Goal: Task Accomplishment & Management: Manage account settings

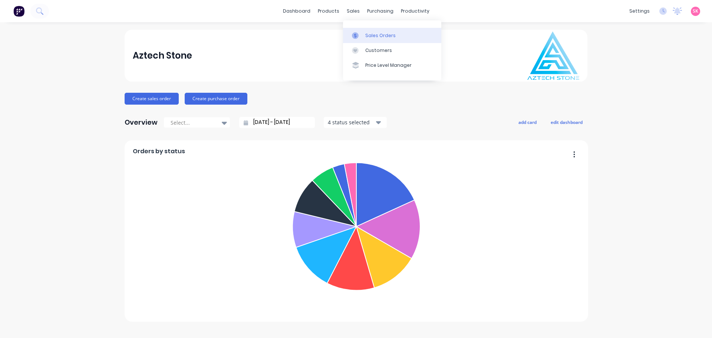
click at [354, 33] on icon at bounding box center [355, 35] width 7 height 7
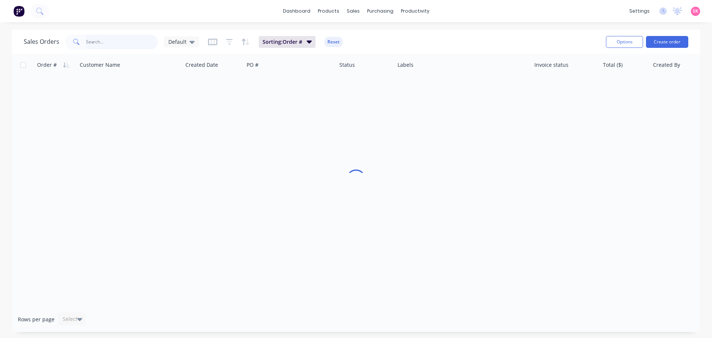
click at [108, 39] on input "text" at bounding box center [122, 41] width 72 height 15
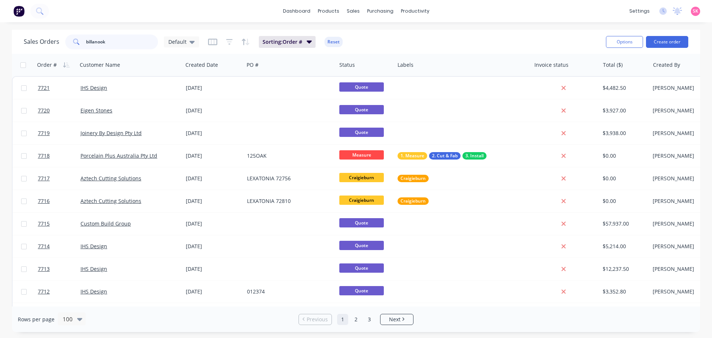
type input "billanook"
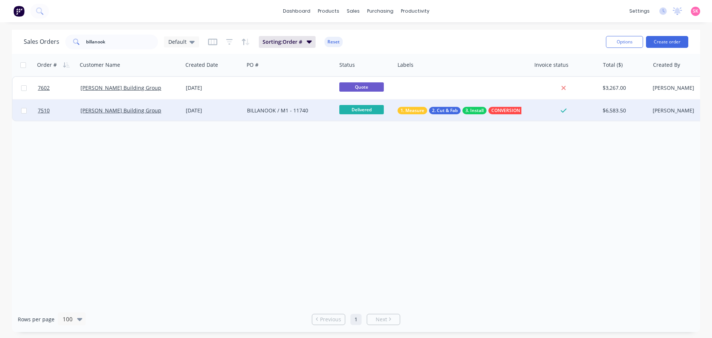
click at [258, 114] on div "BILLANOOK / M1 - 11740" at bounding box center [288, 110] width 82 height 7
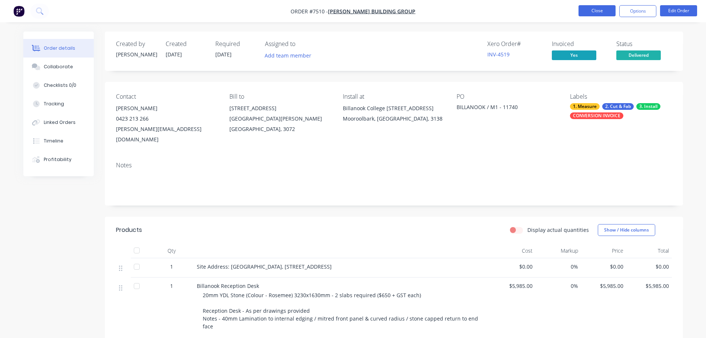
click at [583, 13] on button "Close" at bounding box center [597, 10] width 37 height 11
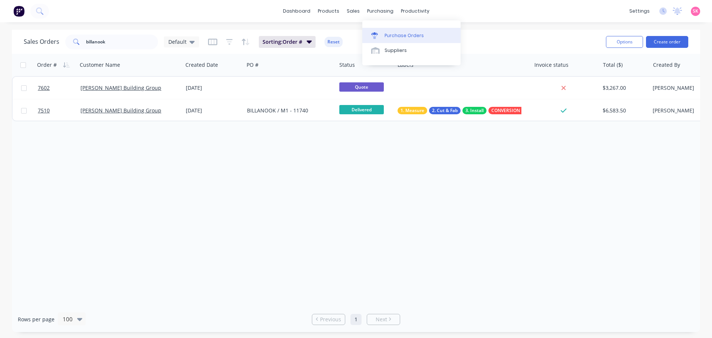
click at [392, 24] on div "Purchase Orders Suppliers" at bounding box center [411, 42] width 98 height 45
click at [392, 33] on div "Purchase Orders" at bounding box center [403, 35] width 39 height 7
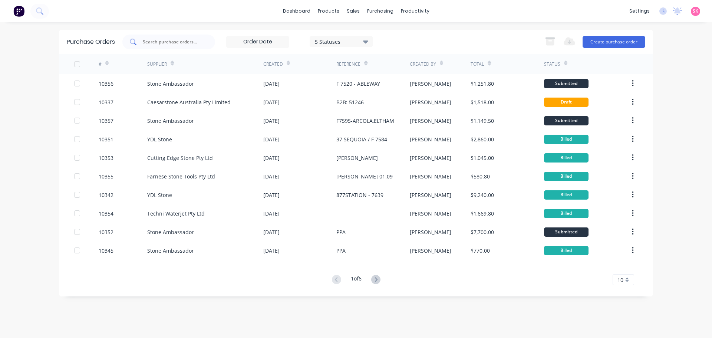
click at [178, 41] on input "text" at bounding box center [173, 41] width 62 height 7
type input "660"
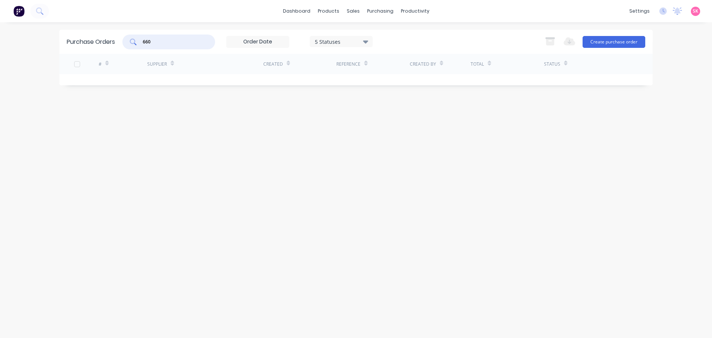
drag, startPoint x: 150, startPoint y: 47, endPoint x: 87, endPoint y: 53, distance: 63.4
click at [99, 49] on div "Purchase Orders 660 5 Statuses 5 Statuses Export to Excel (XLSX) Create purchas…" at bounding box center [355, 42] width 593 height 24
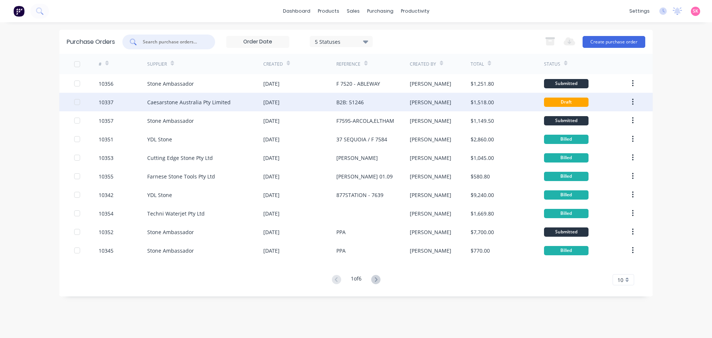
click at [388, 100] on div "B2B: 51246" at bounding box center [372, 102] width 73 height 19
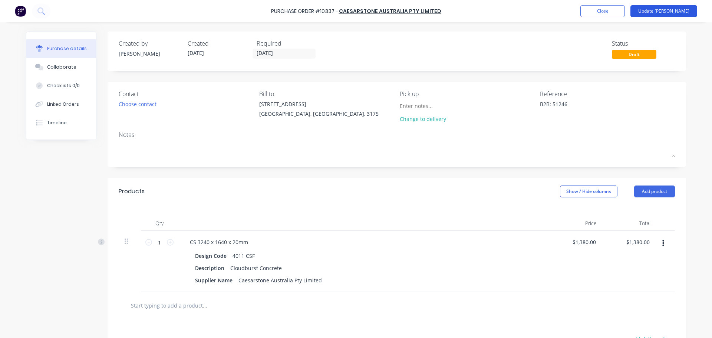
click at [692, 10] on button "Update [PERSON_NAME]" at bounding box center [663, 11] width 67 height 12
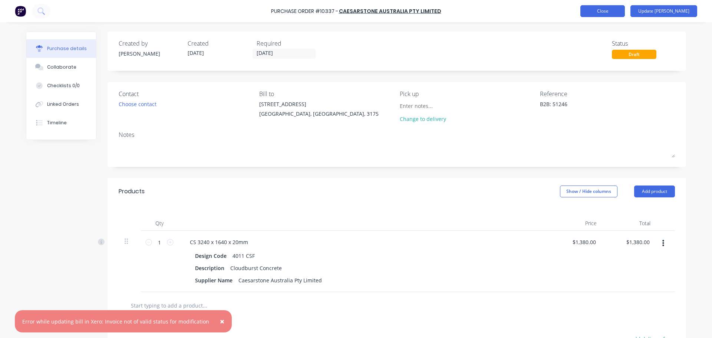
click at [625, 12] on button "Close" at bounding box center [602, 11] width 44 height 12
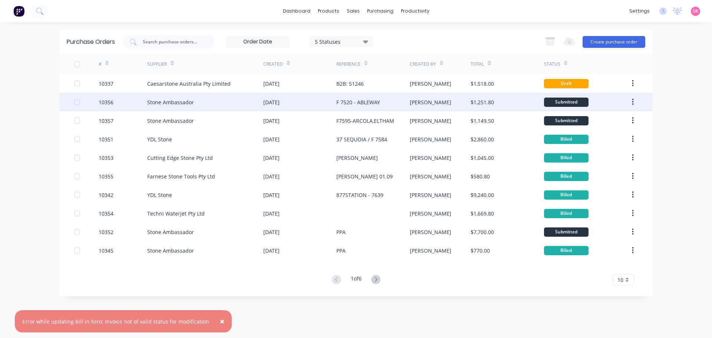
click at [342, 107] on div "F 7520 - ABLEWAY" at bounding box center [372, 102] width 73 height 19
type textarea "x"
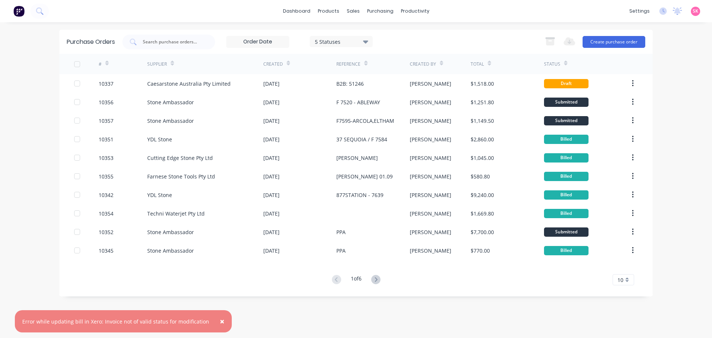
click at [212, 319] on button "×" at bounding box center [221, 321] width 19 height 18
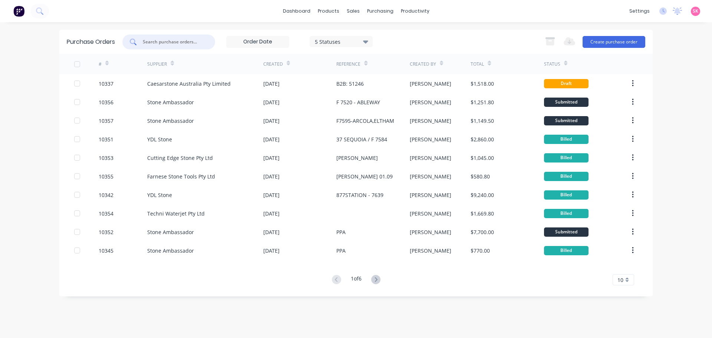
click at [194, 42] on input "text" at bounding box center [173, 41] width 62 height 7
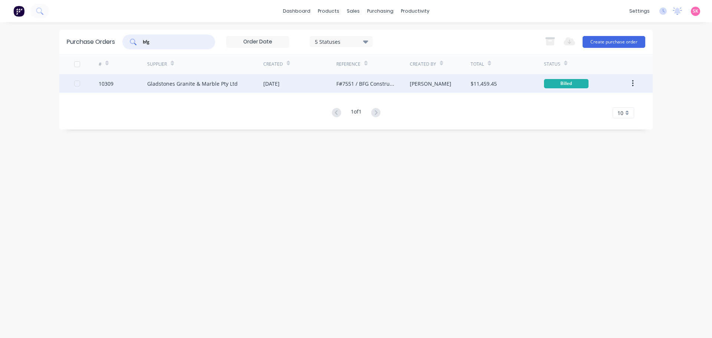
type input "bfg"
click at [268, 77] on div "[DATE]" at bounding box center [299, 83] width 73 height 19
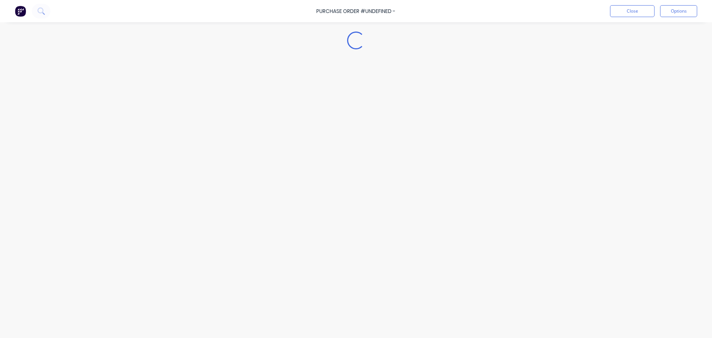
type textarea "x"
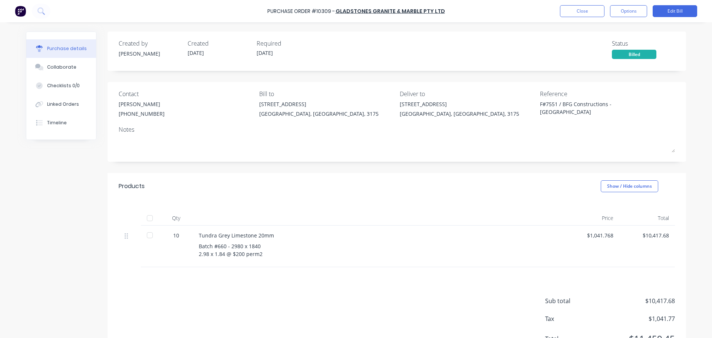
click at [302, 198] on div "Products Show / Hide columns" at bounding box center [397, 186] width 578 height 27
click at [585, 12] on button "Close" at bounding box center [582, 11] width 44 height 12
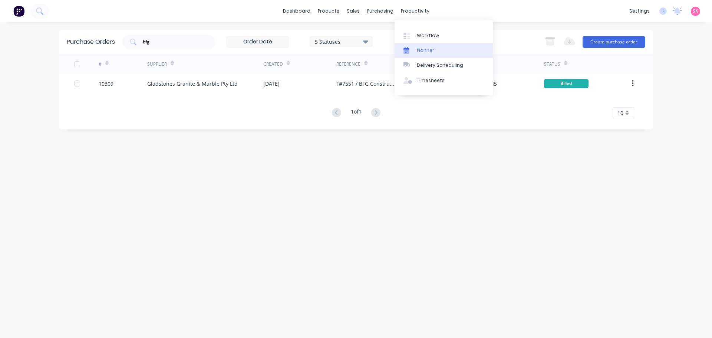
click at [424, 52] on div "Planner" at bounding box center [425, 50] width 17 height 7
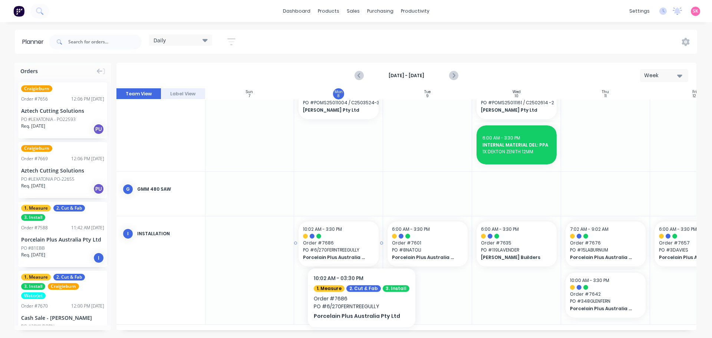
scroll to position [224, 0]
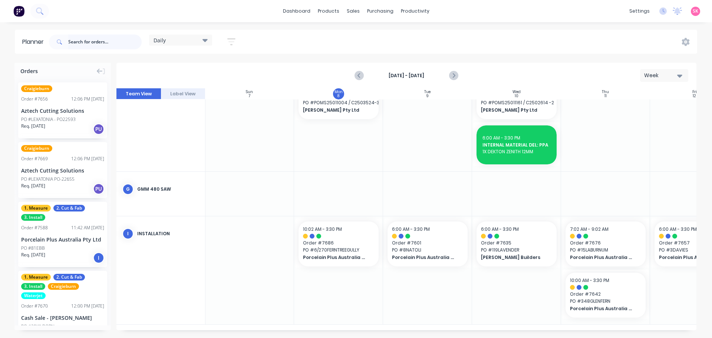
click at [136, 46] on input "text" at bounding box center [104, 41] width 73 height 15
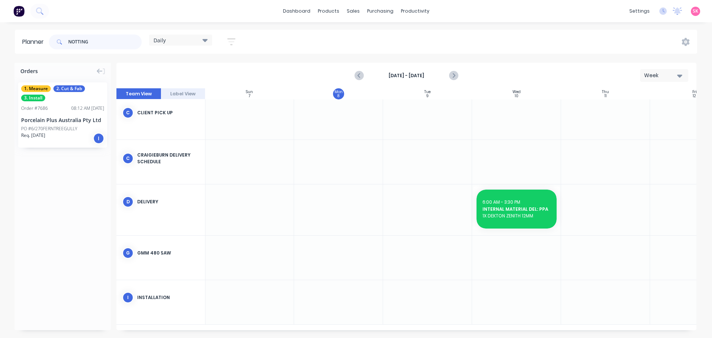
scroll to position [96, 0]
type input "NOTTING"
click at [356, 73] on icon "Previous page" at bounding box center [359, 75] width 9 height 9
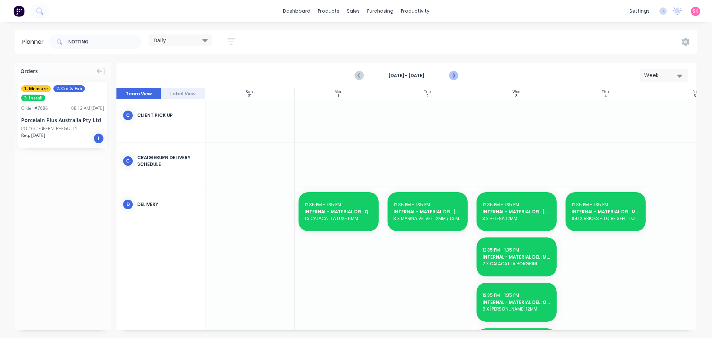
click at [452, 79] on icon "Next page" at bounding box center [453, 75] width 9 height 9
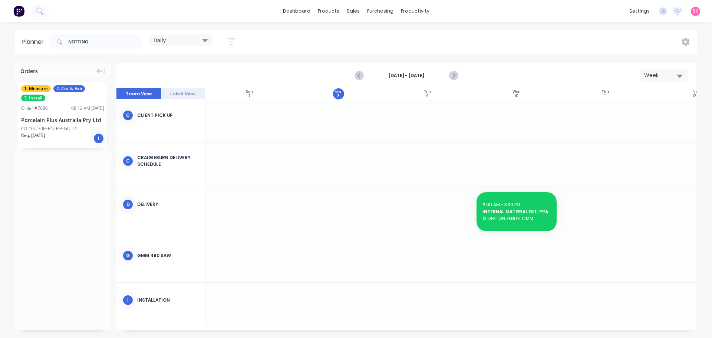
scroll to position [96, 0]
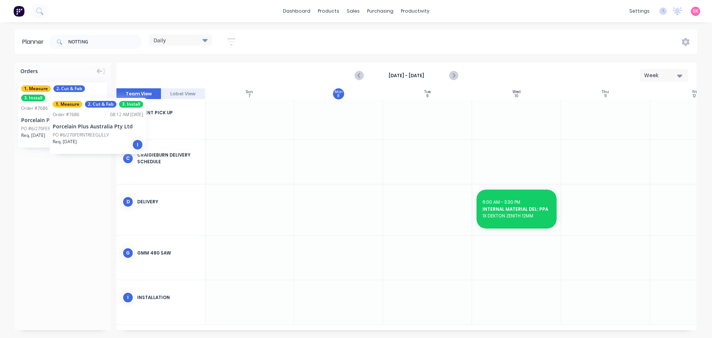
drag, startPoint x: 78, startPoint y: 120, endPoint x: 52, endPoint y: 86, distance: 42.8
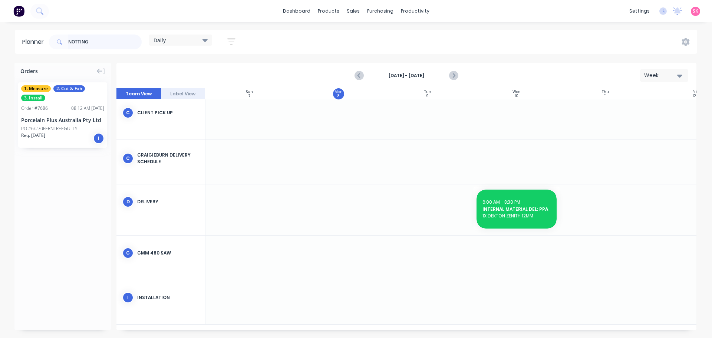
drag, startPoint x: 115, startPoint y: 39, endPoint x: 48, endPoint y: 39, distance: 67.5
click at [48, 39] on header "Planner NOTTING Daily Save new view None edit Daily (Default) edit Craigieburn …" at bounding box center [356, 42] width 682 height 24
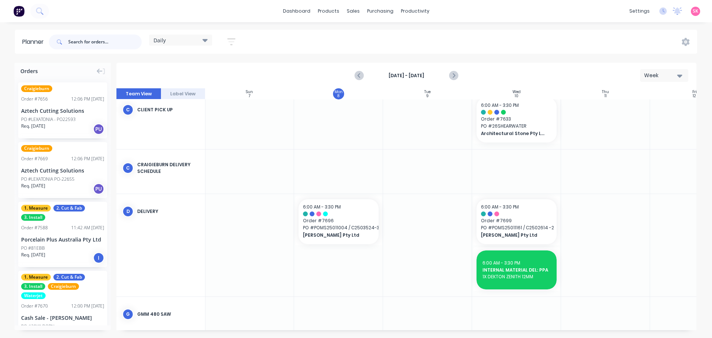
scroll to position [224, 0]
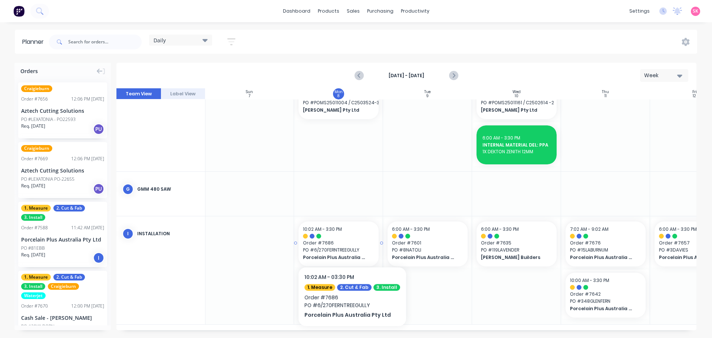
click at [349, 247] on span "PO # 6/270FERNTREEGULLY" at bounding box center [338, 250] width 71 height 7
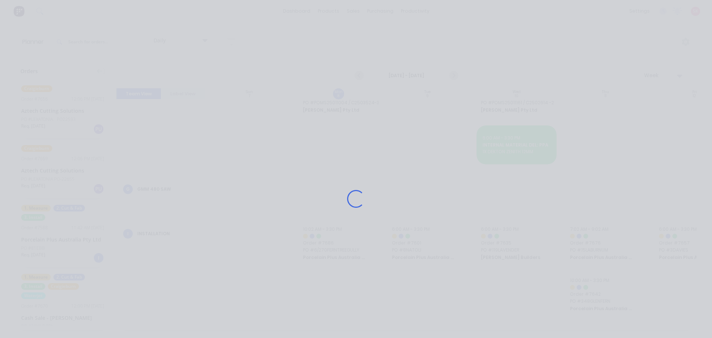
scroll to position [218, 0]
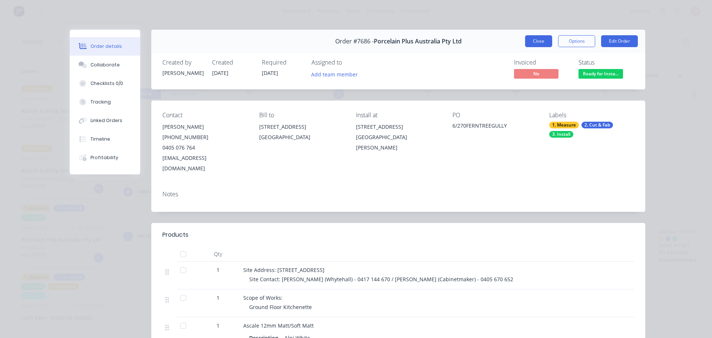
click at [538, 43] on button "Close" at bounding box center [538, 41] width 27 height 12
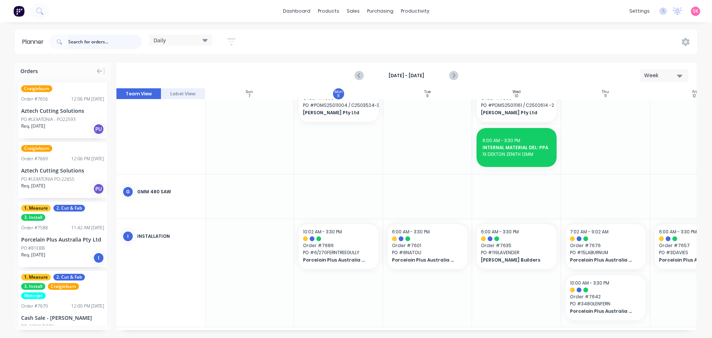
click at [107, 38] on input "text" at bounding box center [104, 41] width 73 height 15
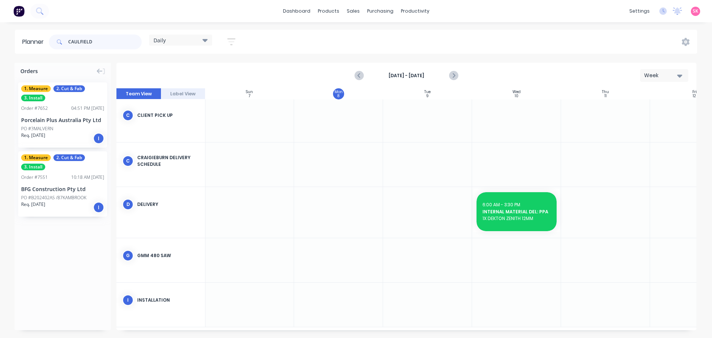
scroll to position [96, 0]
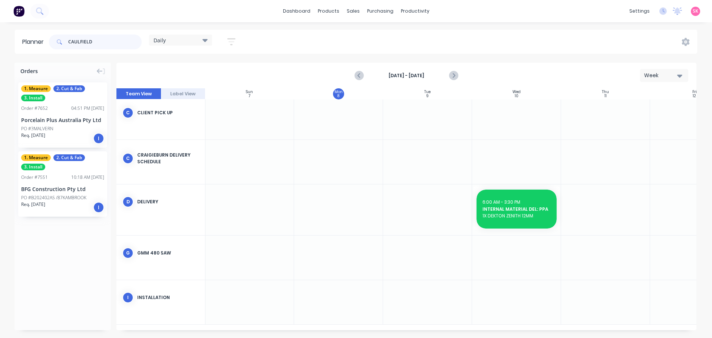
type input "CAULFIELD"
drag, startPoint x: 51, startPoint y: 130, endPoint x: 323, endPoint y: 286, distance: 313.5
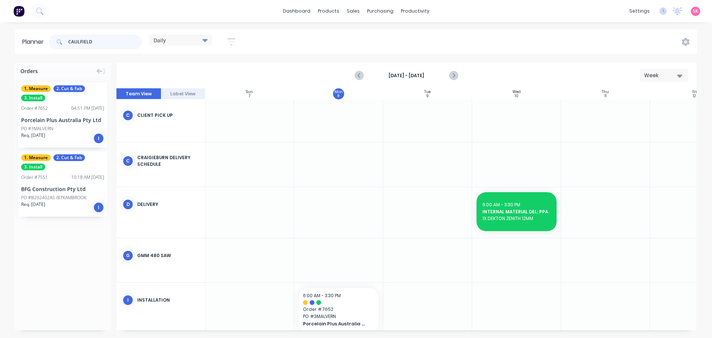
drag, startPoint x: 110, startPoint y: 43, endPoint x: 37, endPoint y: 49, distance: 73.3
click at [41, 48] on header "Planner CAULFIELD Daily Save new view None edit Daily (Default) edit Craigiebur…" at bounding box center [356, 42] width 682 height 24
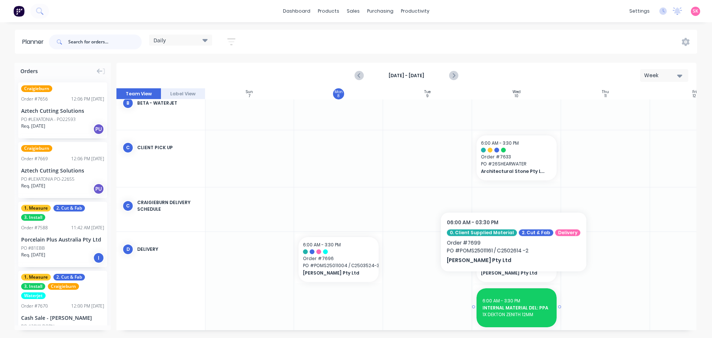
scroll to position [76, 0]
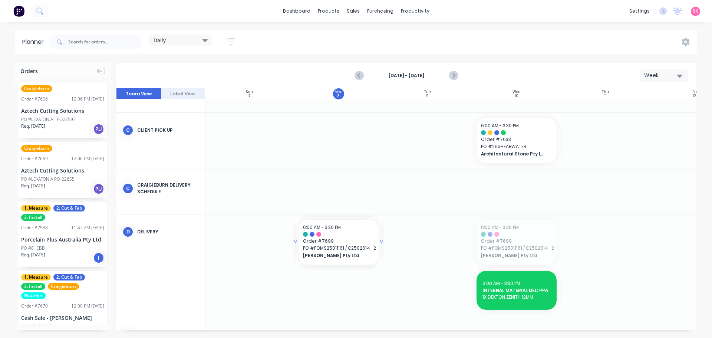
drag, startPoint x: 522, startPoint y: 244, endPoint x: 356, endPoint y: 244, distance: 165.3
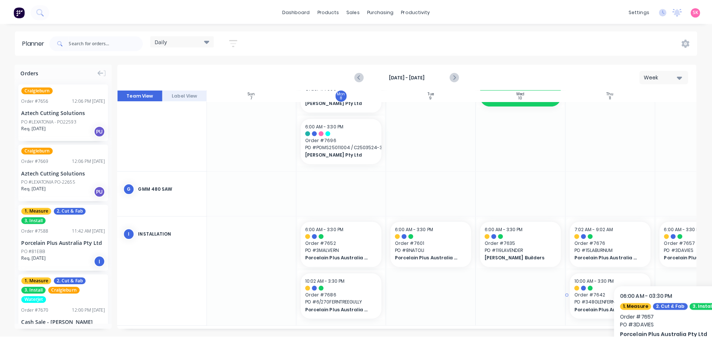
scroll to position [224, 0]
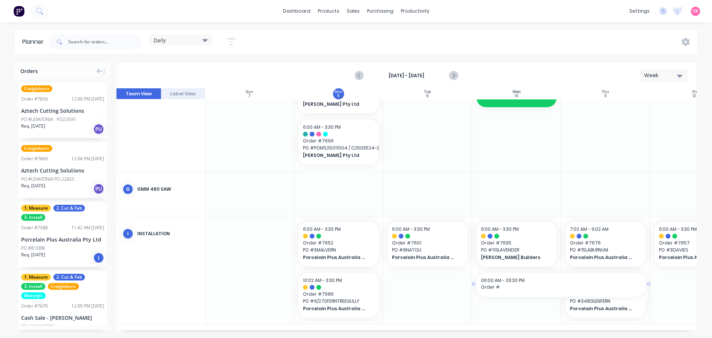
drag, startPoint x: 542, startPoint y: 326, endPoint x: 608, endPoint y: 327, distance: 66.0
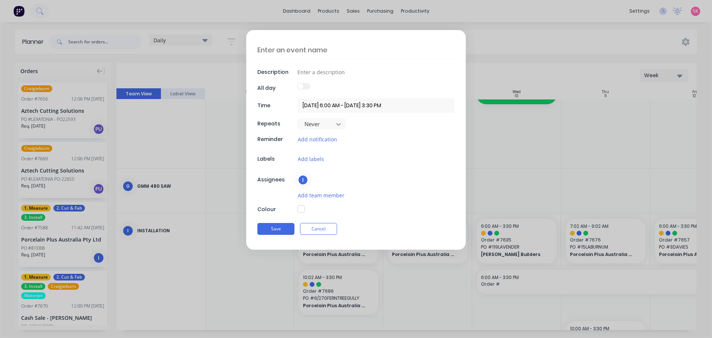
type textarea "x"
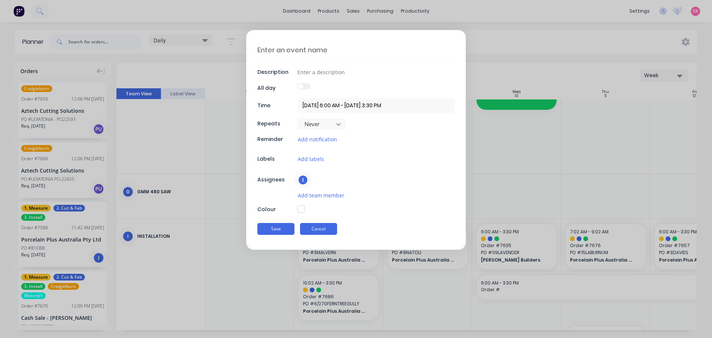
click at [319, 229] on button "Cancel" at bounding box center [318, 229] width 37 height 12
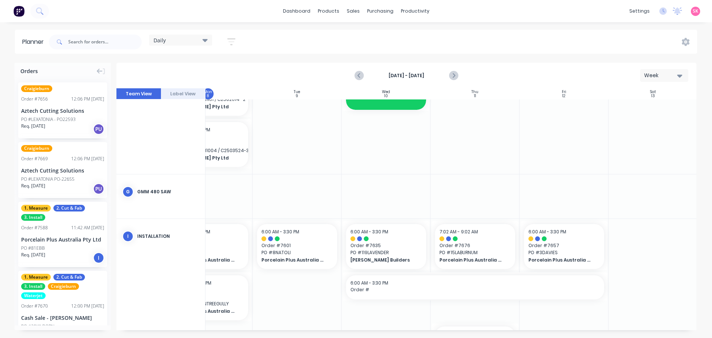
scroll to position [224, 132]
click at [633, 257] on div at bounding box center [651, 298] width 89 height 159
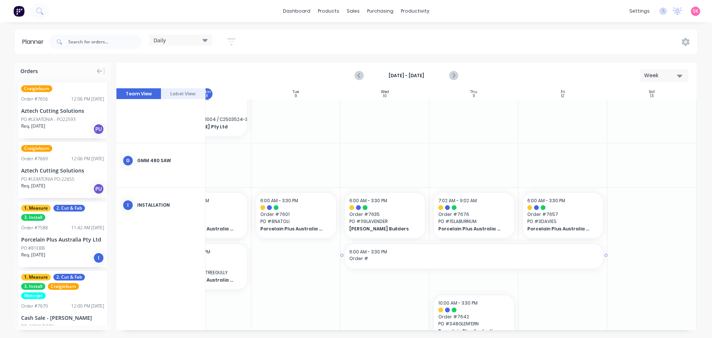
scroll to position [281, 132]
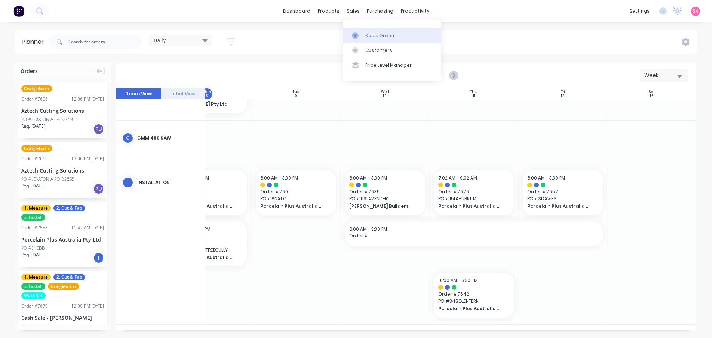
click at [363, 36] on link "Sales Orders" at bounding box center [392, 35] width 98 height 15
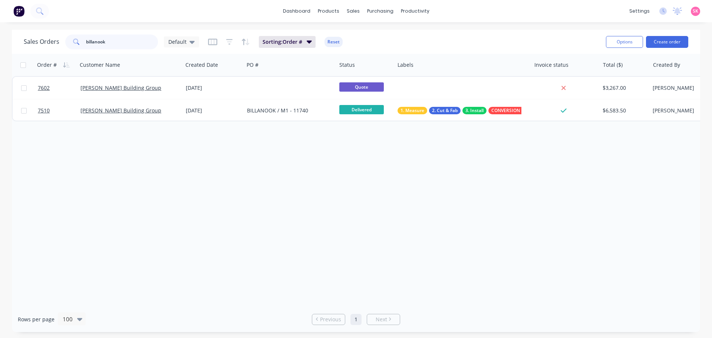
drag, startPoint x: 109, startPoint y: 43, endPoint x: 40, endPoint y: 36, distance: 69.8
click at [55, 36] on div "Sales Orders billanook Default" at bounding box center [111, 41] width 175 height 15
type input "mill"
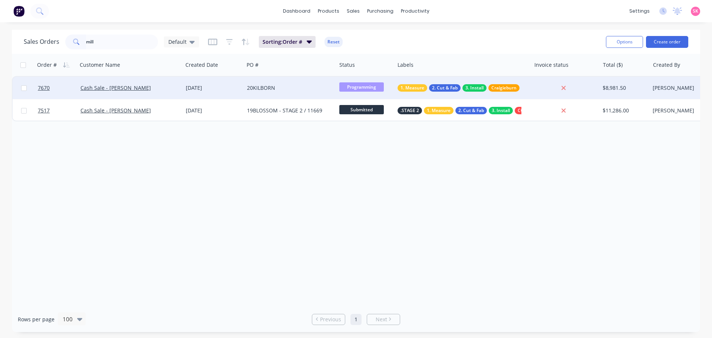
click at [188, 93] on div "27 Aug 2025" at bounding box center [213, 88] width 61 height 22
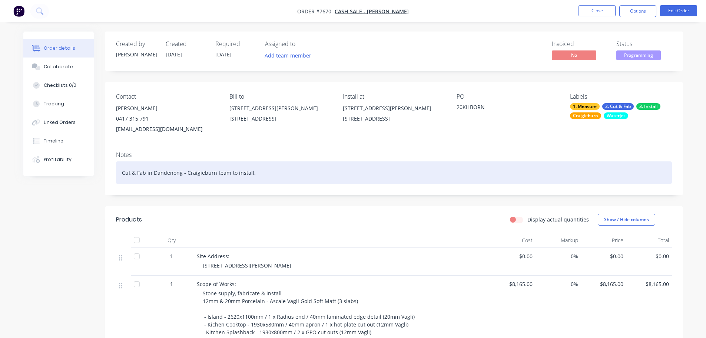
drag, startPoint x: 271, startPoint y: 173, endPoint x: 105, endPoint y: 173, distance: 165.3
click at [105, 173] on div "Notes Cut & Fab in Dandenong - Craigieburn team to install." at bounding box center [394, 170] width 578 height 50
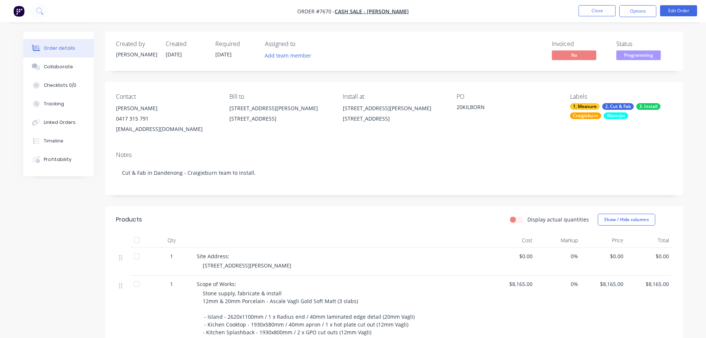
click at [332, 143] on div "Contact Assad Ibrahim 0417 315 791 Assad.Ibrahim@idtaus.com.au Bill to 20 Kilbo…" at bounding box center [394, 113] width 578 height 63
click at [600, 7] on button "Close" at bounding box center [597, 10] width 37 height 11
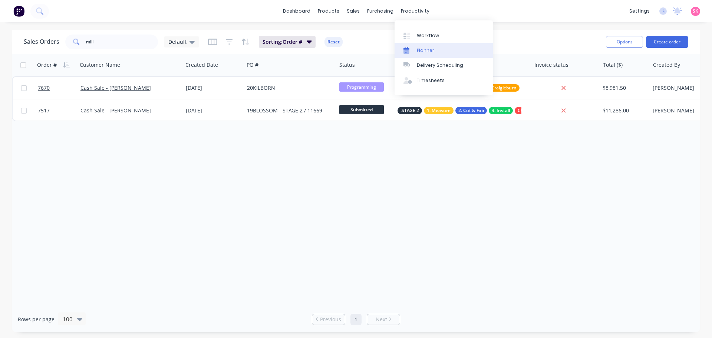
click at [438, 51] on link "Planner" at bounding box center [443, 50] width 98 height 15
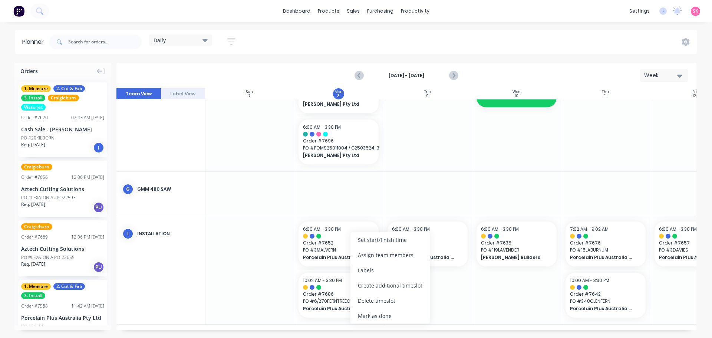
scroll to position [224, 0]
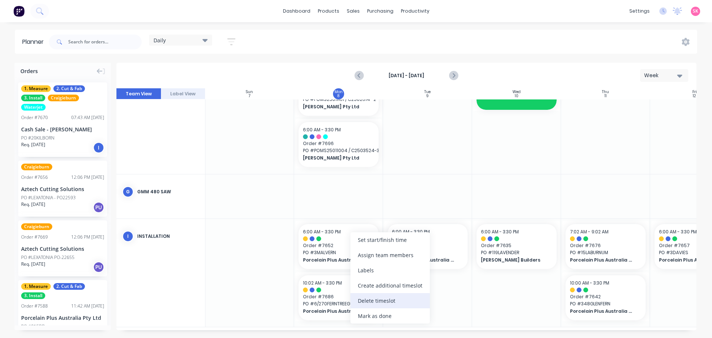
click at [367, 299] on div "Delete timeslot" at bounding box center [389, 300] width 79 height 15
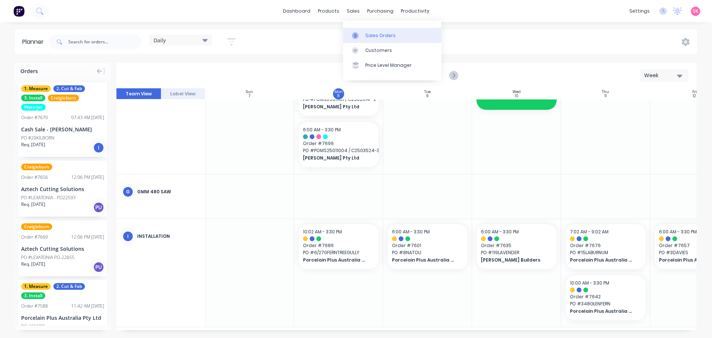
click at [363, 35] on div at bounding box center [357, 35] width 11 height 7
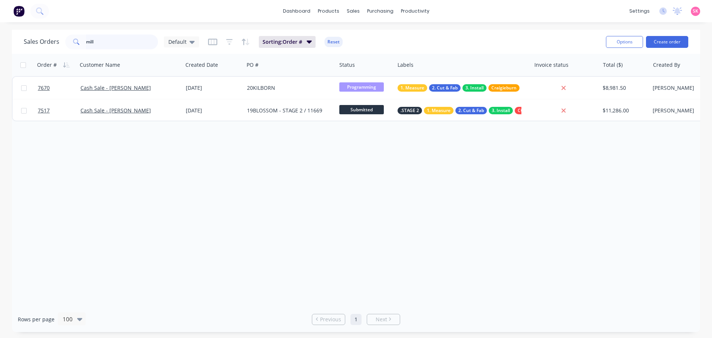
drag, startPoint x: 133, startPoint y: 42, endPoint x: 19, endPoint y: 50, distance: 114.5
click at [20, 50] on div "Sales Orders mill Default Sorting: Order # Reset Options Create order" at bounding box center [356, 42] width 688 height 24
type input "waterside"
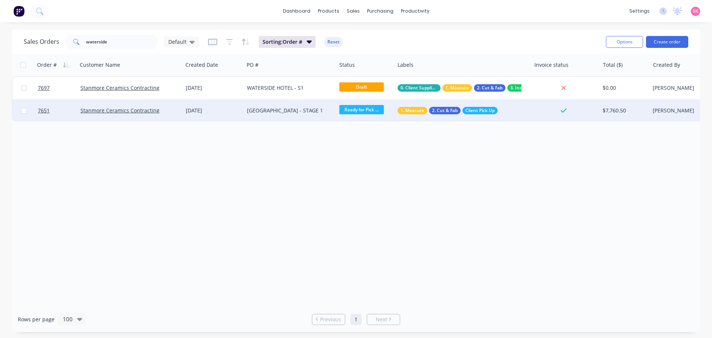
click at [370, 111] on span "Ready for Pick ..." at bounding box center [361, 109] width 44 height 9
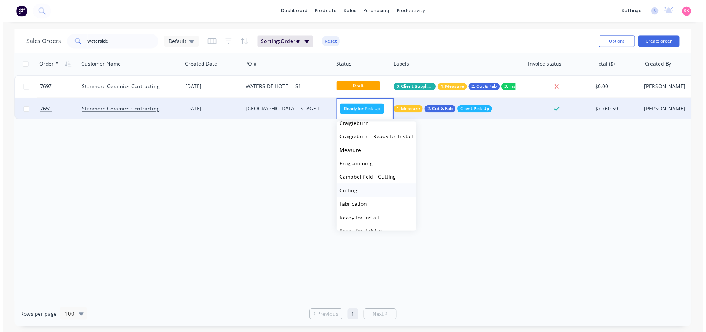
scroll to position [87, 0]
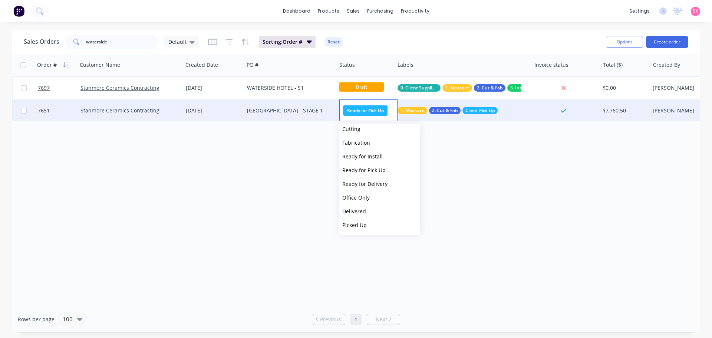
click at [296, 182] on div "Order # Customer Name Created Date PO # Status Labels Invoice status Total ($) …" at bounding box center [356, 180] width 688 height 252
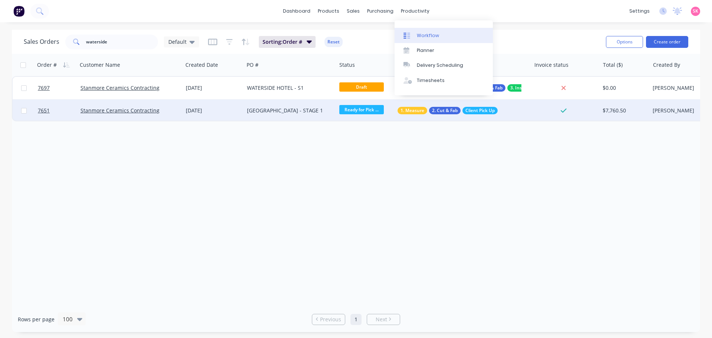
click at [427, 38] on div "Workflow" at bounding box center [428, 35] width 22 height 7
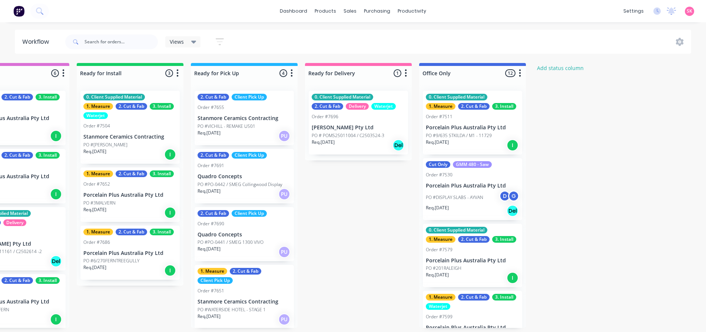
scroll to position [1, 0]
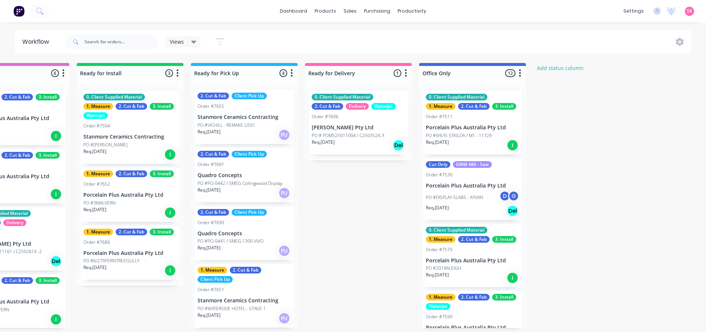
click at [241, 292] on div "Order #7651" at bounding box center [244, 290] width 93 height 7
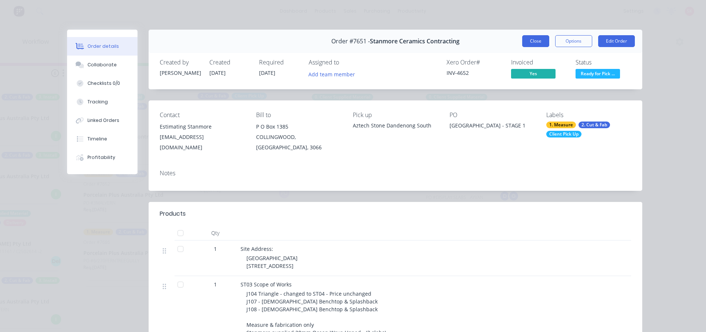
click at [534, 39] on button "Close" at bounding box center [535, 41] width 27 height 12
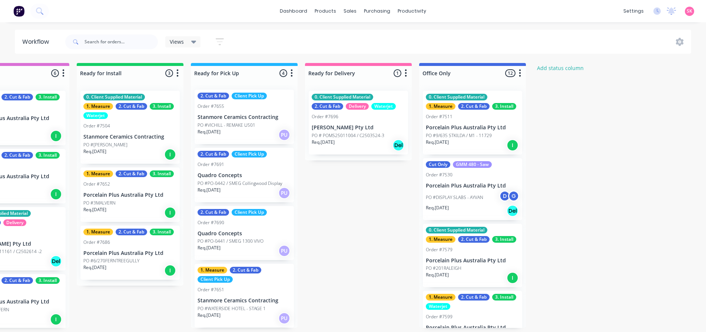
click at [258, 315] on div "Req. 05/09/25 PU" at bounding box center [244, 318] width 93 height 13
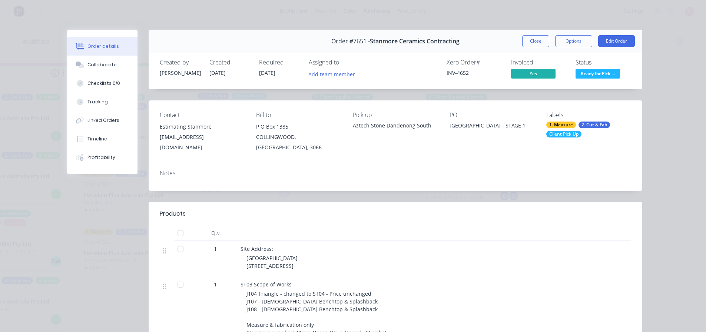
click at [602, 75] on span "Ready for Pick ..." at bounding box center [598, 73] width 44 height 9
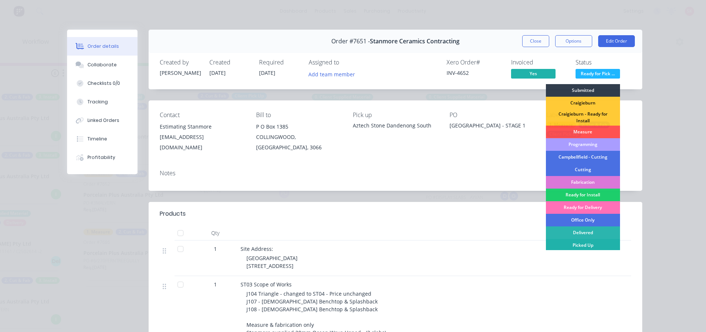
click at [572, 245] on div "Picked Up" at bounding box center [583, 245] width 74 height 13
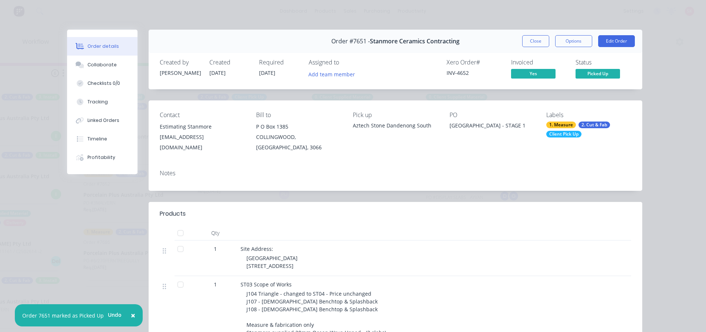
click at [532, 50] on div "Order #7651 - Stanmore Ceramics Contracting Close Options Edit Order" at bounding box center [396, 41] width 494 height 23
click at [522, 39] on button "Close" at bounding box center [535, 41] width 27 height 12
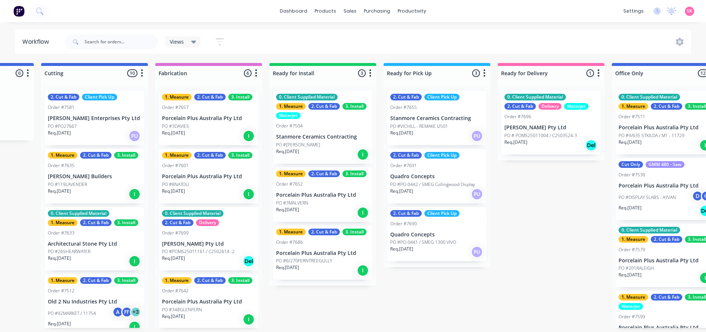
scroll to position [0, 592]
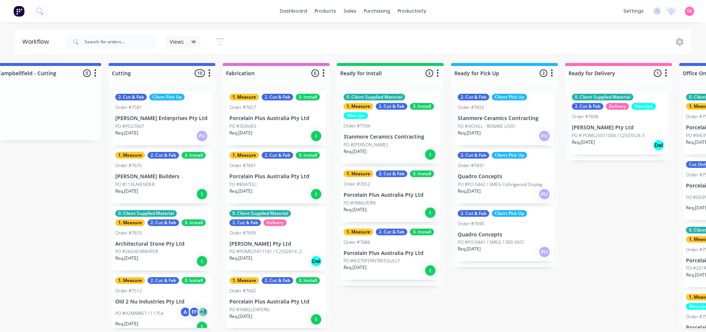
click at [393, 193] on p "Porcelain Plus Australia Pty Ltd" at bounding box center [390, 195] width 93 height 6
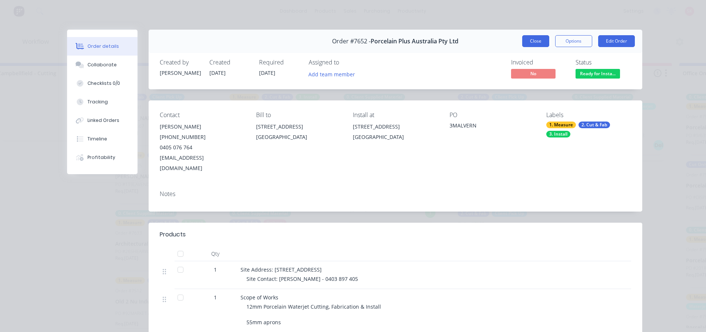
click at [540, 42] on button "Close" at bounding box center [535, 41] width 27 height 12
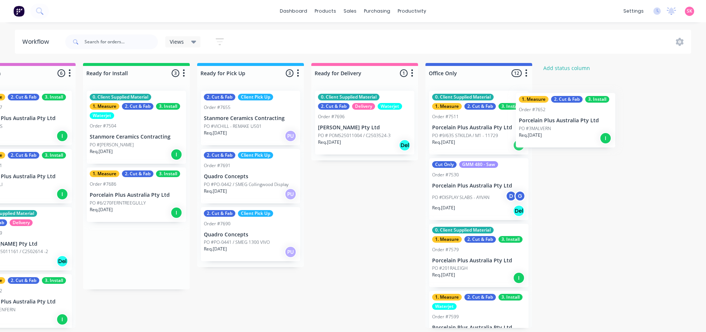
scroll to position [0, 847]
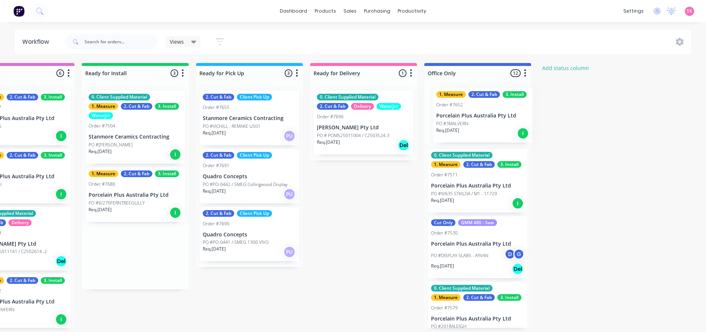
drag, startPoint x: 386, startPoint y: 203, endPoint x: 483, endPoint y: 123, distance: 125.7
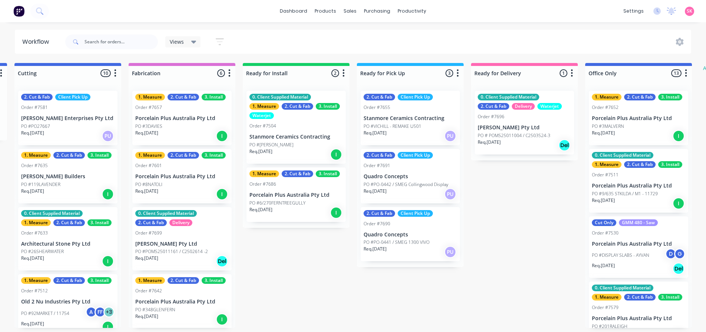
scroll to position [0, 601]
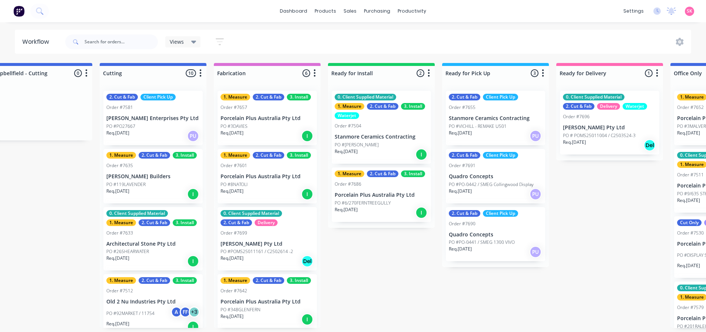
click at [276, 188] on div "Req. 09/09/25 I" at bounding box center [267, 194] width 93 height 13
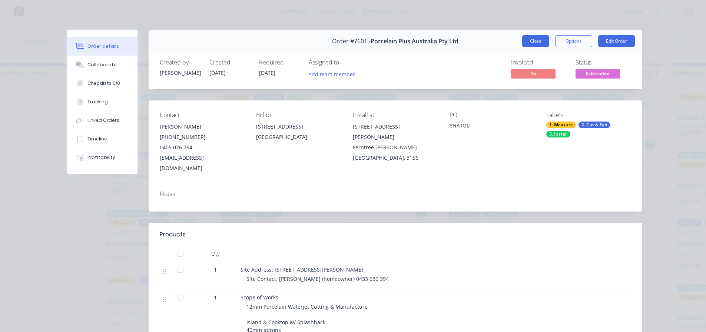
click at [525, 39] on button "Close" at bounding box center [535, 41] width 27 height 12
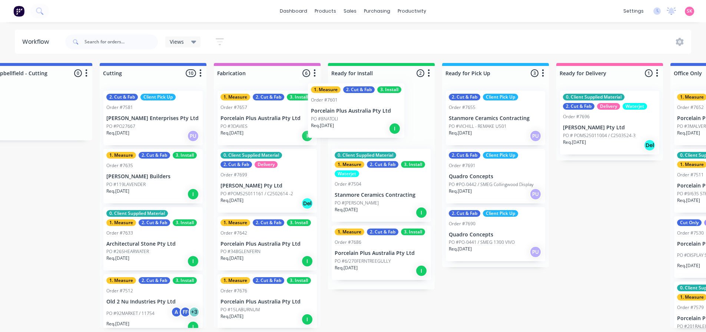
drag, startPoint x: 254, startPoint y: 172, endPoint x: 347, endPoint y: 105, distance: 114.3
click at [347, 105] on div "Submitted 14 Status colour #273444 hex #273444 Save Cancel Summaries Total orde…" at bounding box center [172, 195] width 1559 height 265
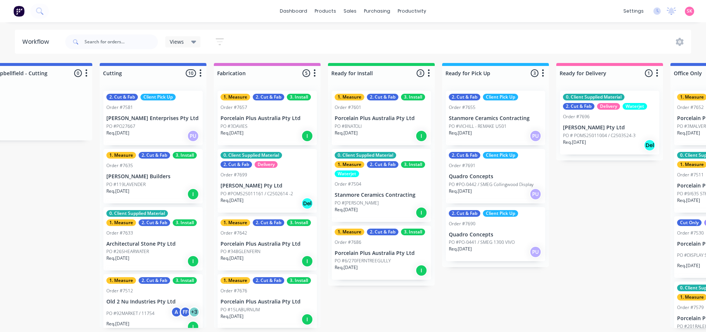
click at [264, 130] on div "Req. 13/08/25 I" at bounding box center [267, 136] width 93 height 13
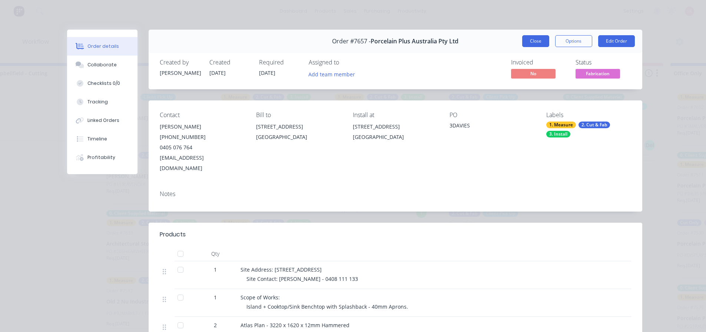
click at [543, 43] on button "Close" at bounding box center [535, 41] width 27 height 12
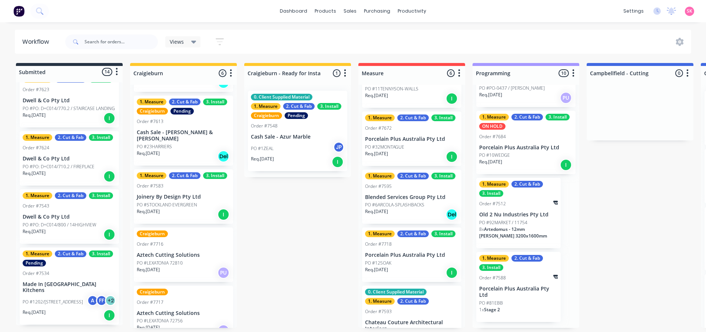
scroll to position [0, 0]
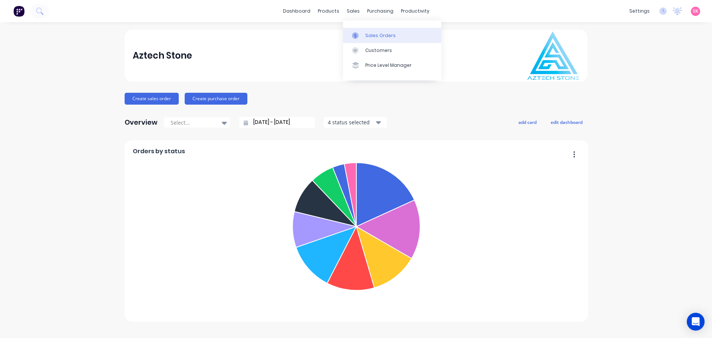
click at [361, 30] on link "Sales Orders" at bounding box center [392, 35] width 98 height 15
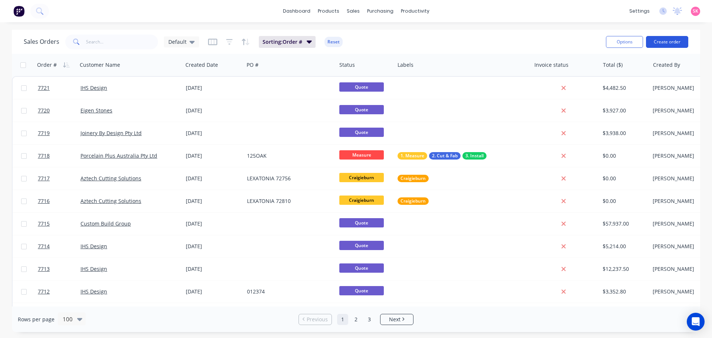
click at [660, 42] on button "Create order" at bounding box center [667, 42] width 42 height 12
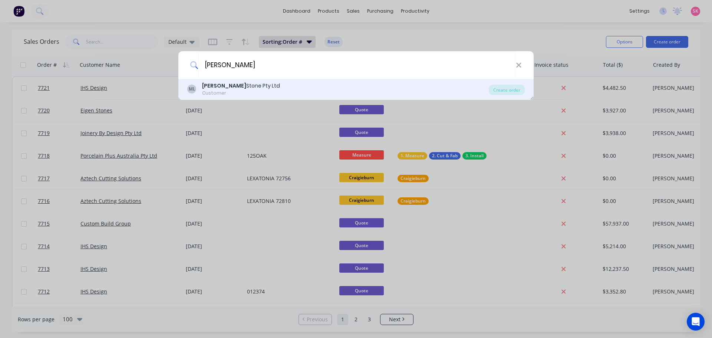
type input "MARBUT"
click at [280, 93] on div "ML Marbut Stone Pty Ltd Customer" at bounding box center [337, 89] width 301 height 14
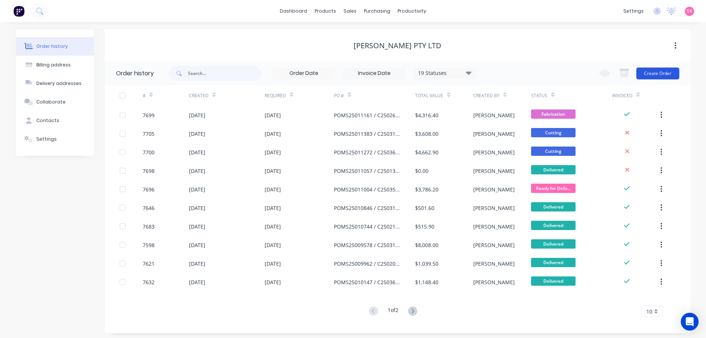
click at [664, 72] on button "Create Order" at bounding box center [657, 73] width 43 height 12
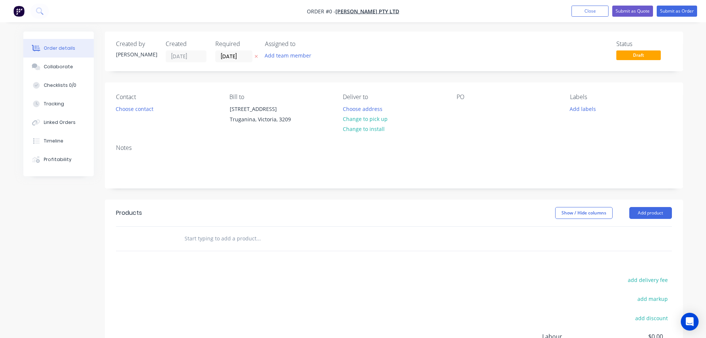
click at [220, 250] on div at bounding box center [394, 238] width 578 height 25
click at [657, 219] on header "Products Show / Hide columns Add product" at bounding box center [394, 212] width 578 height 27
click at [656, 216] on button "Add product" at bounding box center [650, 213] width 43 height 12
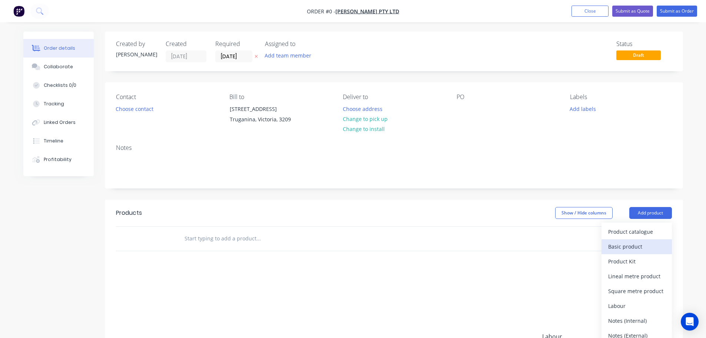
click at [616, 244] on div "Basic product" at bounding box center [636, 246] width 57 height 11
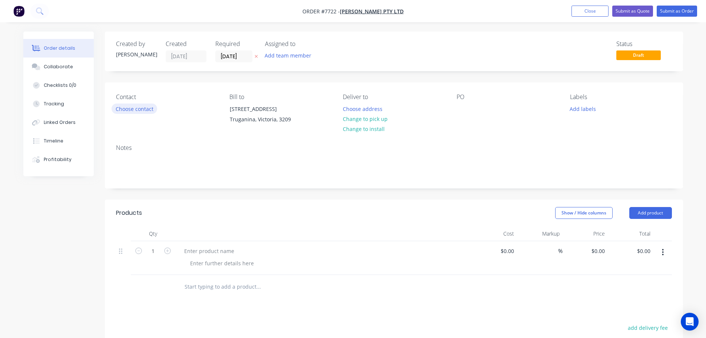
click at [125, 109] on button "Choose contact" at bounding box center [135, 108] width 46 height 10
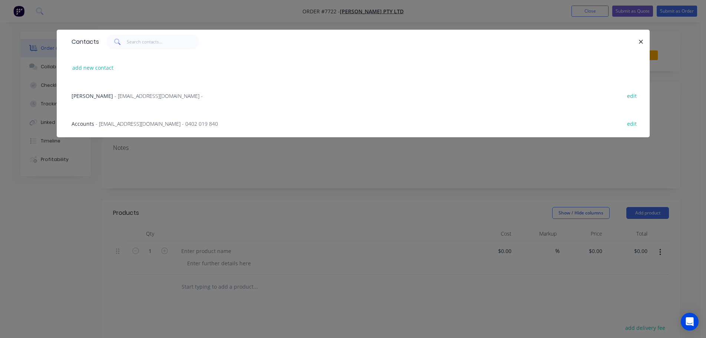
click at [126, 124] on span "- accountspayable@anmargroup.com.au - 0402 019 840" at bounding box center [157, 123] width 122 height 7
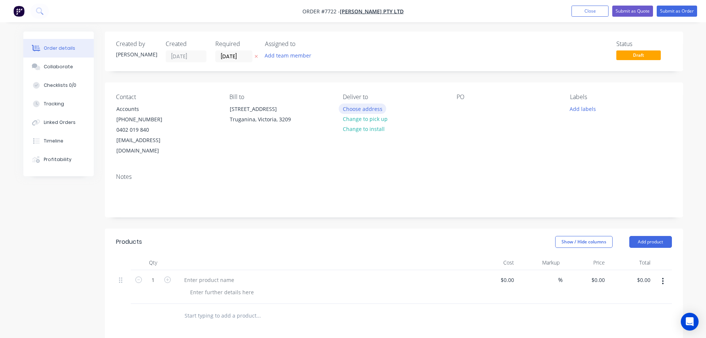
click at [366, 112] on button "Choose address" at bounding box center [362, 108] width 47 height 10
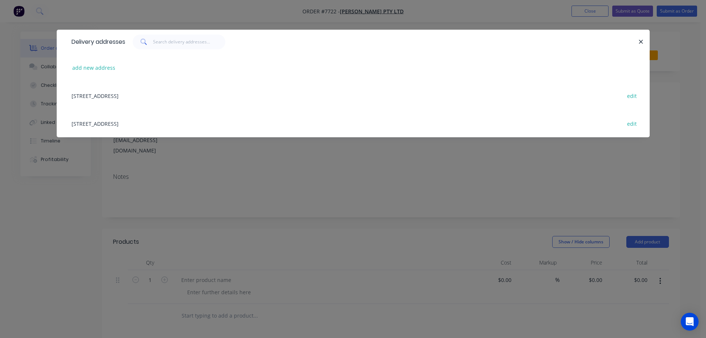
click at [147, 121] on div "122-126 National Blvd, Campbellfield, Victoria, Australia, 3061 edit" at bounding box center [353, 123] width 571 height 28
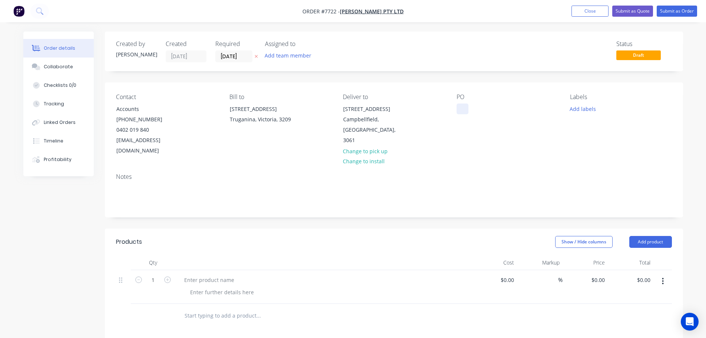
click at [459, 112] on div at bounding box center [463, 108] width 12 height 11
click at [457, 110] on div at bounding box center [463, 108] width 12 height 11
paste div
drag, startPoint x: 519, startPoint y: 108, endPoint x: 493, endPoint y: 108, distance: 26.3
click at [493, 108] on div "C2503277-3 B184503 POMS25011616" at bounding box center [503, 112] width 93 height 19
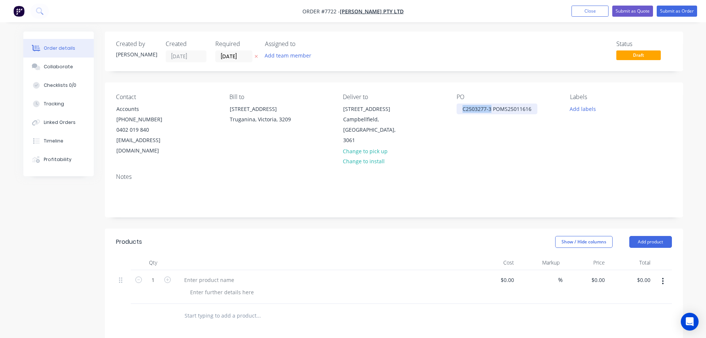
drag, startPoint x: 490, startPoint y: 111, endPoint x: 430, endPoint y: 112, distance: 60.1
click at [430, 112] on div "Contact Accounts (03) 8359 4900 0402 019 840 accountspayable@anmargroup.com.au …" at bounding box center [394, 124] width 578 height 85
drag, startPoint x: 537, startPoint y: 110, endPoint x: 508, endPoint y: 117, distance: 29.8
click at [508, 117] on div "PO POMS25011616 / C2503277-3" at bounding box center [508, 124] width 102 height 63
copy div "C2503277-3"
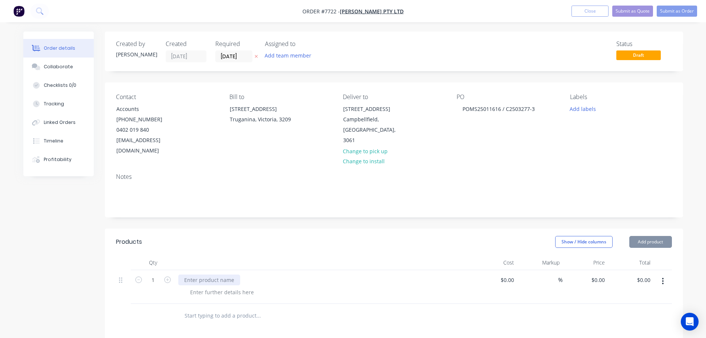
click at [218, 274] on div at bounding box center [209, 279] width 62 height 11
paste div
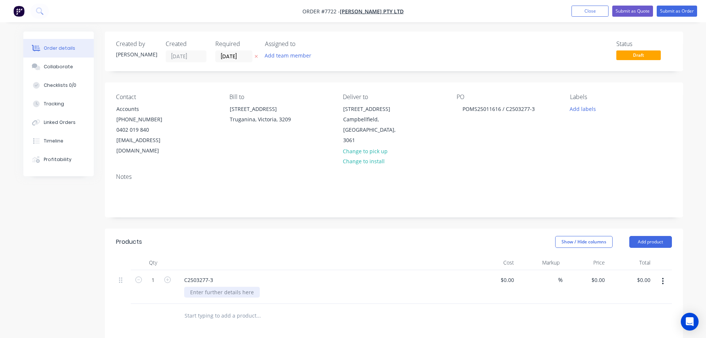
click at [224, 287] on div at bounding box center [222, 292] width 76 height 11
click at [574, 108] on button "Add labels" at bounding box center [583, 108] width 34 height 10
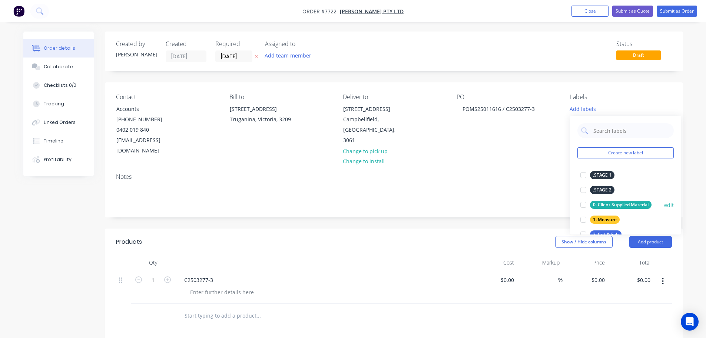
click at [583, 205] on div at bounding box center [583, 204] width 15 height 15
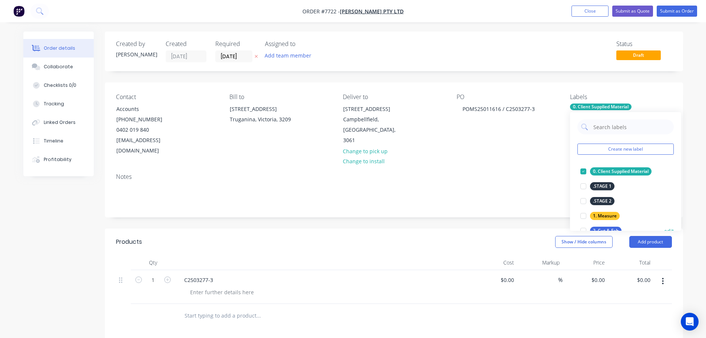
click at [583, 226] on div at bounding box center [583, 230] width 15 height 15
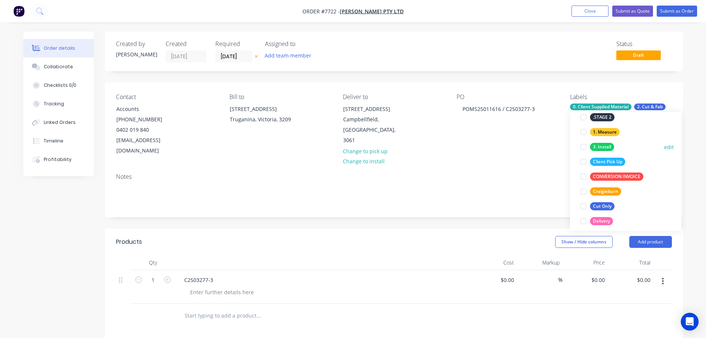
scroll to position [148, 0]
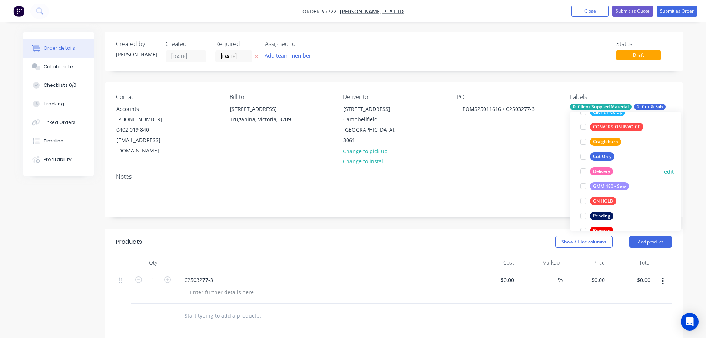
click at [585, 172] on div at bounding box center [583, 171] width 15 height 15
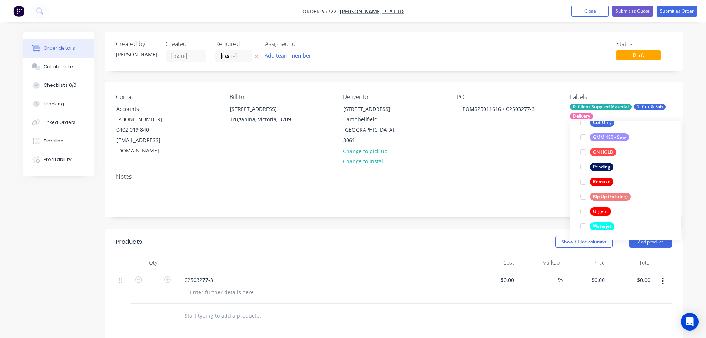
scroll to position [208, 0]
click at [583, 225] on div at bounding box center [583, 225] width 15 height 15
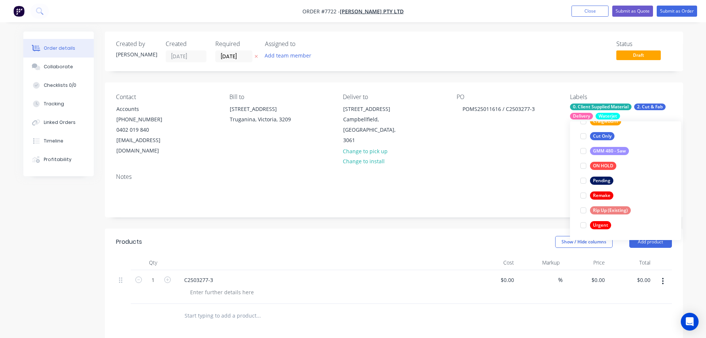
scroll to position [0, 0]
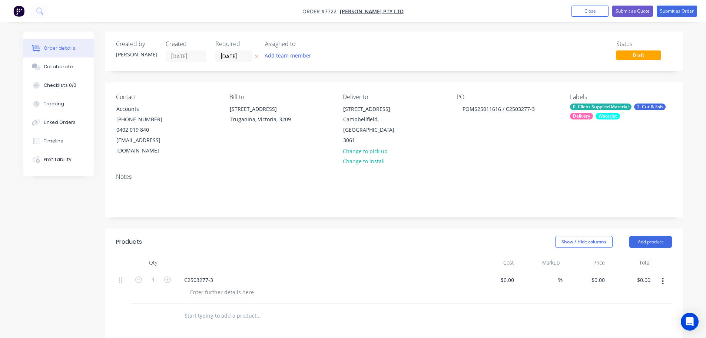
click at [507, 216] on div "Created by Stacey Created 08/09/25 Required 08/09/25 Assigned to Add team membe…" at bounding box center [394, 269] width 578 height 474
click at [236, 50] on div "Required 08/09/25" at bounding box center [235, 51] width 41 height 22
click at [242, 62] on label "[DATE]" at bounding box center [233, 56] width 37 height 12
click at [242, 62] on input "[DATE]" at bounding box center [234, 56] width 36 height 11
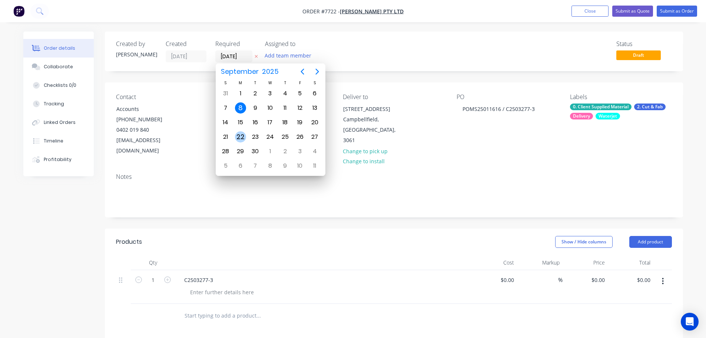
click at [238, 141] on div "22" at bounding box center [240, 136] width 11 height 11
type input "[DATE]"
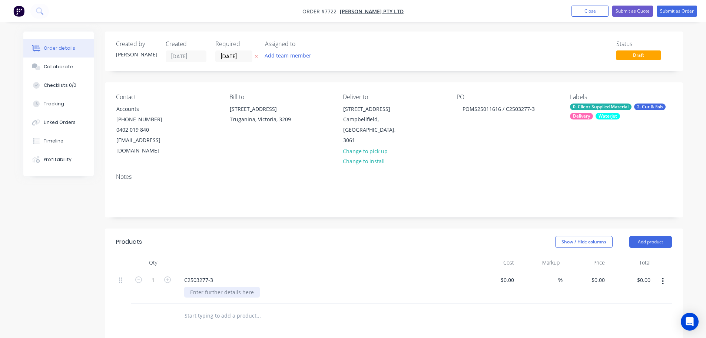
click at [216, 287] on div at bounding box center [222, 292] width 76 height 11
click at [224, 287] on div at bounding box center [222, 292] width 76 height 11
click at [582, 3] on nav "Order #7722 - Marbut Stone Pty Ltd Add product Close Submit as Quote Submit as …" at bounding box center [353, 11] width 706 height 22
click at [582, 10] on button "Close" at bounding box center [590, 11] width 37 height 11
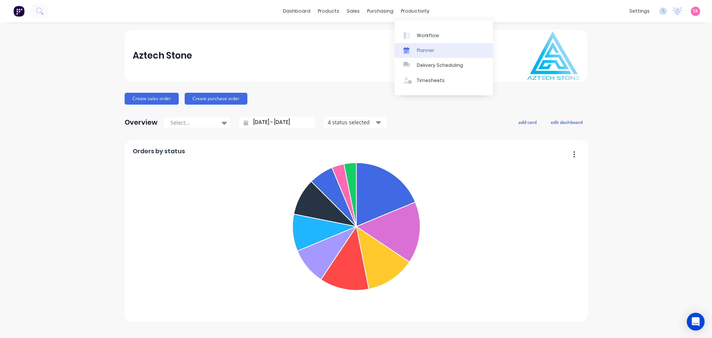
click at [414, 48] on link "Planner" at bounding box center [443, 50] width 98 height 15
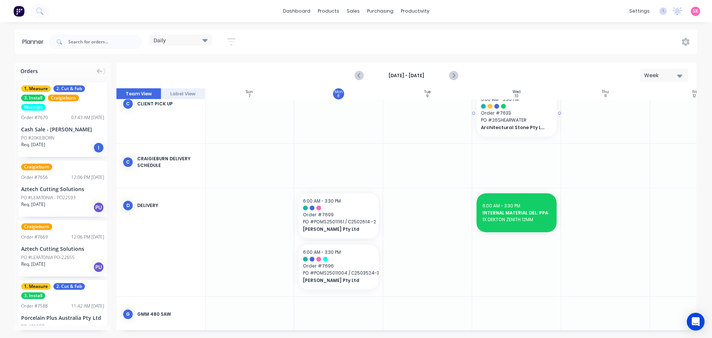
scroll to position [0, 0]
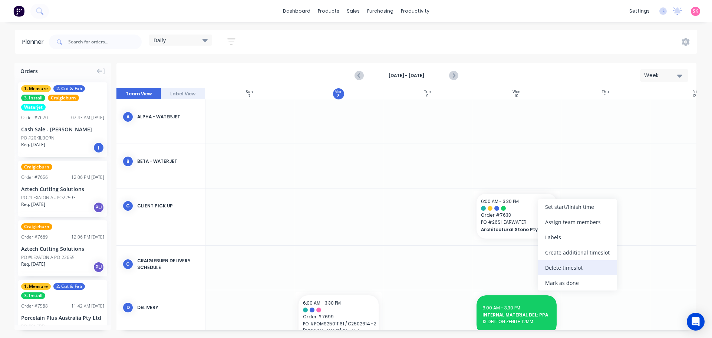
click at [564, 266] on div "Delete timeslot" at bounding box center [577, 267] width 79 height 15
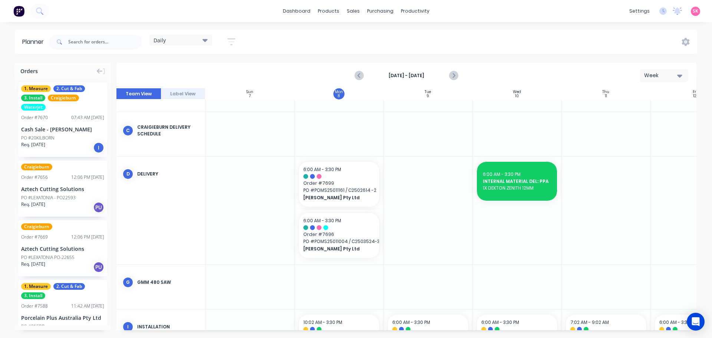
scroll to position [0, 0]
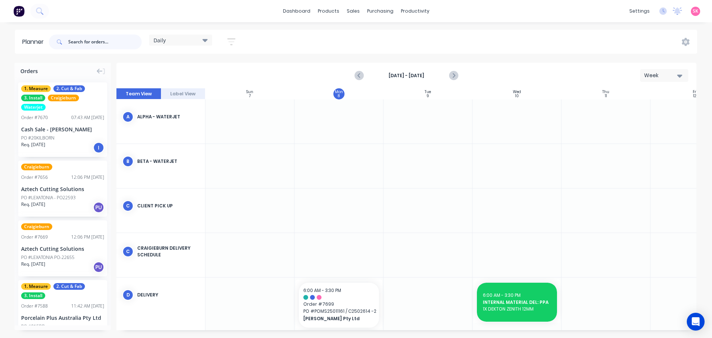
click at [80, 37] on input "text" at bounding box center [104, 41] width 73 height 15
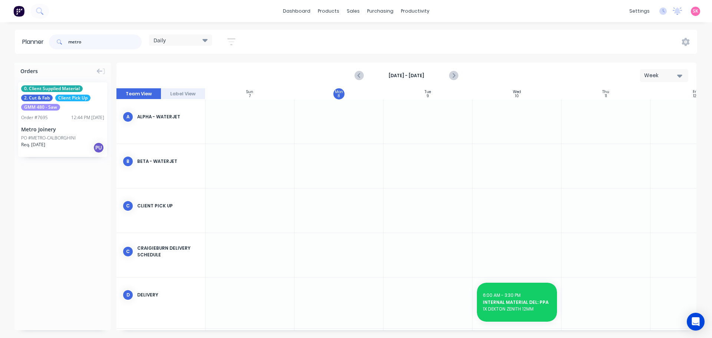
type input "metro"
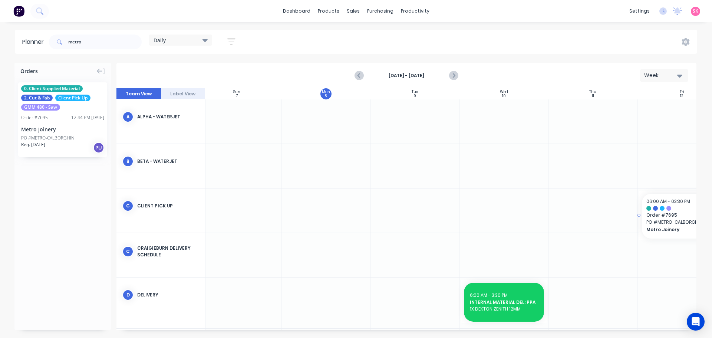
scroll to position [0, 35]
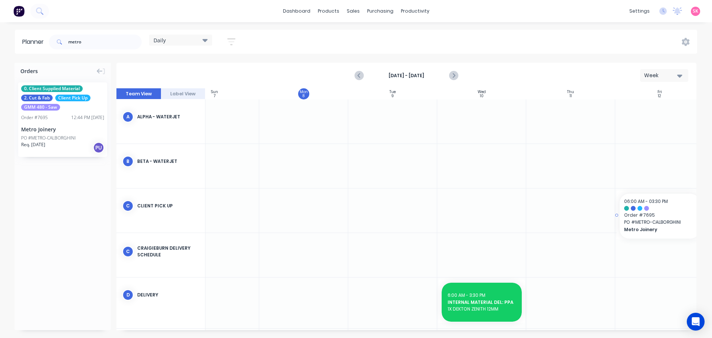
drag, startPoint x: 52, startPoint y: 120, endPoint x: 652, endPoint y: 206, distance: 606.3
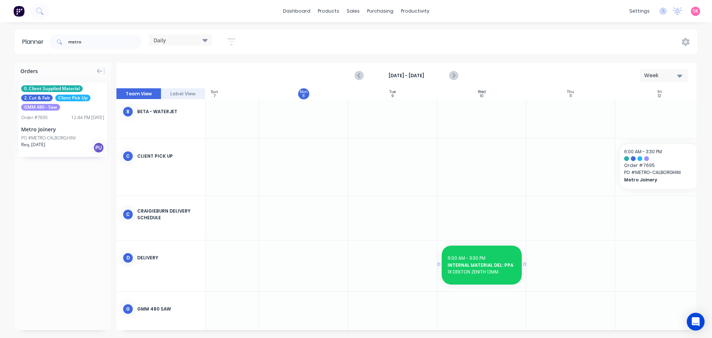
scroll to position [109, 35]
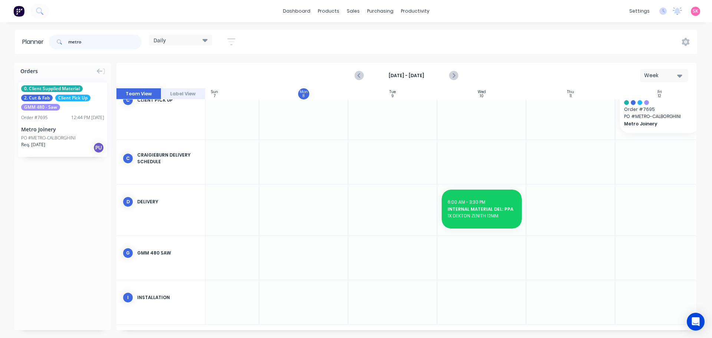
drag, startPoint x: 93, startPoint y: 40, endPoint x: 27, endPoint y: 42, distance: 65.3
click at [29, 42] on header "Planner metro Daily Save new view None edit Daily (Default) edit Craigieburn Or…" at bounding box center [356, 42] width 682 height 24
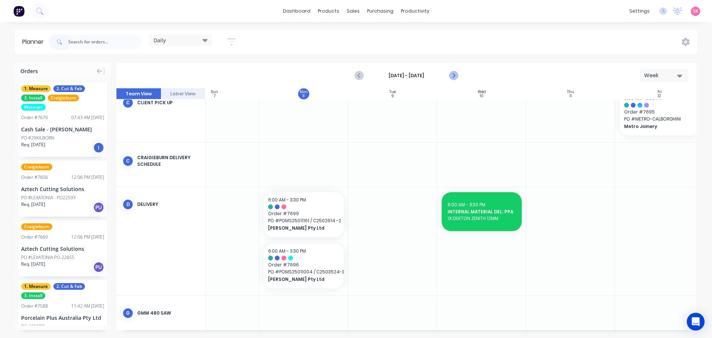
click at [453, 71] on icon "Next page" at bounding box center [453, 75] width 9 height 9
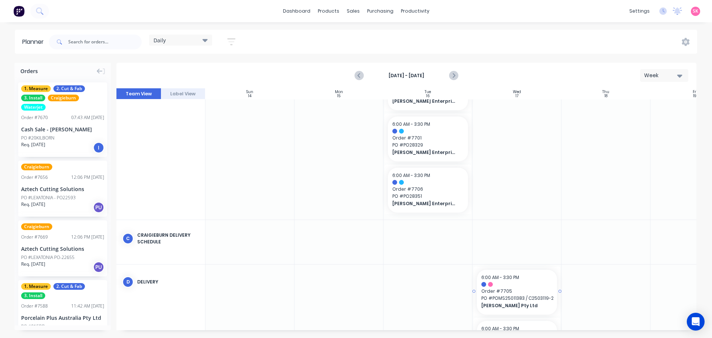
scroll to position [70, 0]
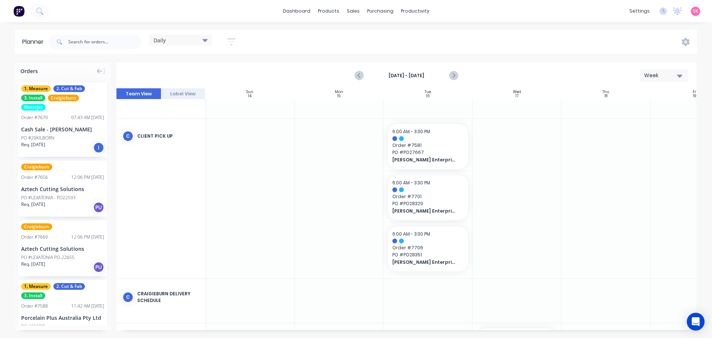
click at [351, 77] on div "Sep 14th - Sep 20th Week" at bounding box center [406, 75] width 578 height 24
click at [359, 75] on icon "Previous page" at bounding box center [359, 76] width 3 height 6
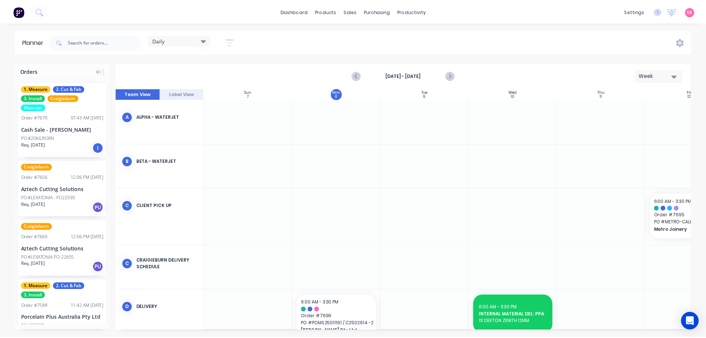
scroll to position [148, 0]
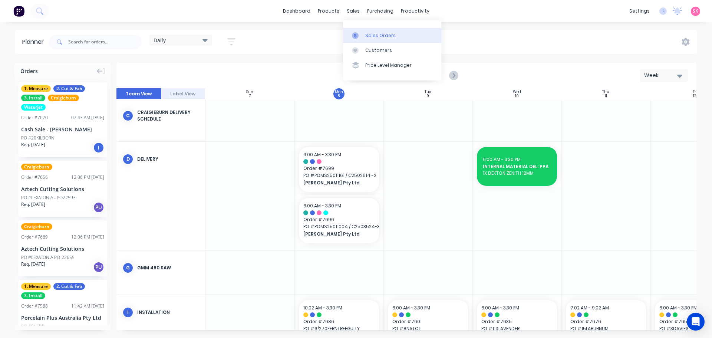
click at [360, 37] on div at bounding box center [357, 35] width 11 height 7
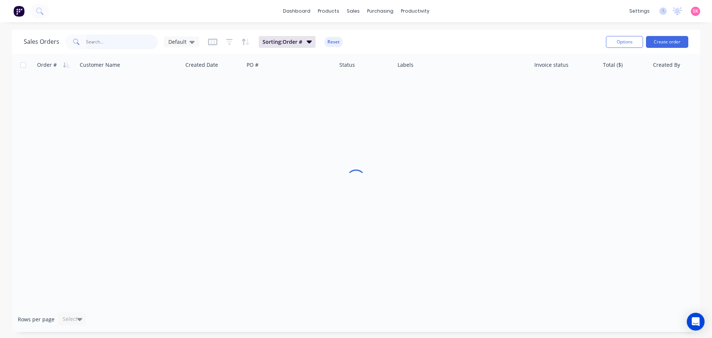
click at [112, 39] on input "text" at bounding box center [122, 41] width 72 height 15
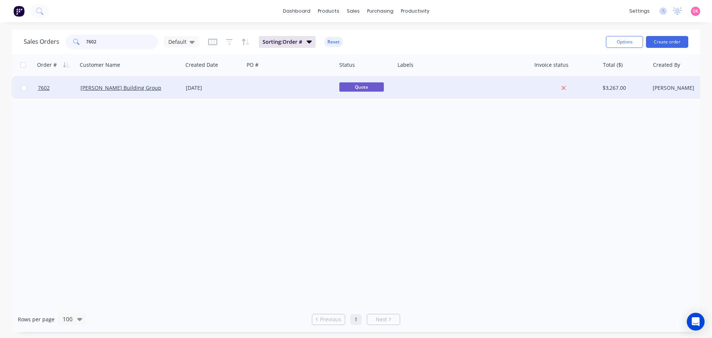
type input "7602"
click at [297, 84] on div at bounding box center [290, 88] width 92 height 22
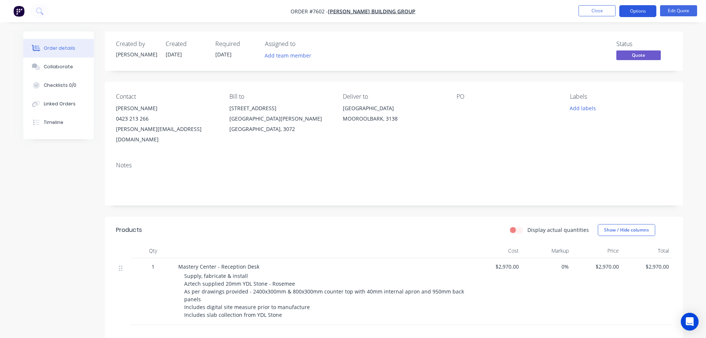
click at [641, 11] on button "Options" at bounding box center [637, 11] width 37 height 12
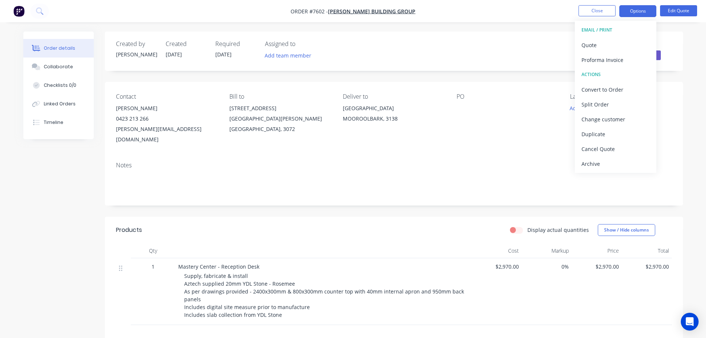
click at [455, 184] on div "Notes" at bounding box center [394, 181] width 578 height 50
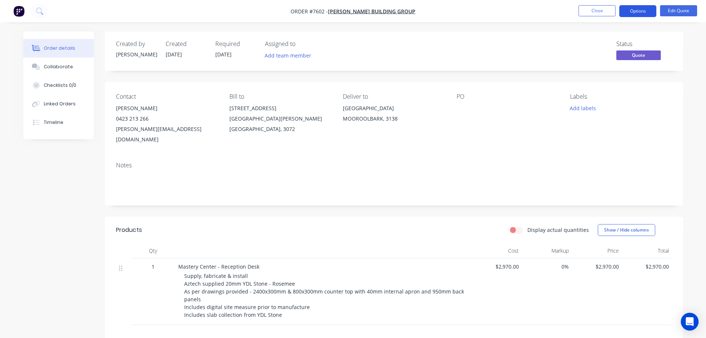
click at [634, 14] on button "Options" at bounding box center [637, 11] width 37 height 12
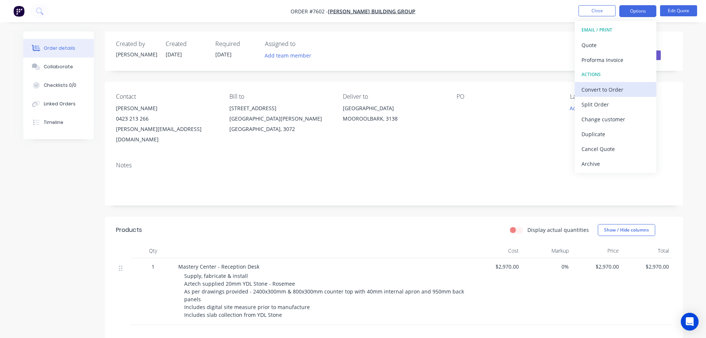
click at [635, 89] on div "Convert to Order" at bounding box center [616, 89] width 68 height 11
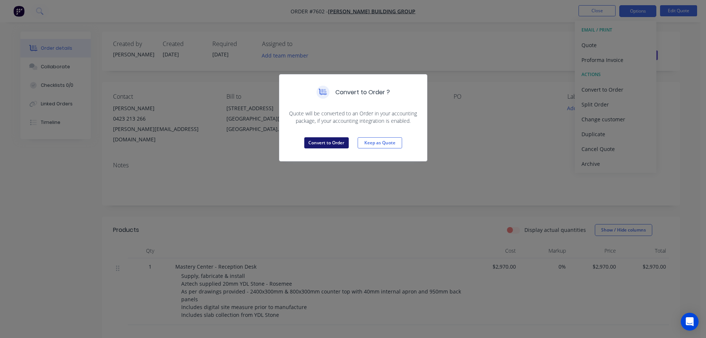
click at [328, 144] on button "Convert to Order" at bounding box center [326, 142] width 44 height 11
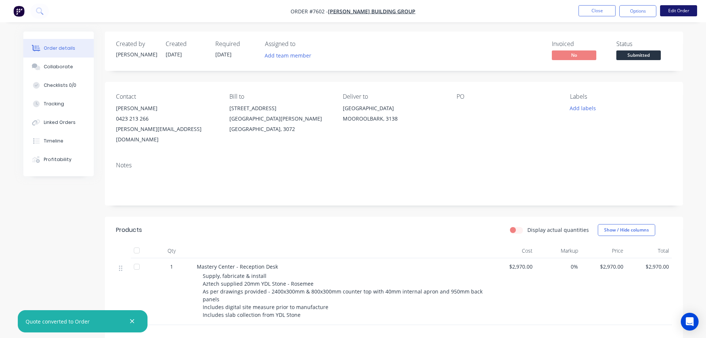
click at [675, 10] on button "Edit Order" at bounding box center [678, 10] width 37 height 11
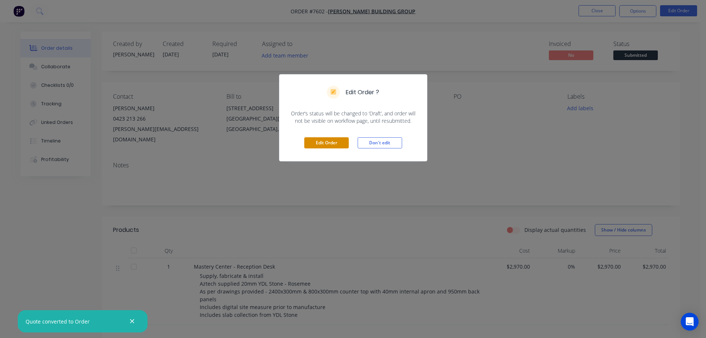
click at [343, 142] on button "Edit Order" at bounding box center [326, 142] width 44 height 11
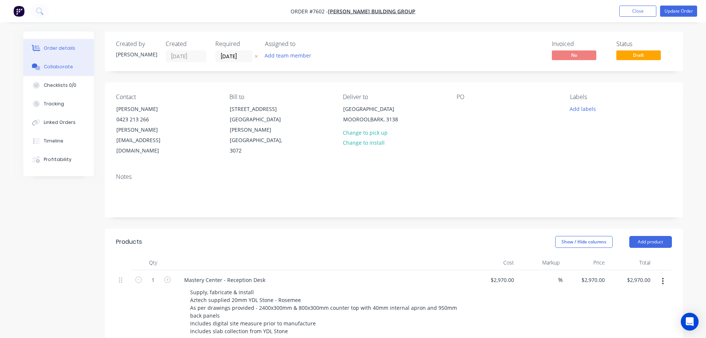
click at [71, 68] on button "Collaborate" at bounding box center [58, 66] width 70 height 19
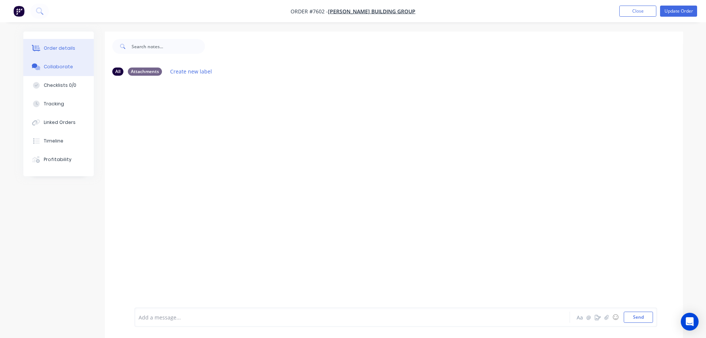
click at [69, 45] on div "Order details" at bounding box center [60, 48] width 32 height 7
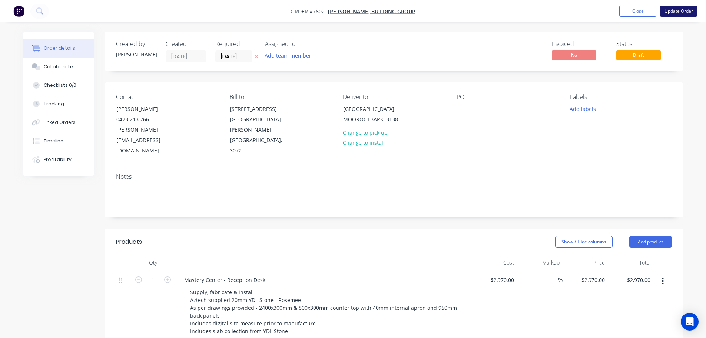
click at [679, 13] on button "Update Order" at bounding box center [678, 11] width 37 height 11
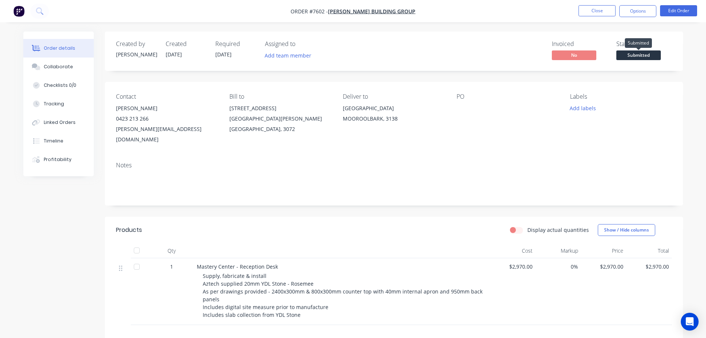
click at [632, 52] on span "Submitted" at bounding box center [638, 54] width 44 height 9
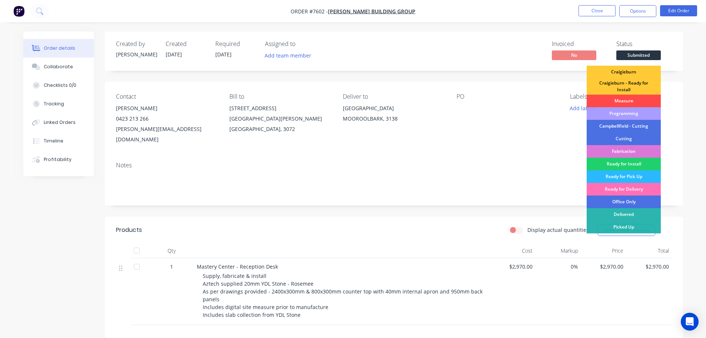
click at [625, 99] on div "Measure" at bounding box center [624, 101] width 74 height 13
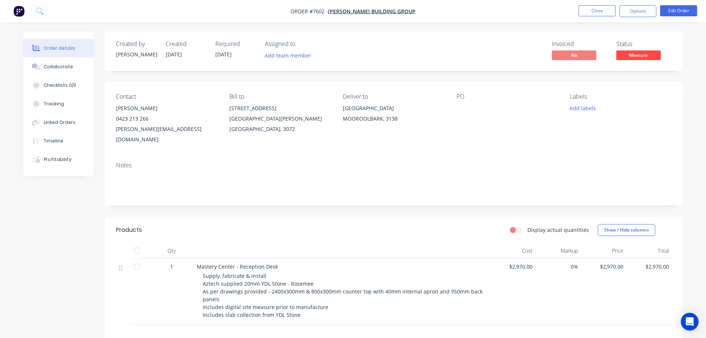
click at [474, 107] on div at bounding box center [503, 108] width 93 height 10
click at [686, 14] on button "Edit Order" at bounding box center [678, 10] width 37 height 11
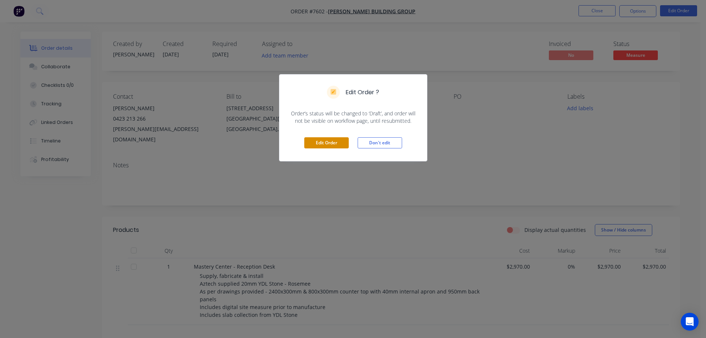
click at [325, 144] on button "Edit Order" at bounding box center [326, 142] width 44 height 11
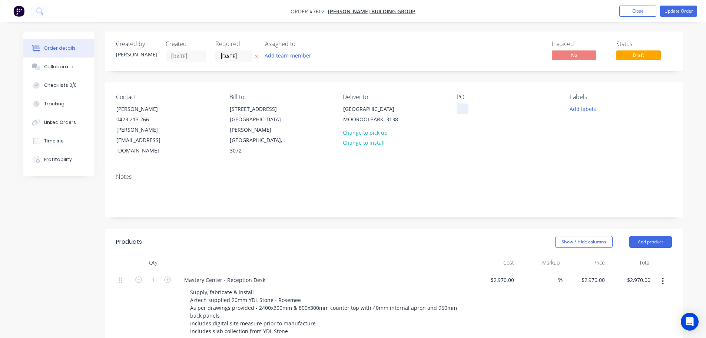
click at [463, 110] on div at bounding box center [463, 108] width 12 height 11
click at [493, 108] on div "BILLANOOK-Master Center Reception" at bounding box center [503, 112] width 93 height 19
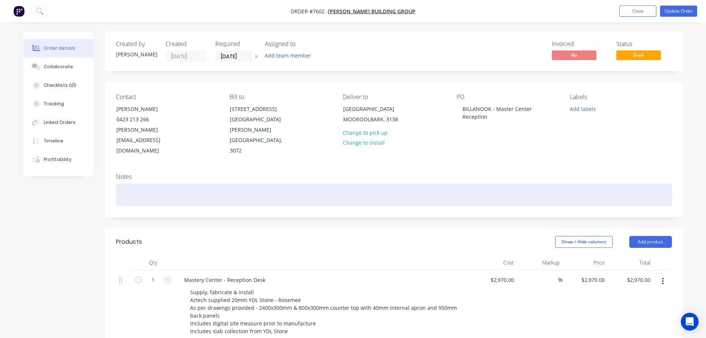
click at [507, 183] on div at bounding box center [394, 194] width 556 height 23
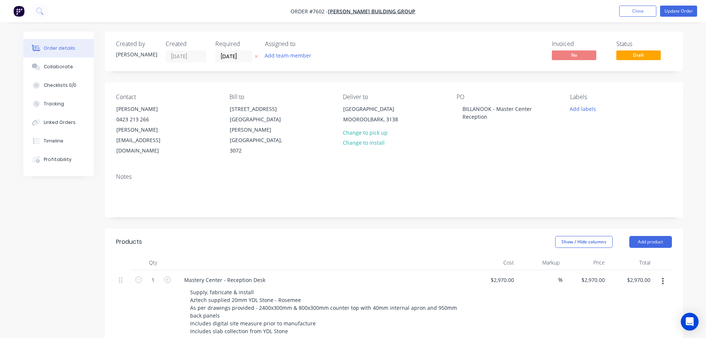
click at [295, 186] on div "Notes" at bounding box center [394, 192] width 578 height 50
click at [587, 110] on button "Add labels" at bounding box center [583, 108] width 34 height 10
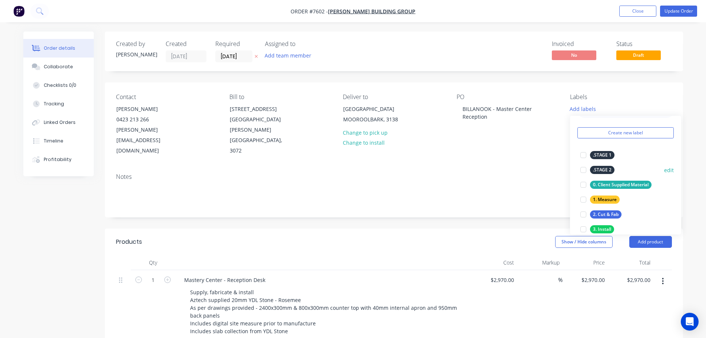
scroll to position [37, 0]
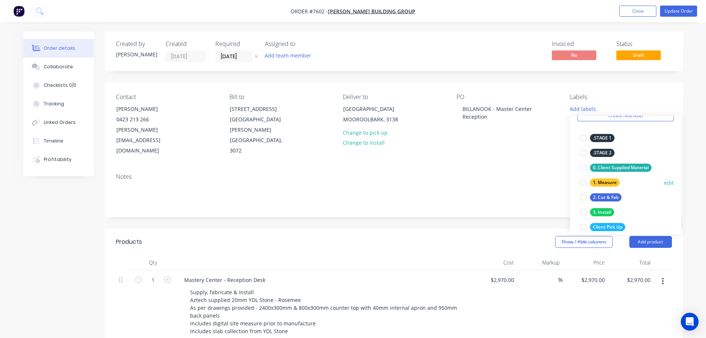
click at [583, 181] on div at bounding box center [583, 182] width 15 height 15
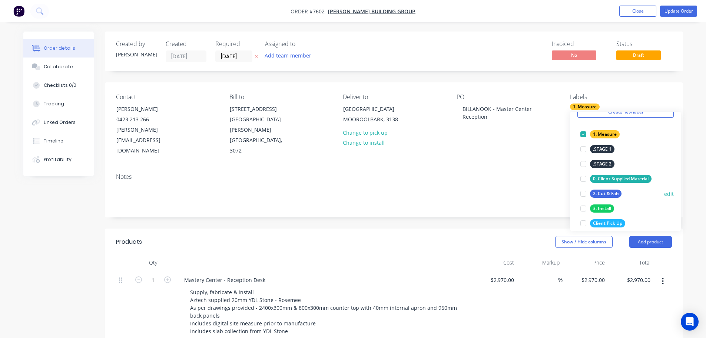
click at [583, 192] on div at bounding box center [583, 193] width 15 height 15
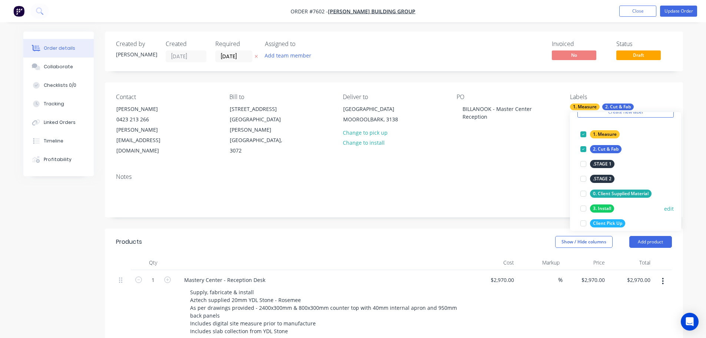
click at [583, 206] on div at bounding box center [583, 208] width 15 height 15
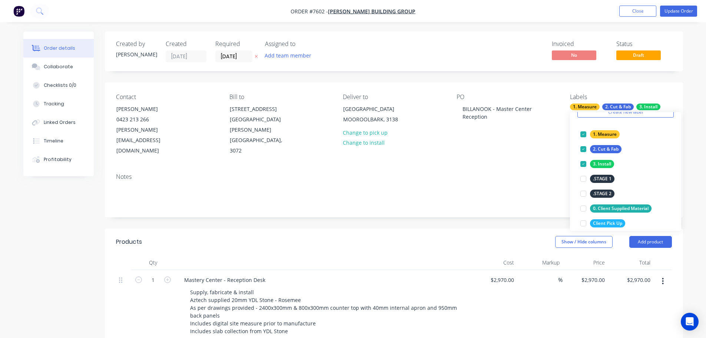
click at [493, 202] on div "Created by Warrick Created 08/09/25 Required 30/07/25 Assigned to Add team memb…" at bounding box center [394, 288] width 578 height 513
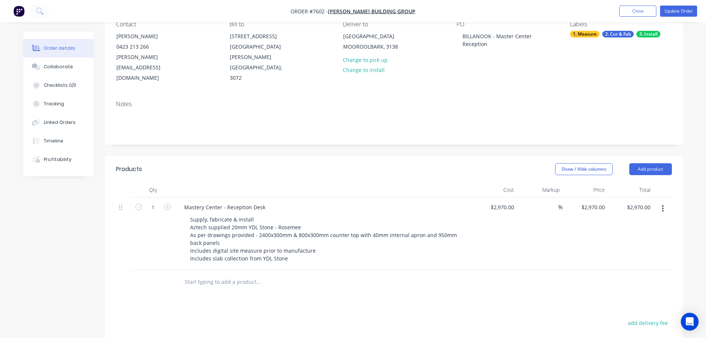
scroll to position [0, 0]
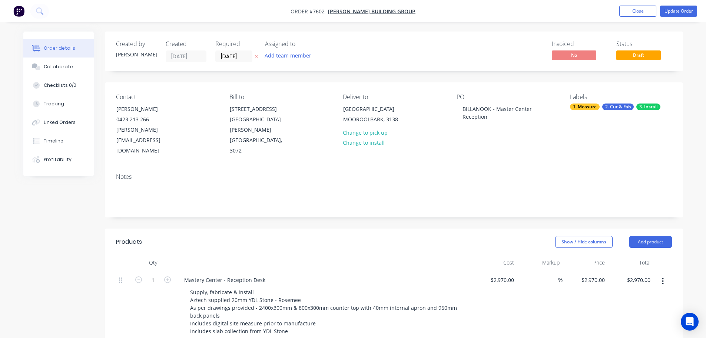
click at [642, 106] on div "3. Install" at bounding box center [648, 106] width 24 height 7
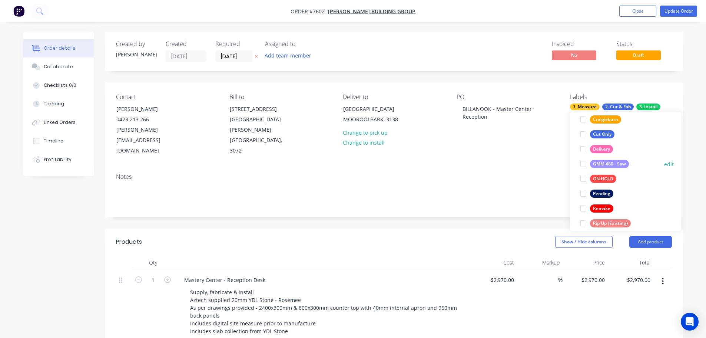
click at [583, 161] on div at bounding box center [583, 163] width 15 height 15
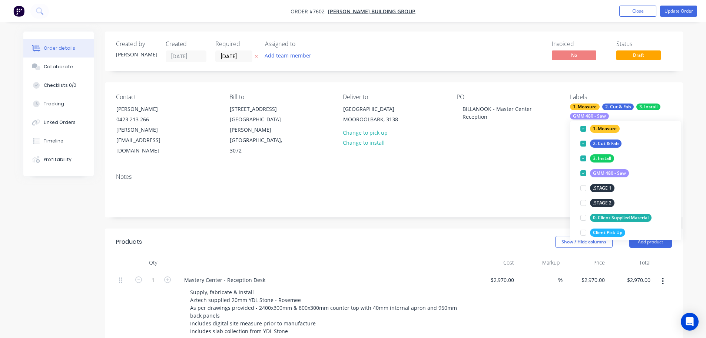
click at [452, 236] on div "Show / Hide columns Add product" at bounding box center [453, 242] width 438 height 12
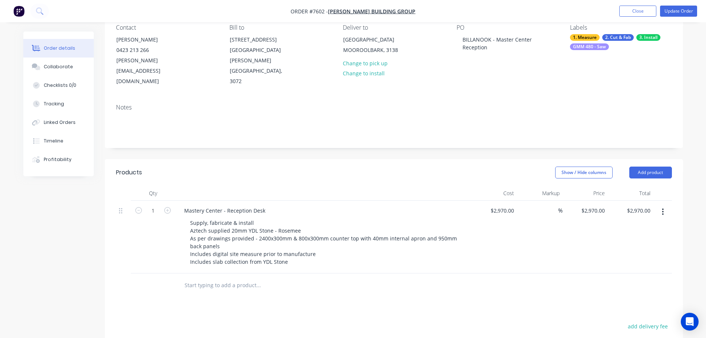
scroll to position [148, 0]
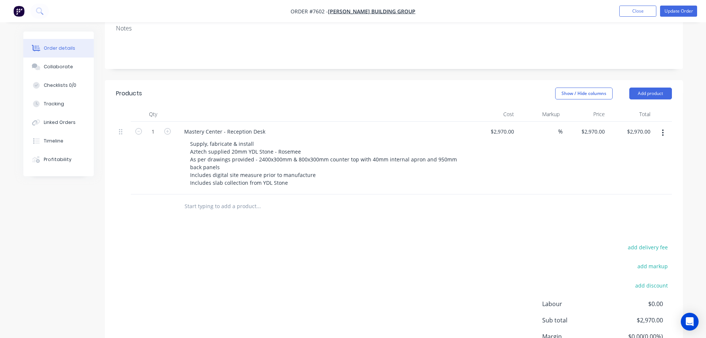
click at [230, 199] on input "text" at bounding box center [258, 206] width 148 height 15
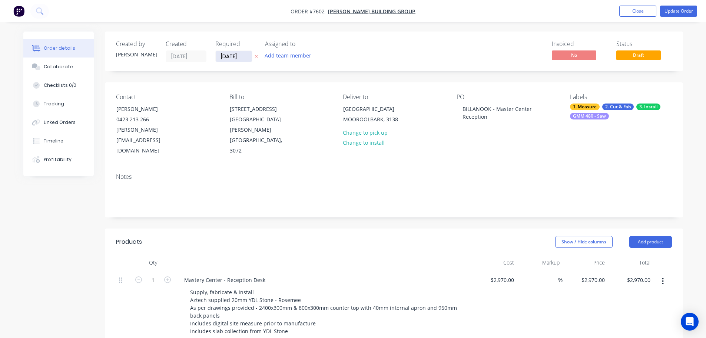
click at [237, 57] on input "[DATE]" at bounding box center [234, 56] width 36 height 11
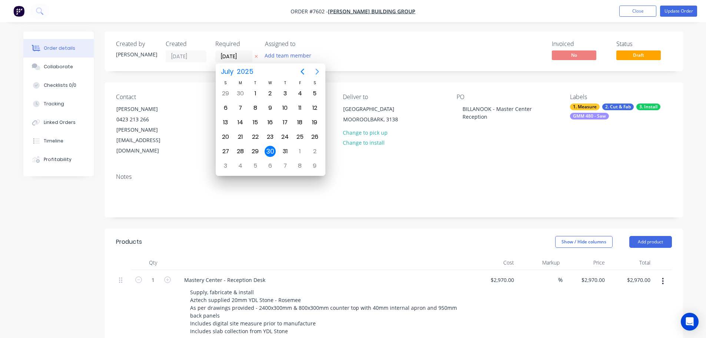
click at [317, 69] on icon "Next page" at bounding box center [316, 72] width 3 height 6
click at [316, 70] on icon "Next page" at bounding box center [317, 71] width 9 height 9
click at [243, 111] on div "8" at bounding box center [240, 107] width 11 height 11
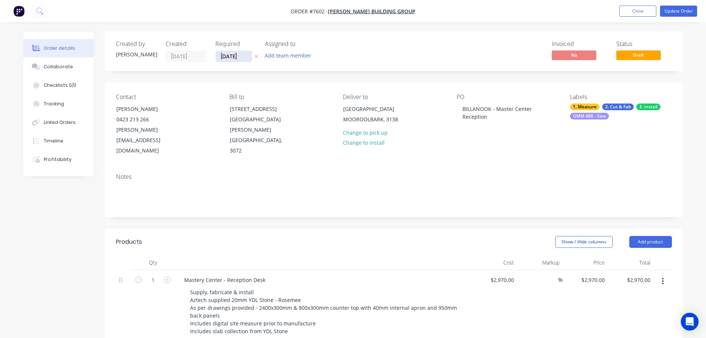
click at [248, 57] on input "[DATE]" at bounding box center [234, 56] width 36 height 11
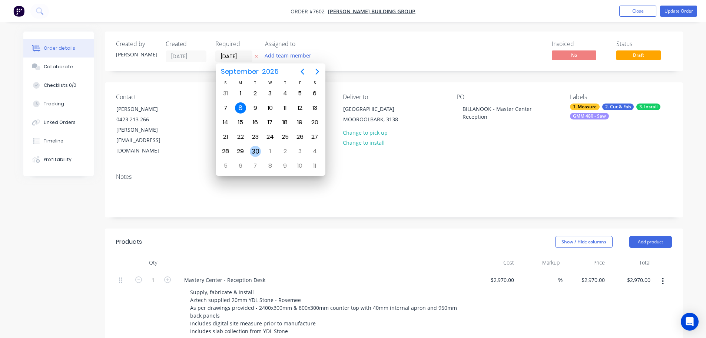
click at [255, 153] on div "30" at bounding box center [255, 151] width 11 height 11
type input "30/09/25"
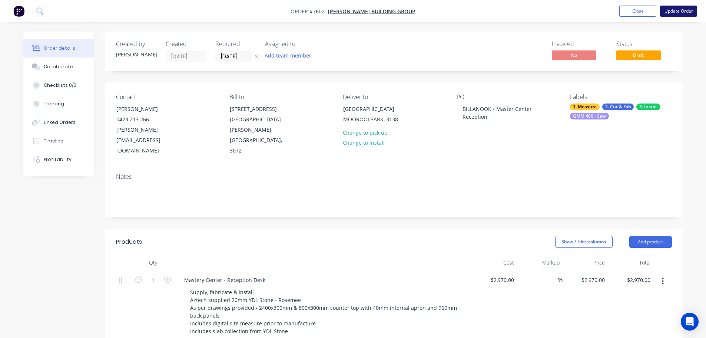
click at [691, 10] on button "Update Order" at bounding box center [678, 11] width 37 height 11
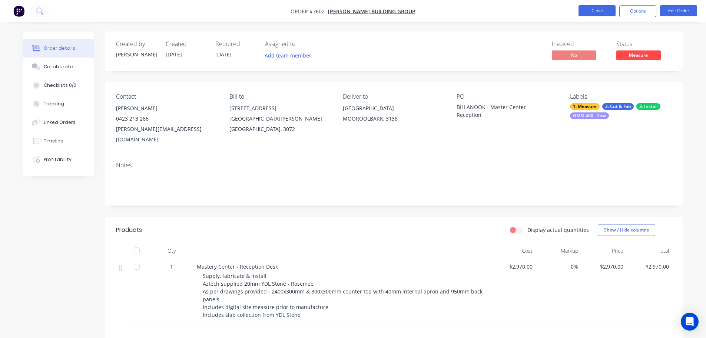
click at [595, 8] on button "Close" at bounding box center [597, 10] width 37 height 11
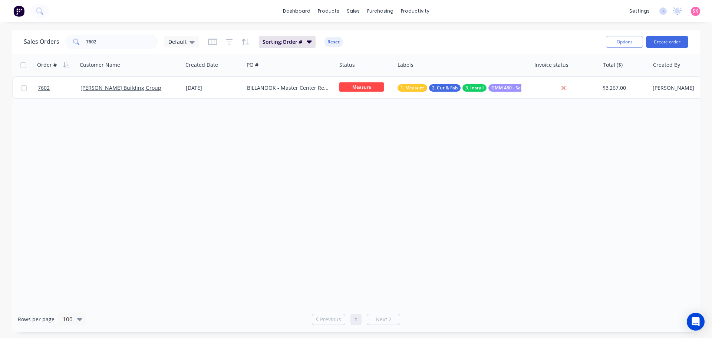
click at [367, 168] on div "Order # Customer Name Created Date PO # Status Labels Invoice status Total ($) …" at bounding box center [356, 180] width 688 height 252
click at [414, 38] on div "Purchase Orders" at bounding box center [403, 35] width 39 height 7
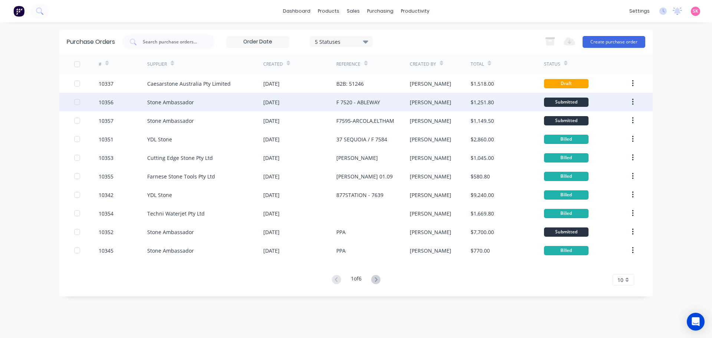
click at [320, 104] on div "[DATE]" at bounding box center [299, 102] width 73 height 19
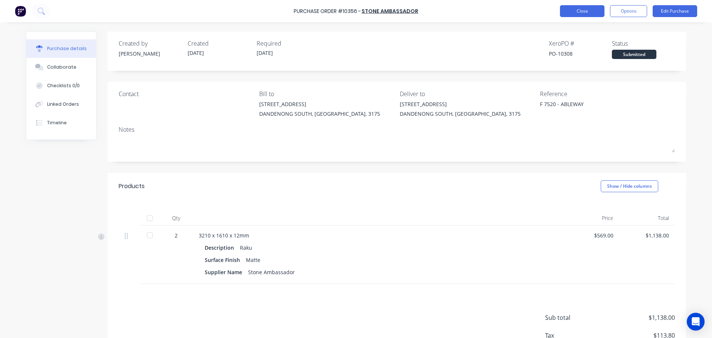
click at [563, 11] on button "Close" at bounding box center [582, 11] width 44 height 12
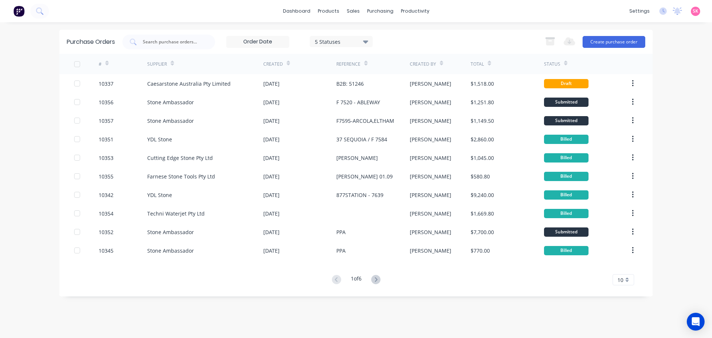
click at [657, 34] on div "dashboard products sales purchasing productivity dashboard products Product Cat…" at bounding box center [356, 169] width 712 height 338
click at [621, 46] on button "Create purchase order" at bounding box center [613, 42] width 63 height 12
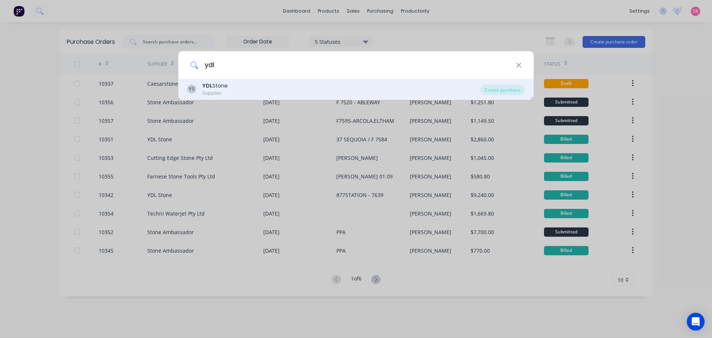
type input "ydl"
click at [291, 80] on div "YS YDL Stone Supplier Create purchase" at bounding box center [355, 89] width 355 height 21
click at [294, 90] on div "YS YDL Stone Supplier" at bounding box center [333, 89] width 293 height 14
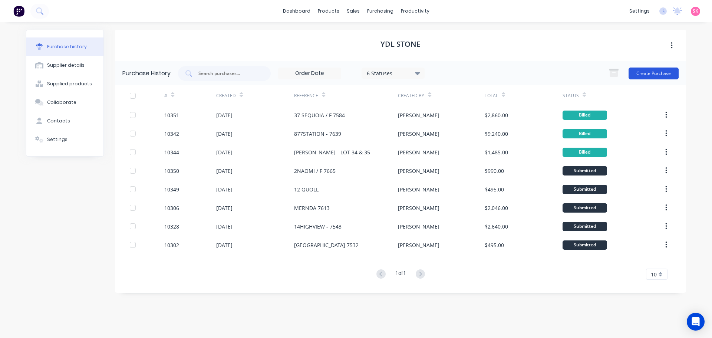
click at [655, 78] on button "Create Purchase" at bounding box center [653, 73] width 50 height 12
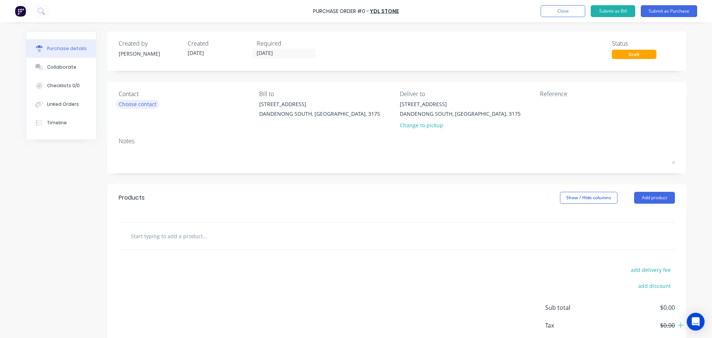
click at [126, 105] on div "Choose contact" at bounding box center [138, 104] width 38 height 8
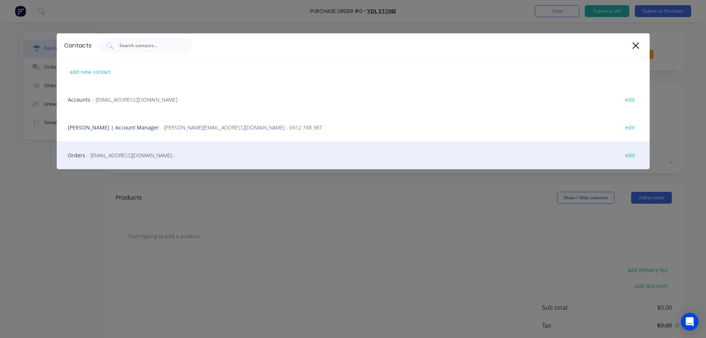
click at [129, 152] on span "- order@ydlstone.com.au -" at bounding box center [131, 155] width 88 height 8
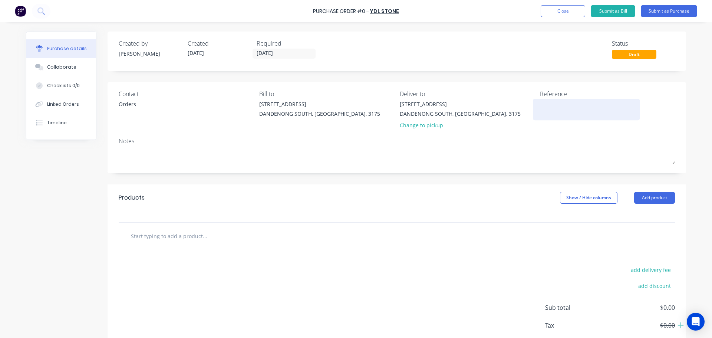
drag, startPoint x: 530, startPoint y: 106, endPoint x: 554, endPoint y: 106, distance: 23.7
click at [540, 106] on div at bounding box center [586, 109] width 93 height 19
click at [555, 106] on textarea at bounding box center [586, 108] width 93 height 17
type textarea "BILLANOOK -"
type textarea "x"
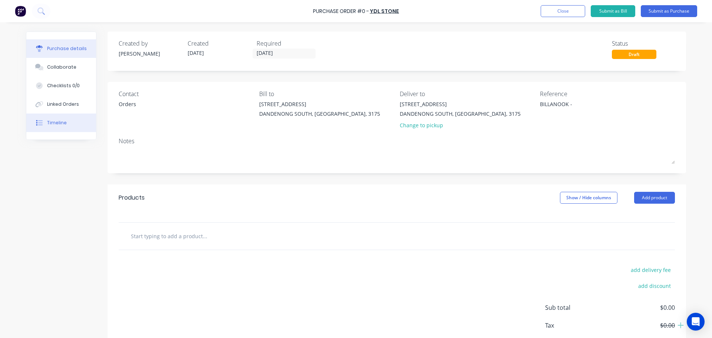
type textarea "BILLANOOK -"
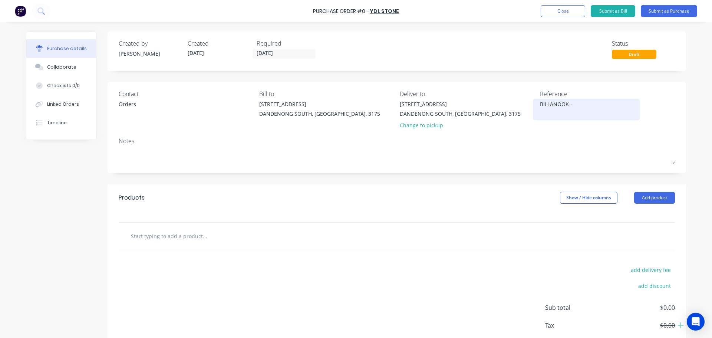
type textarea "x"
type textarea "BILLANOOK - 7"
type textarea "x"
type textarea "BILLANOOK - 76"
type textarea "x"
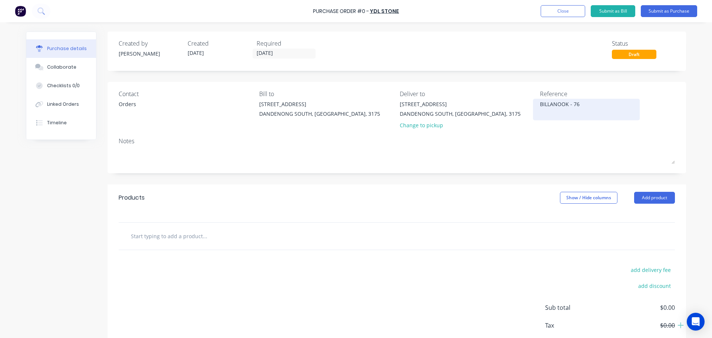
type textarea "BILLANOOK - 760"
type textarea "x"
type textarea "BILLANOOK - 7602"
type textarea "x"
type textarea "BILLANOOK - 7602"
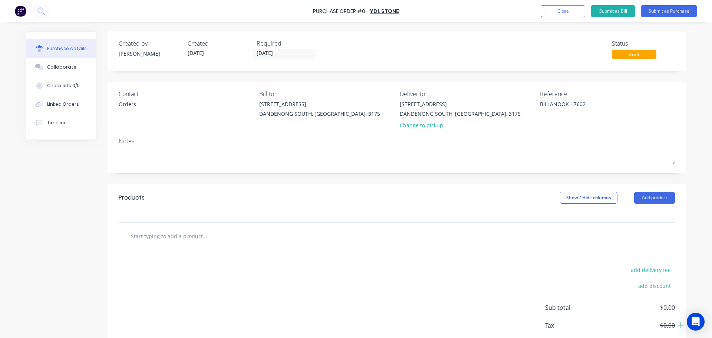
click at [182, 231] on input "text" at bounding box center [204, 235] width 148 height 15
type textarea "x"
type input "R"
type textarea "x"
type input "RO"
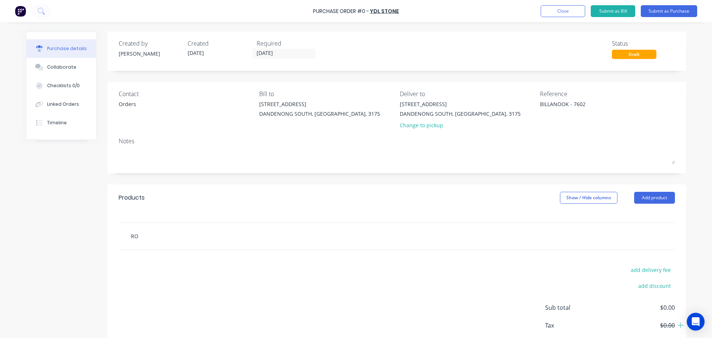
type textarea "x"
type input "ROS"
type textarea "x"
type input "ROSE"
type textarea "x"
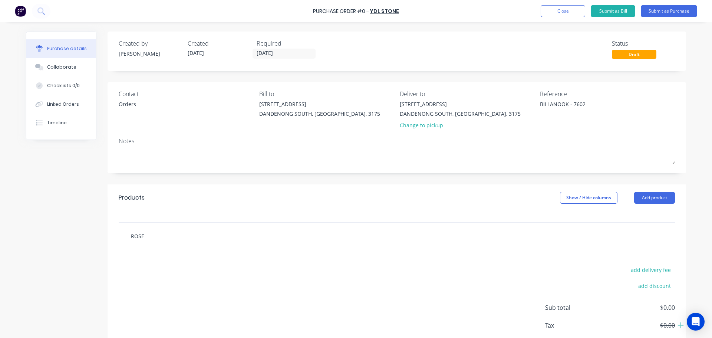
type input "ROSEM"
type textarea "x"
type input "ROSEME"
type textarea "x"
type input "ROSEMEE"
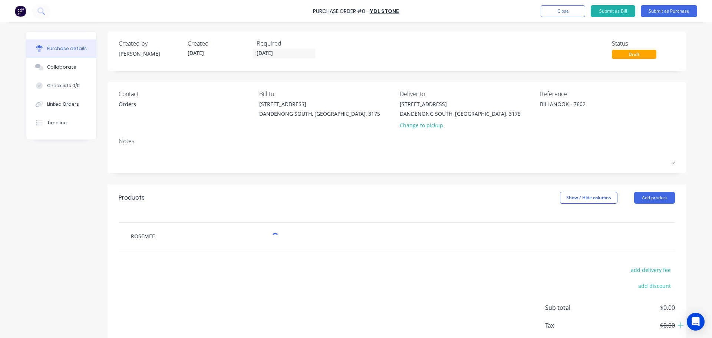
type textarea "x"
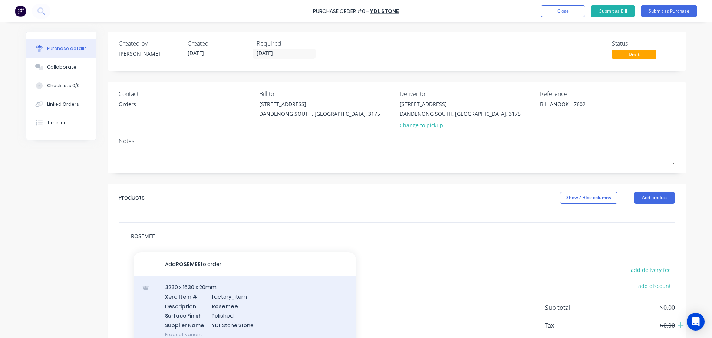
type input "ROSEMEE"
click at [229, 298] on div "3230 x 1630 x 20mm Xero Item # factory_item Description Rosemee Surface Finish …" at bounding box center [244, 310] width 222 height 69
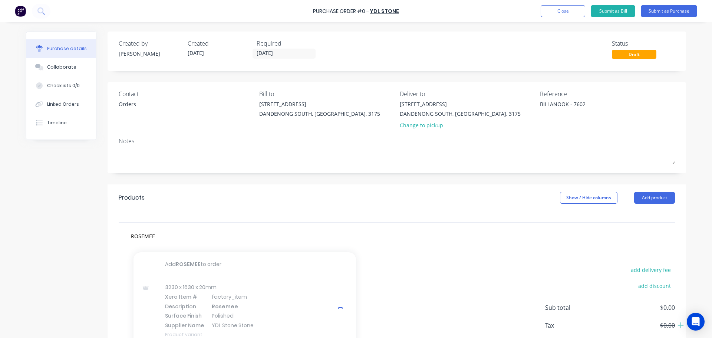
type textarea "x"
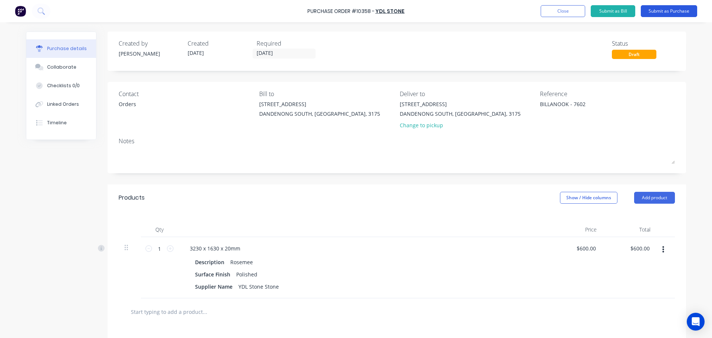
click at [670, 10] on button "Submit as Purchase" at bounding box center [669, 11] width 56 height 12
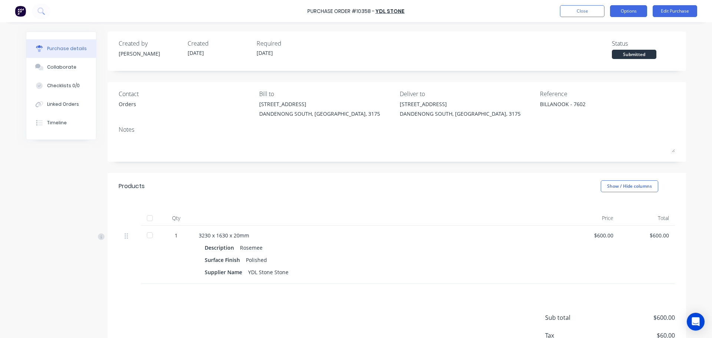
click at [643, 15] on button "Options" at bounding box center [628, 11] width 37 height 12
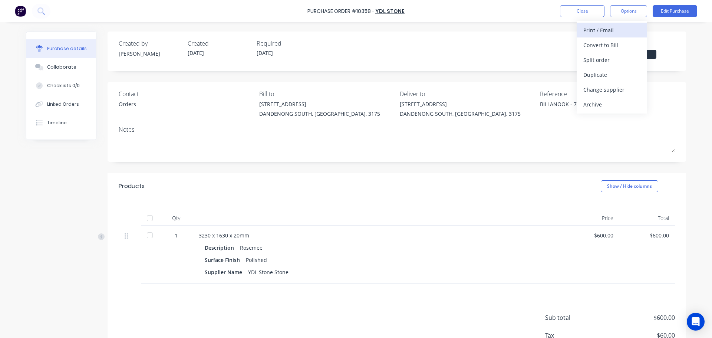
click at [624, 31] on div "Print / Email" at bounding box center [611, 30] width 57 height 11
click at [625, 50] on div "With pricing" at bounding box center [611, 45] width 57 height 11
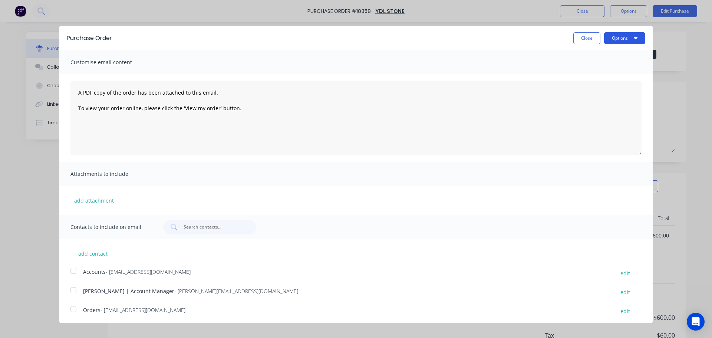
click at [625, 39] on button "Options" at bounding box center [624, 38] width 41 height 12
click at [611, 57] on div "Print" at bounding box center [609, 57] width 57 height 11
click at [589, 39] on button "Close" at bounding box center [586, 38] width 27 height 12
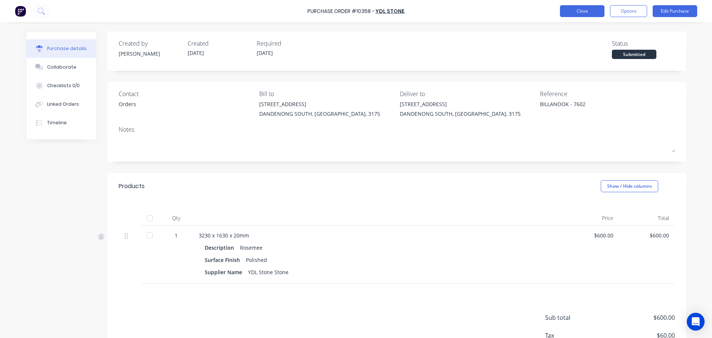
click at [593, 9] on button "Close" at bounding box center [582, 11] width 44 height 12
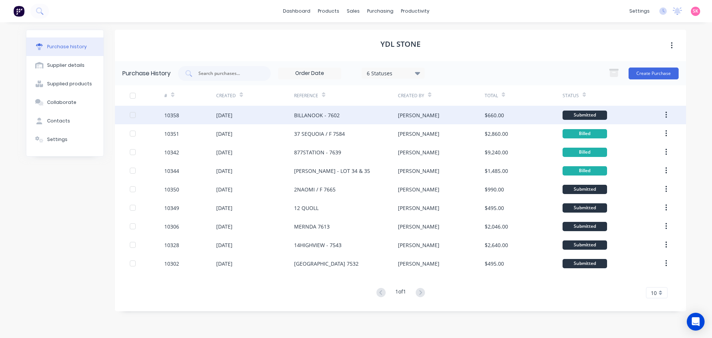
click at [453, 116] on div "Stacey" at bounding box center [441, 115] width 86 height 19
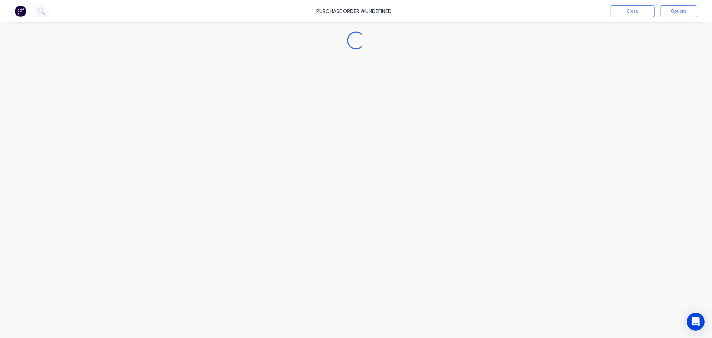
type textarea "x"
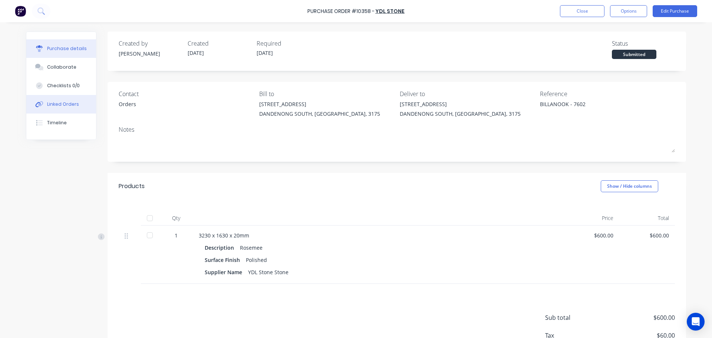
click at [60, 109] on button "Linked Orders" at bounding box center [61, 104] width 70 height 19
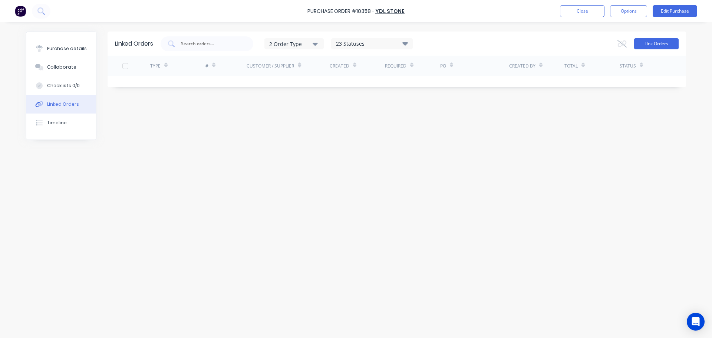
click at [669, 48] on button "Link Orders" at bounding box center [656, 43] width 44 height 11
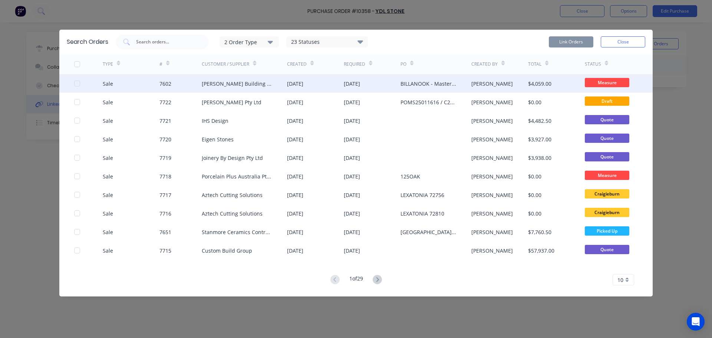
drag, startPoint x: 77, startPoint y: 84, endPoint x: 86, endPoint y: 83, distance: 9.4
click at [77, 84] on div at bounding box center [77, 83] width 15 height 15
click at [586, 40] on button "Link Orders" at bounding box center [571, 41] width 44 height 11
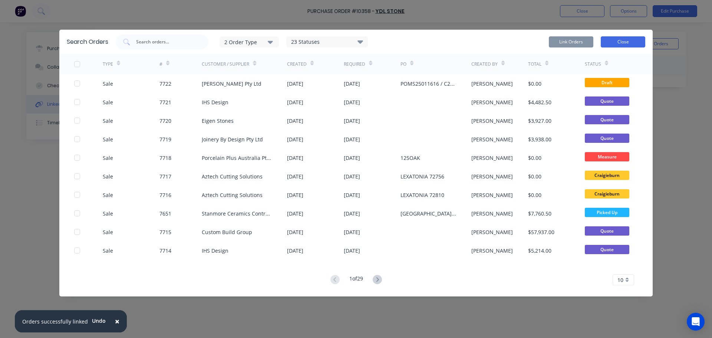
click at [635, 45] on button "Close" at bounding box center [623, 41] width 44 height 11
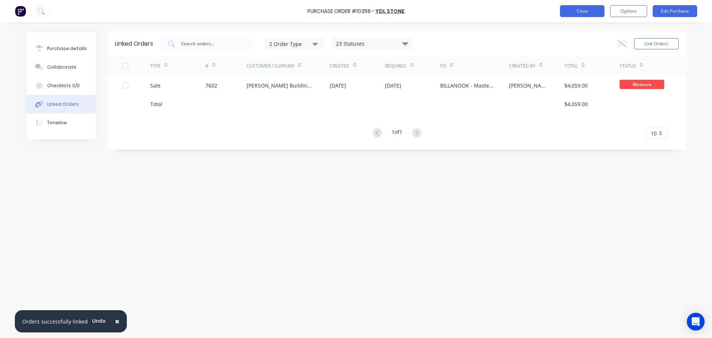
click at [582, 13] on button "Close" at bounding box center [582, 11] width 44 height 12
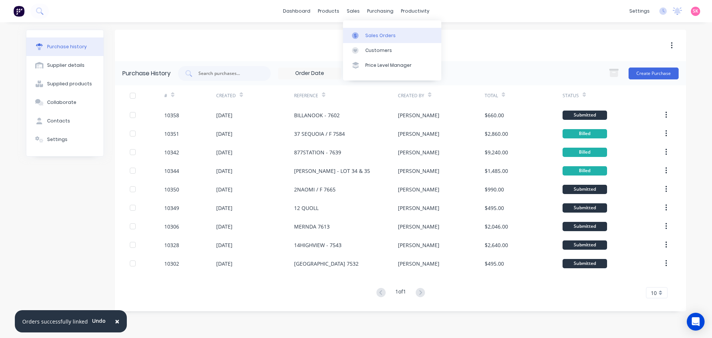
click at [361, 31] on link "Sales Orders" at bounding box center [392, 35] width 98 height 15
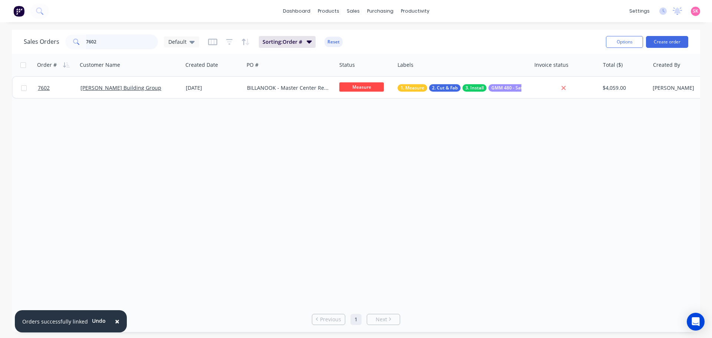
click at [149, 42] on input "7602" at bounding box center [122, 41] width 72 height 15
drag, startPoint x: 120, startPoint y: 43, endPoint x: 57, endPoint y: 40, distance: 63.8
click at [60, 41] on div "Sales Orders 7602 Default" at bounding box center [111, 41] width 175 height 15
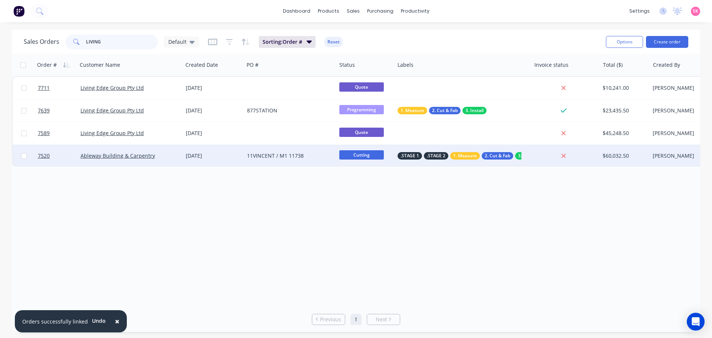
type input "LIVING"
click at [181, 152] on div "Ableway Building & Carpentry" at bounding box center [129, 156] width 105 height 22
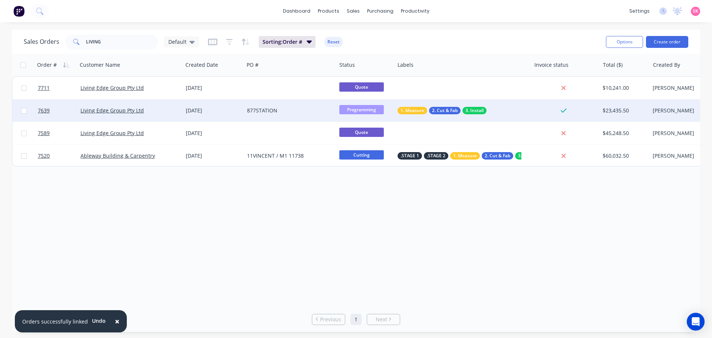
click at [227, 111] on div "18 Aug 2025" at bounding box center [213, 110] width 55 height 7
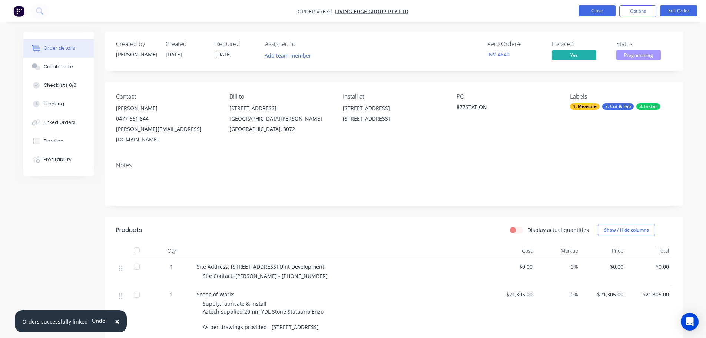
click at [584, 13] on button "Close" at bounding box center [597, 10] width 37 height 11
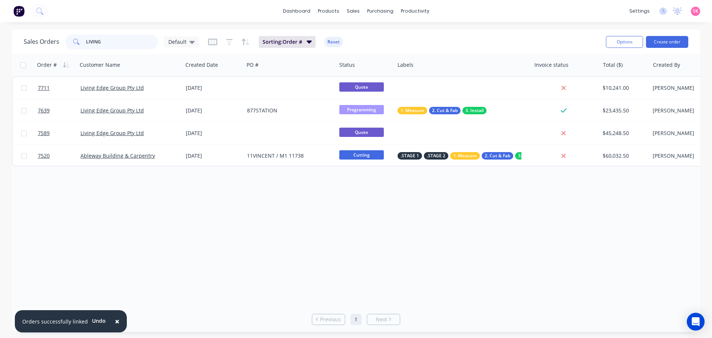
drag, startPoint x: 121, startPoint y: 41, endPoint x: -15, endPoint y: 43, distance: 136.1
click at [0, 43] on html "× Orders successfully linked Undo dashboard products sales purchasing productiv…" at bounding box center [356, 169] width 712 height 338
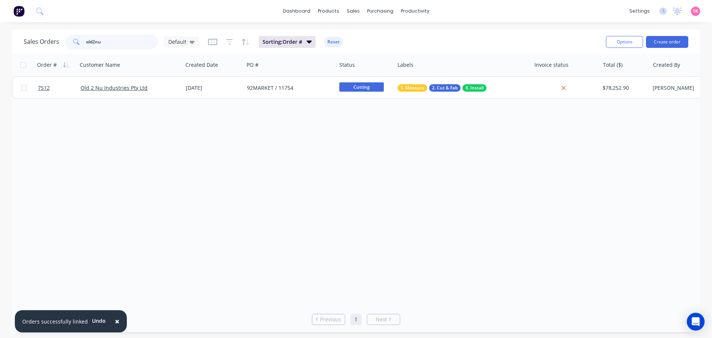
type input "old2nu"
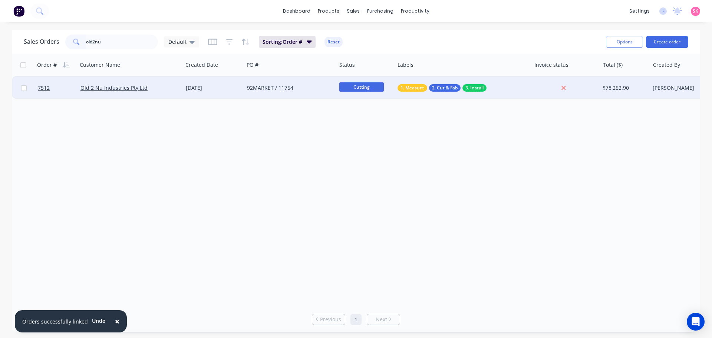
click at [158, 85] on div "Old 2 Nu Industries Pty Ltd" at bounding box center [127, 87] width 95 height 7
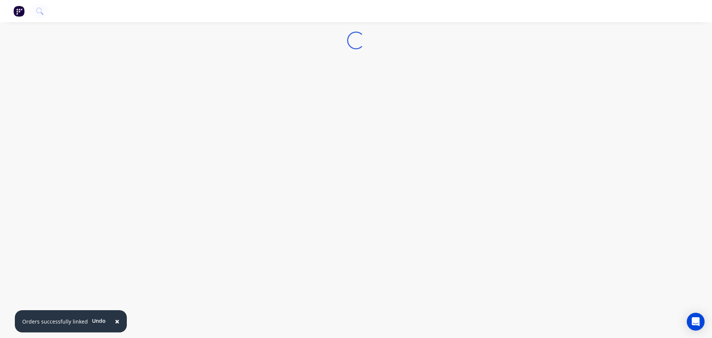
click at [116, 319] on span "×" at bounding box center [117, 321] width 4 height 10
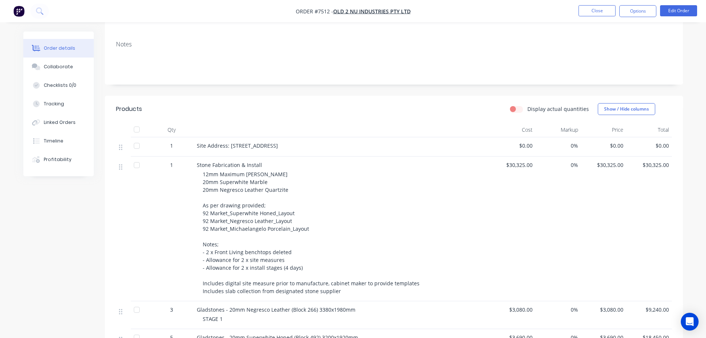
scroll to position [30, 0]
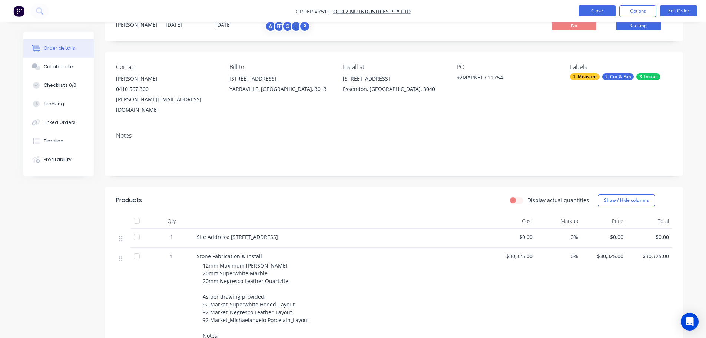
click at [594, 7] on button "Close" at bounding box center [597, 10] width 37 height 11
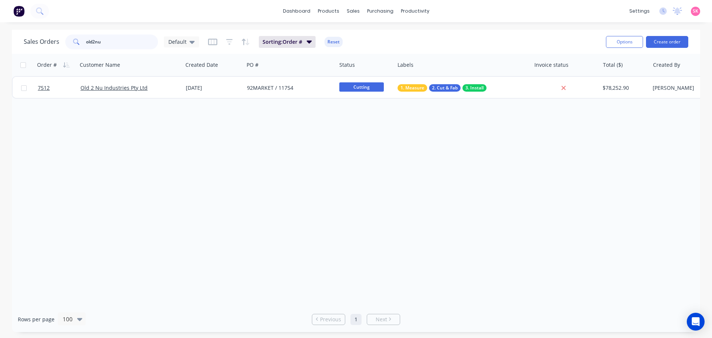
drag, startPoint x: 104, startPoint y: 43, endPoint x: 22, endPoint y: 40, distance: 81.6
click at [65, 43] on div "old2nu" at bounding box center [111, 41] width 93 height 15
type input "waterside"
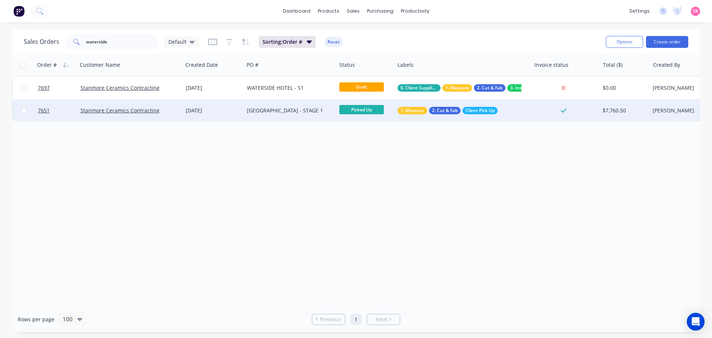
click at [281, 111] on div "WATERSIDE HOTEL - STAGE 1" at bounding box center [288, 110] width 82 height 7
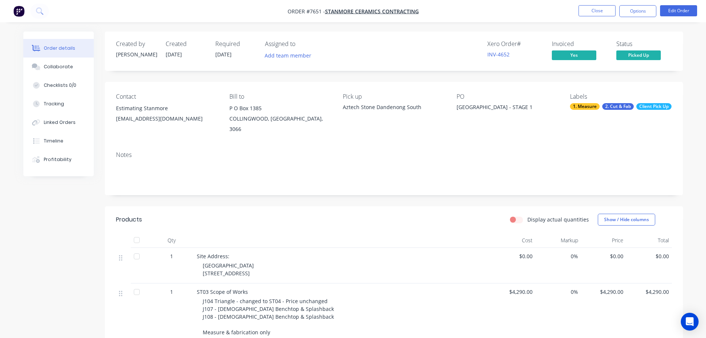
click at [619, 16] on ul "Close Options Edit Order" at bounding box center [638, 11] width 136 height 12
click at [604, 13] on button "Close" at bounding box center [597, 10] width 37 height 11
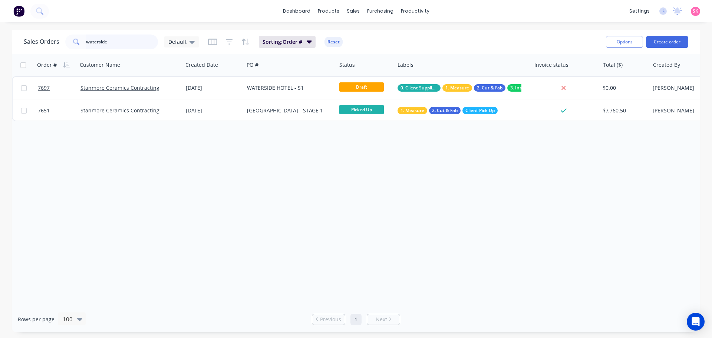
click at [33, 36] on div "Sales Orders waterside Default" at bounding box center [111, 41] width 175 height 15
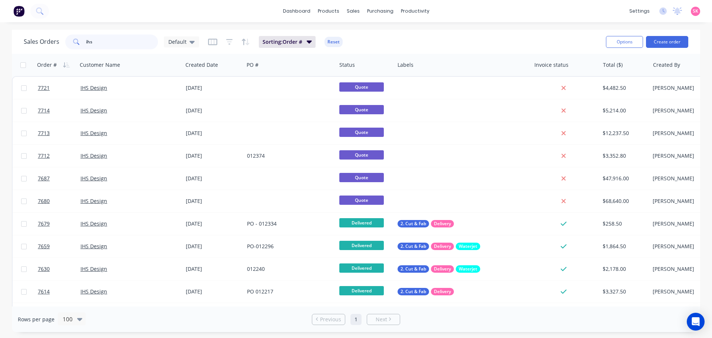
type input "ihs"
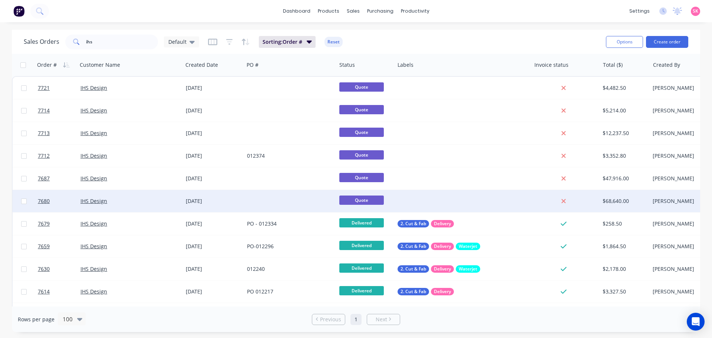
click at [266, 198] on div at bounding box center [290, 201] width 92 height 22
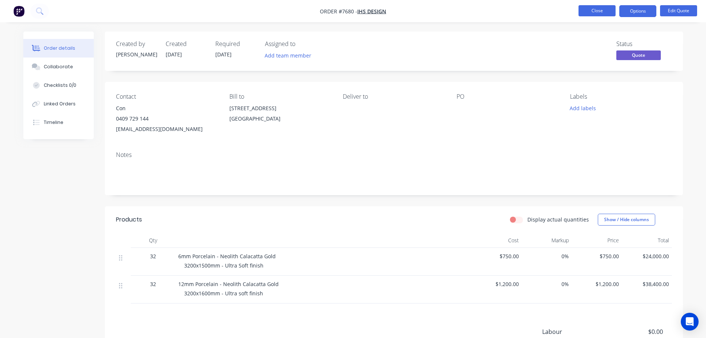
click at [601, 14] on button "Close" at bounding box center [597, 10] width 37 height 11
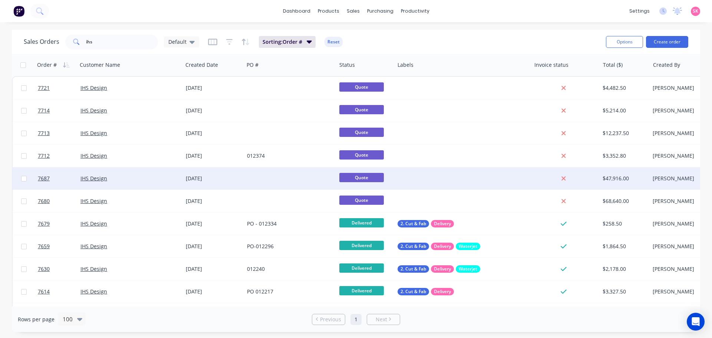
click at [243, 179] on div "21 Aug 2025" at bounding box center [213, 178] width 61 height 22
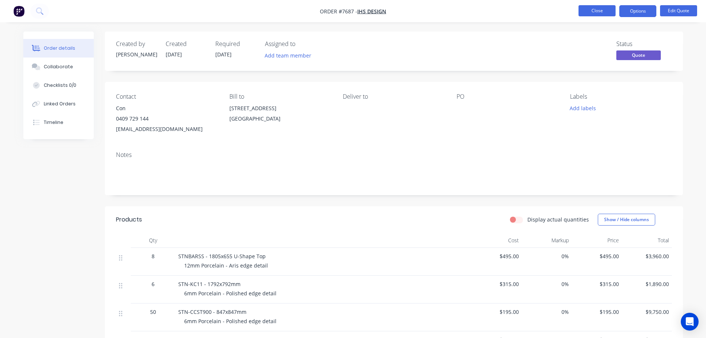
click at [585, 11] on button "Close" at bounding box center [597, 10] width 37 height 11
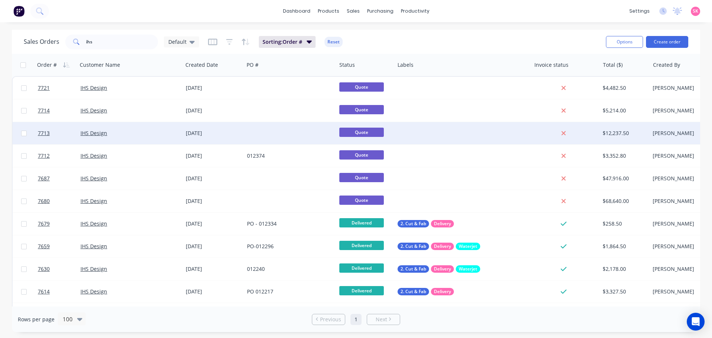
click at [231, 139] on div "04 Sep 2025" at bounding box center [213, 133] width 61 height 22
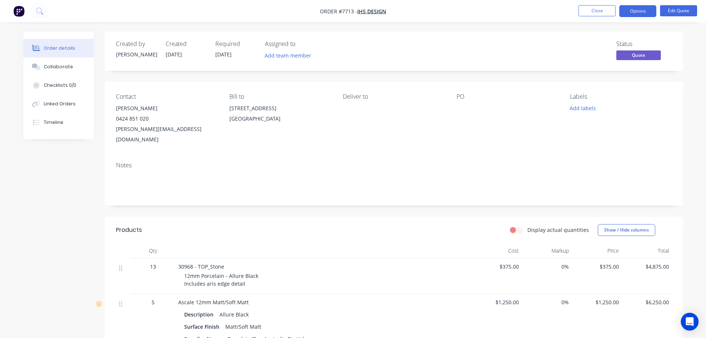
click at [576, 10] on ul "Close Options Edit Quote" at bounding box center [638, 11] width 136 height 12
click at [582, 9] on button "Close" at bounding box center [597, 10] width 37 height 11
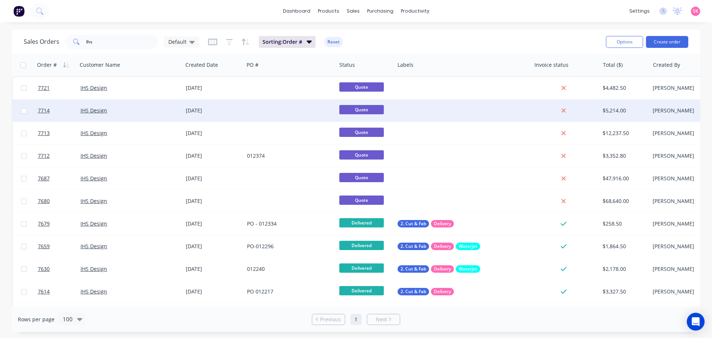
click at [239, 103] on div "04 Sep 2025" at bounding box center [213, 110] width 61 height 22
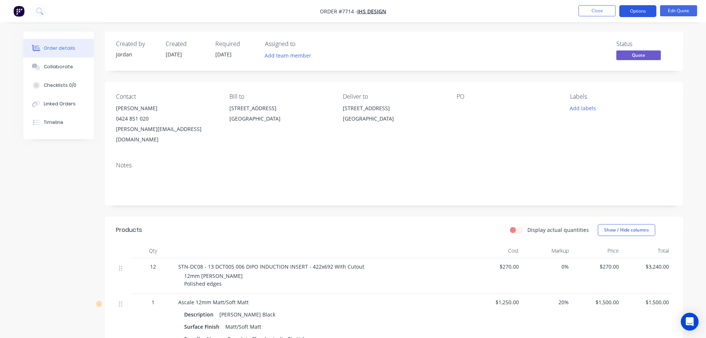
click at [647, 9] on button "Options" at bounding box center [637, 11] width 37 height 12
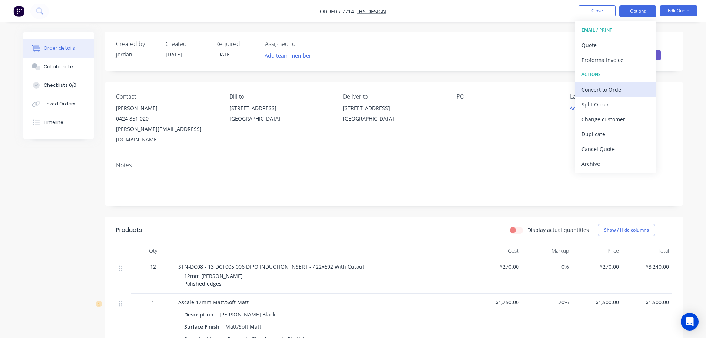
click at [619, 89] on div "Convert to Order" at bounding box center [616, 89] width 68 height 11
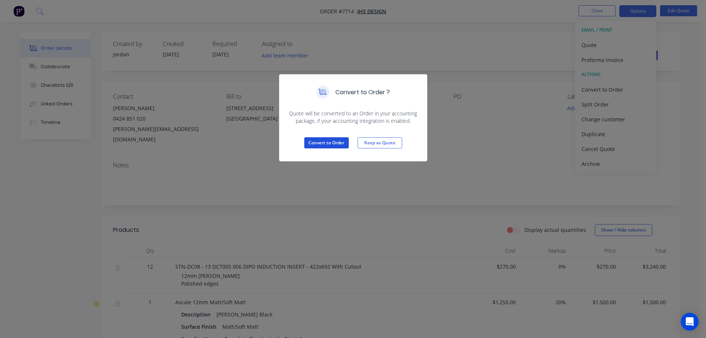
click at [310, 146] on button "Convert to Order" at bounding box center [326, 142] width 44 height 11
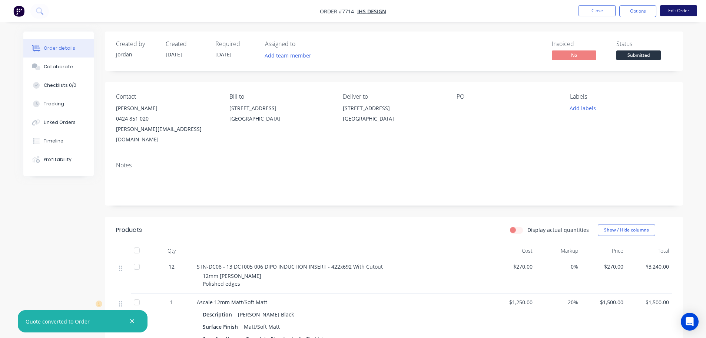
click at [680, 11] on button "Edit Order" at bounding box center [678, 10] width 37 height 11
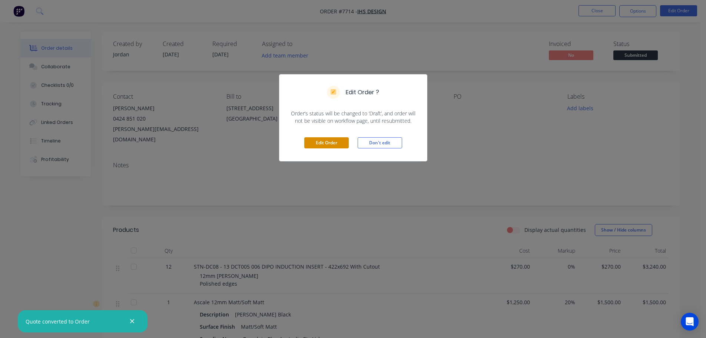
click at [335, 143] on button "Edit Order" at bounding box center [326, 142] width 44 height 11
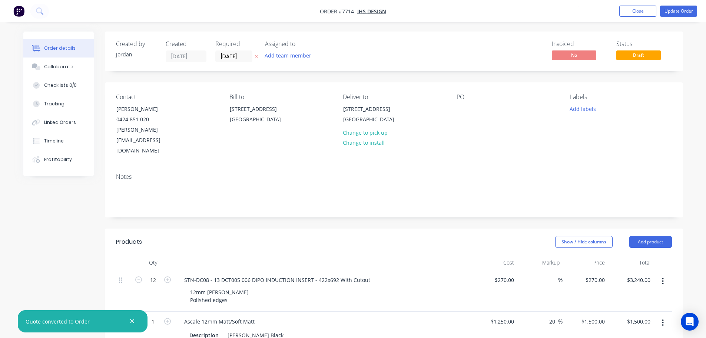
click at [247, 65] on div "Created by Jordan Created 08/09/25 Required 04/09/25 Assigned to Add team membe…" at bounding box center [394, 52] width 578 height 40
click at [248, 61] on input "04/09/25" at bounding box center [234, 56] width 36 height 11
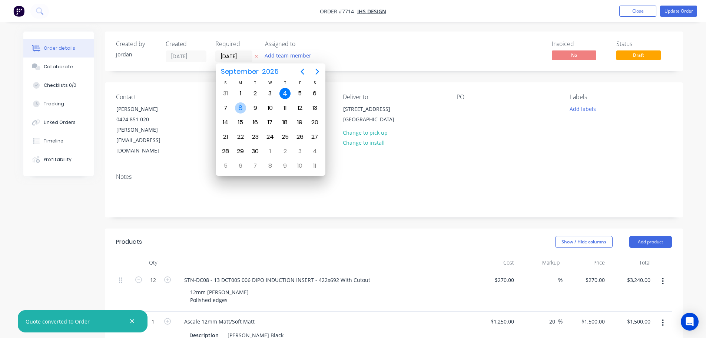
click at [243, 110] on div "8" at bounding box center [240, 107] width 11 height 11
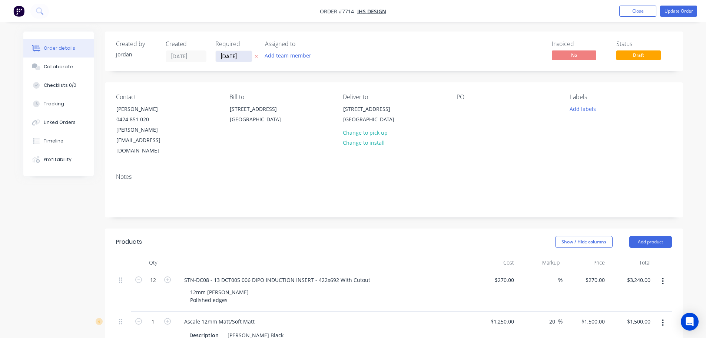
click at [236, 55] on input "[DATE]" at bounding box center [234, 56] width 36 height 11
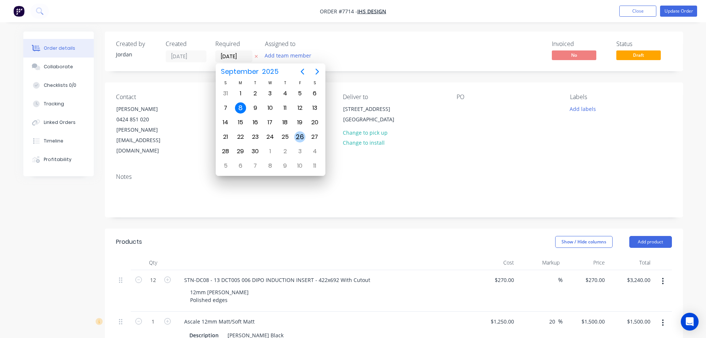
click at [296, 136] on div "26" at bounding box center [299, 136] width 11 height 11
type input "[DATE]"
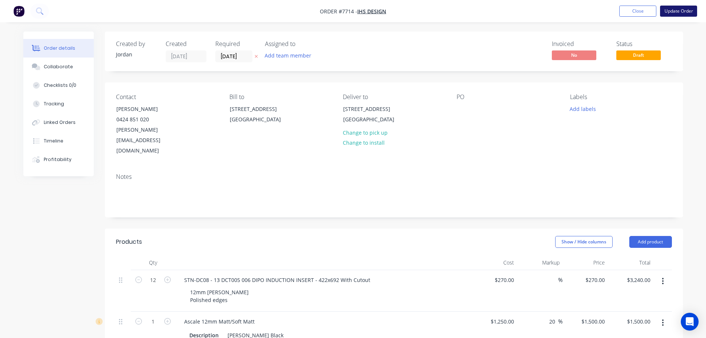
click at [671, 10] on button "Update Order" at bounding box center [678, 11] width 37 height 11
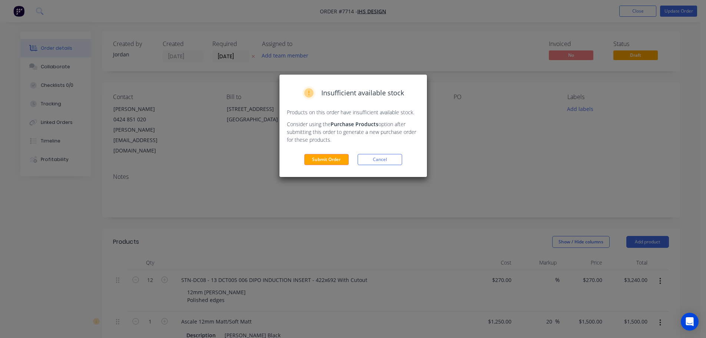
click at [330, 152] on div "Insufficient available stock Products on this order have insufficient available…" at bounding box center [354, 126] width 148 height 102
click at [331, 158] on button "Submit Order" at bounding box center [326, 159] width 44 height 11
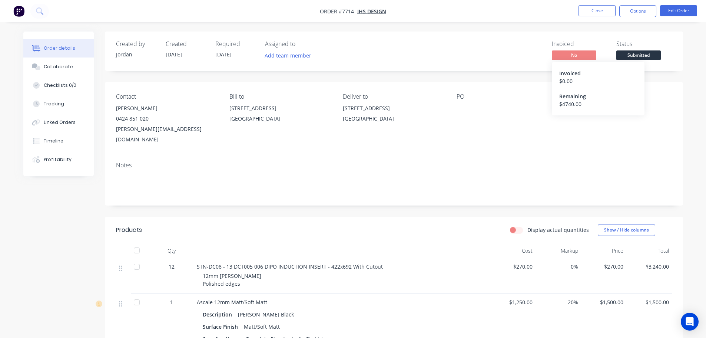
click at [630, 57] on span "Submitted" at bounding box center [638, 54] width 44 height 9
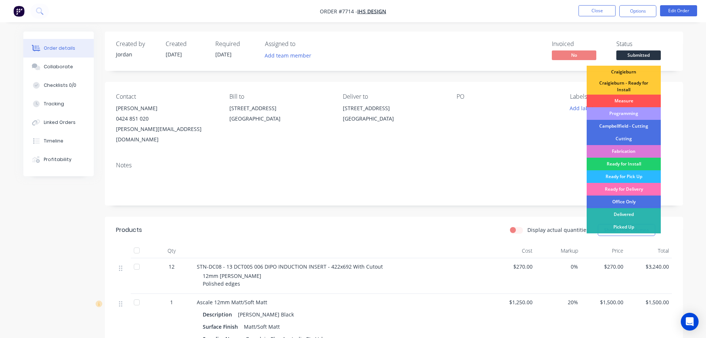
click at [636, 112] on div "Programming" at bounding box center [624, 113] width 74 height 13
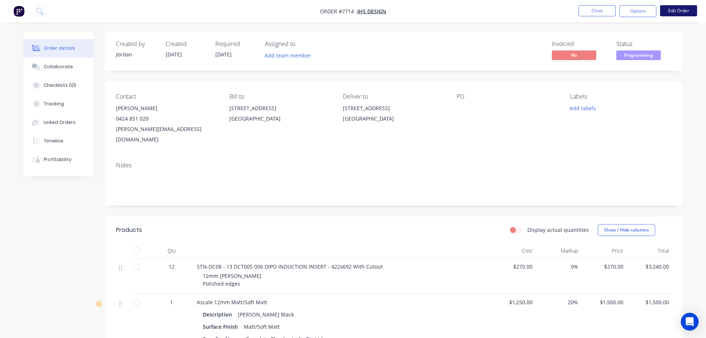
click at [680, 13] on button "Edit Order" at bounding box center [678, 10] width 37 height 11
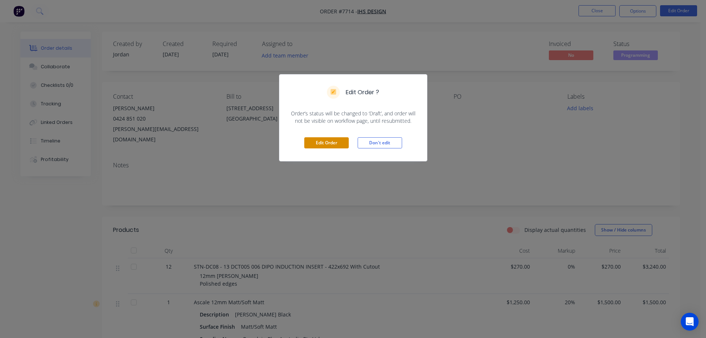
click at [337, 146] on button "Edit Order" at bounding box center [326, 142] width 44 height 11
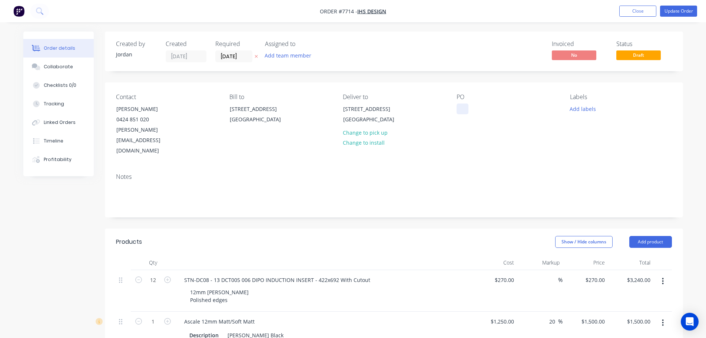
click at [460, 109] on div at bounding box center [463, 108] width 12 height 11
click at [463, 105] on div "12422" at bounding box center [470, 108] width 27 height 11
click at [578, 112] on button "Add labels" at bounding box center [583, 108] width 34 height 10
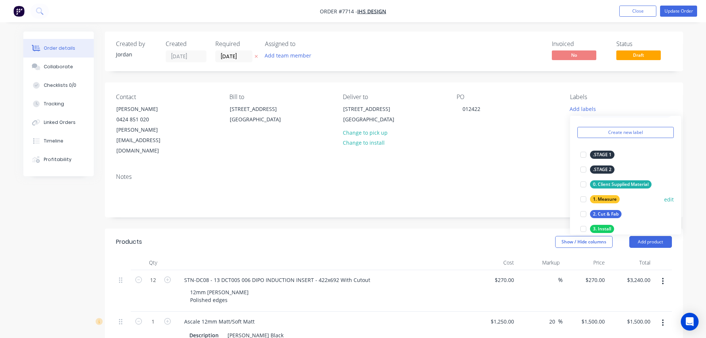
scroll to position [37, 0]
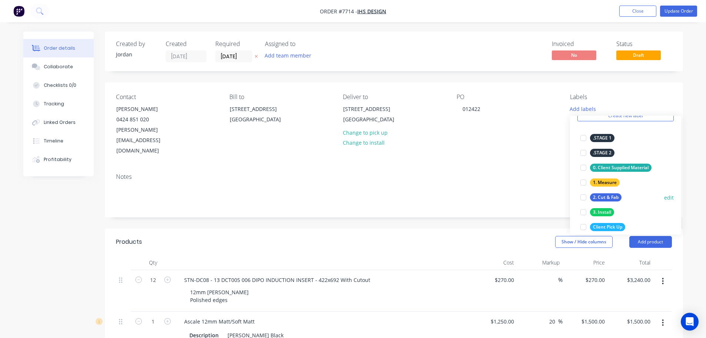
click at [582, 196] on div at bounding box center [583, 197] width 15 height 15
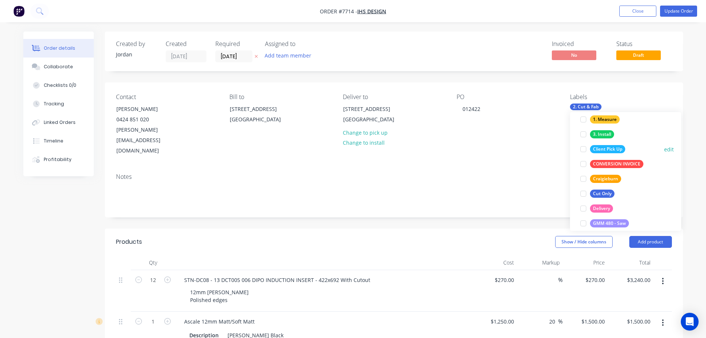
click at [584, 151] on div at bounding box center [583, 149] width 15 height 15
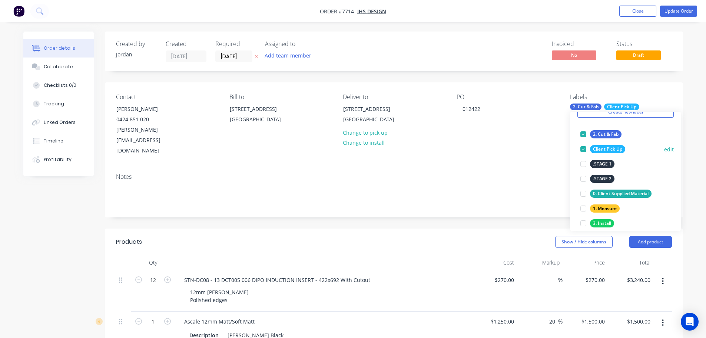
click at [584, 150] on div at bounding box center [583, 149] width 15 height 15
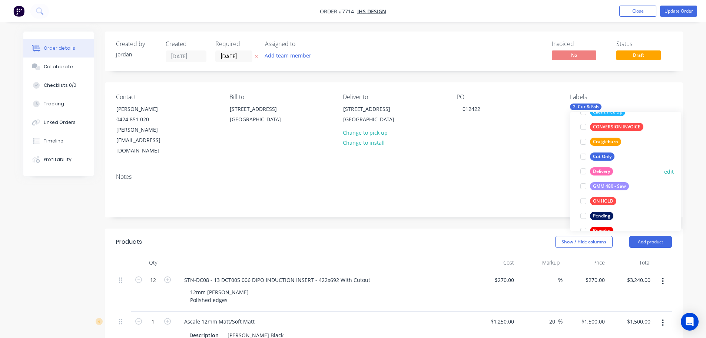
click at [583, 170] on div at bounding box center [583, 171] width 15 height 15
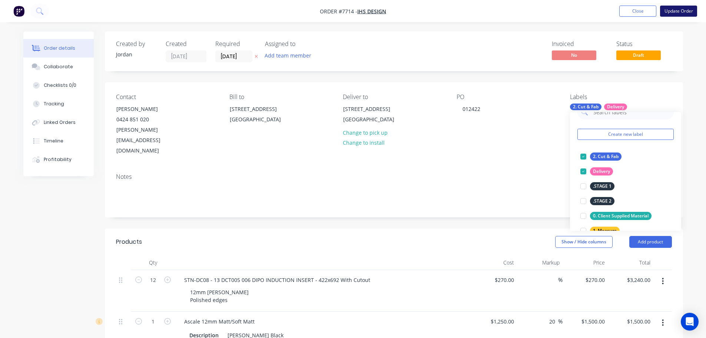
click at [665, 9] on button "Update Order" at bounding box center [678, 11] width 37 height 11
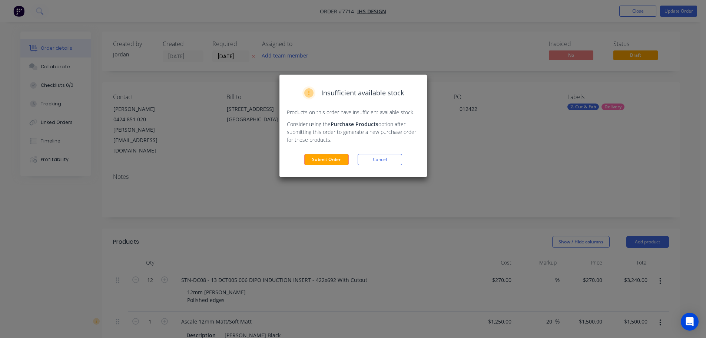
click at [324, 159] on button "Submit Order" at bounding box center [326, 159] width 44 height 11
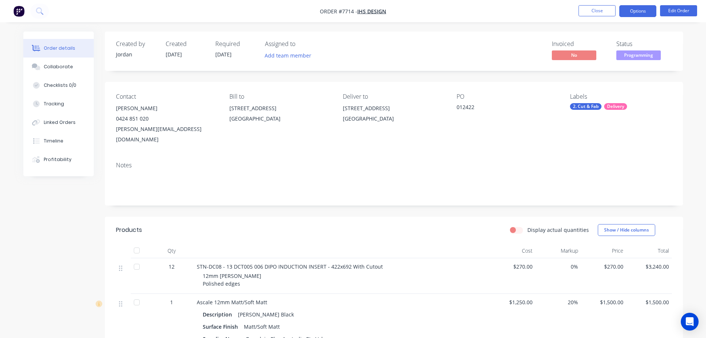
click at [637, 14] on button "Options" at bounding box center [637, 11] width 37 height 12
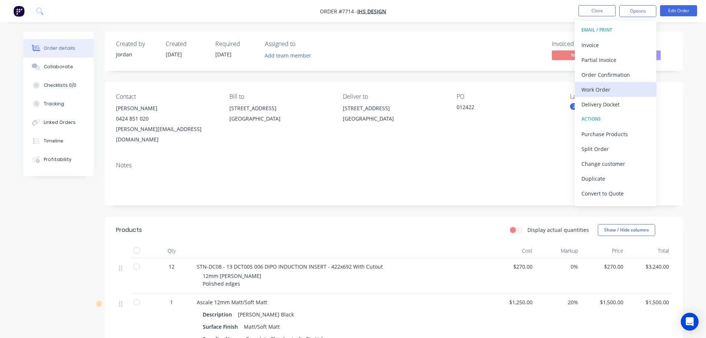
click at [622, 90] on div "Work Order" at bounding box center [616, 89] width 68 height 11
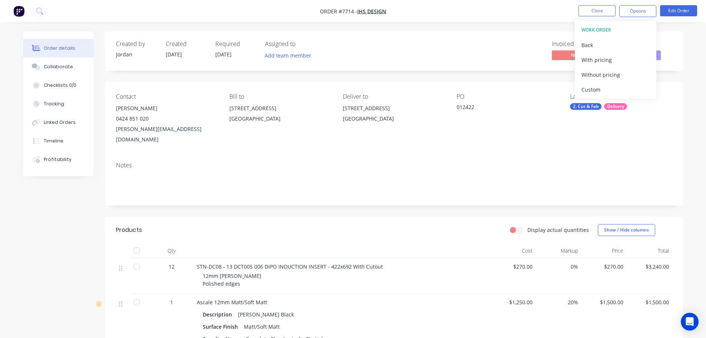
click at [622, 90] on div "Custom" at bounding box center [616, 89] width 68 height 11
click at [626, 73] on div "Without pricing" at bounding box center [616, 74] width 68 height 11
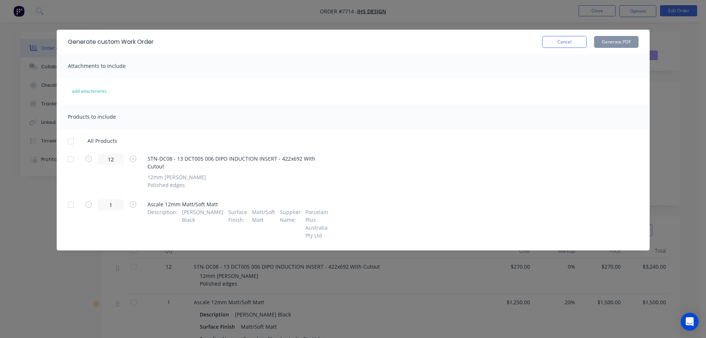
click at [69, 141] on div at bounding box center [70, 141] width 15 height 15
click at [616, 43] on button "Generate PDF" at bounding box center [616, 42] width 44 height 12
click at [541, 42] on div "Cancel Generate PDF" at bounding box center [396, 42] width 485 height 12
click at [555, 43] on button "Cancel" at bounding box center [564, 42] width 44 height 12
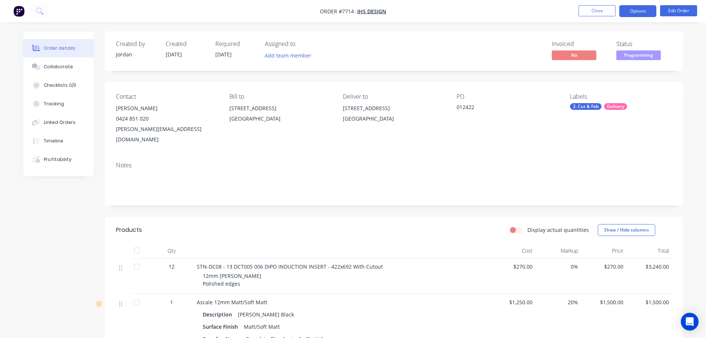
click at [644, 9] on button "Options" at bounding box center [637, 11] width 37 height 12
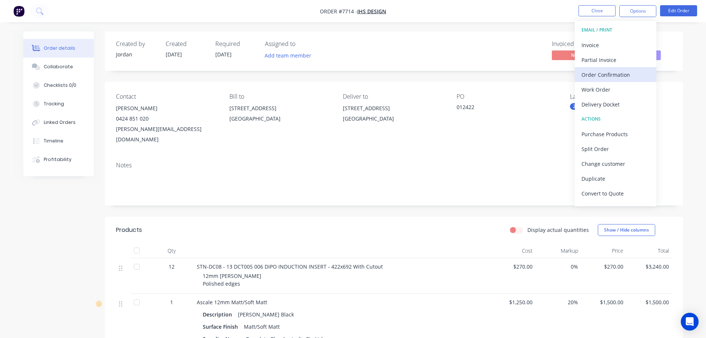
click at [616, 74] on div "Order Confirmation" at bounding box center [616, 74] width 68 height 11
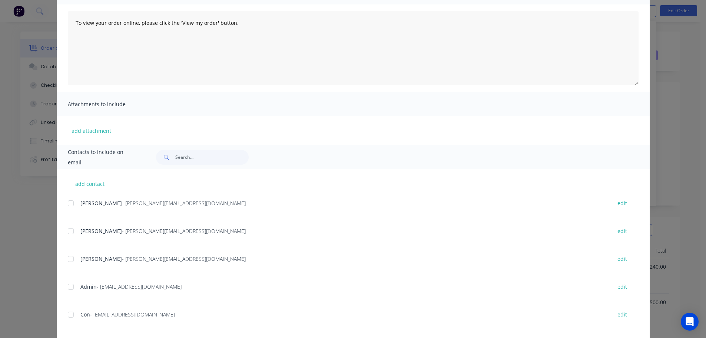
scroll to position [139, 0]
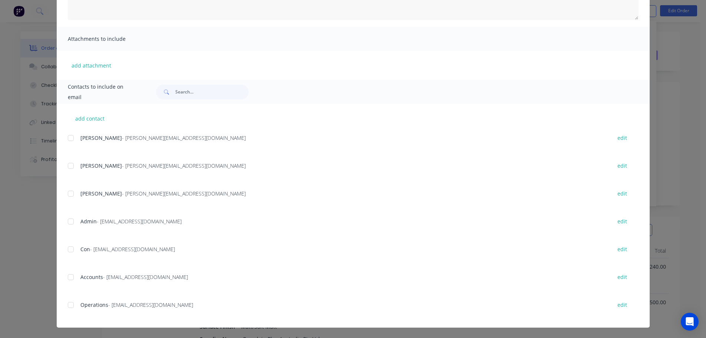
click at [72, 304] on div at bounding box center [70, 304] width 15 height 15
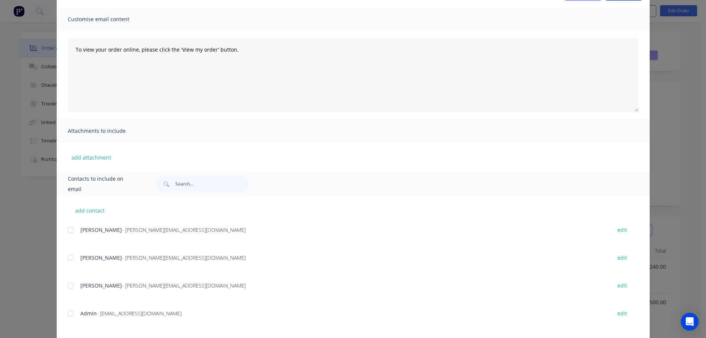
scroll to position [0, 0]
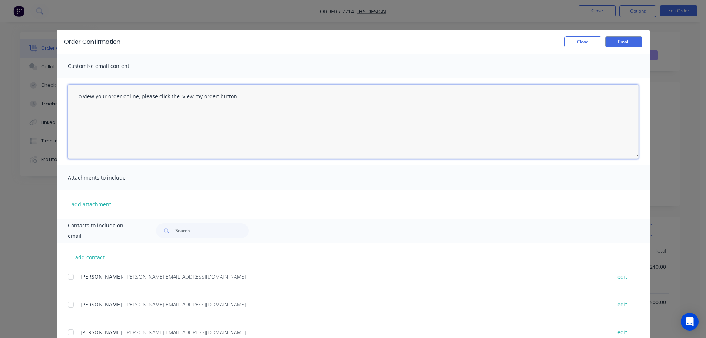
drag, startPoint x: 150, startPoint y: 90, endPoint x: 0, endPoint y: 87, distance: 149.4
click at [0, 87] on div "Order Confirmation Close Email Customise email content To view your order onlin…" at bounding box center [353, 169] width 706 height 338
type textarea "P"
type textarea "Good Morning Please see order confirmation for 012422. Please contact us on 833…"
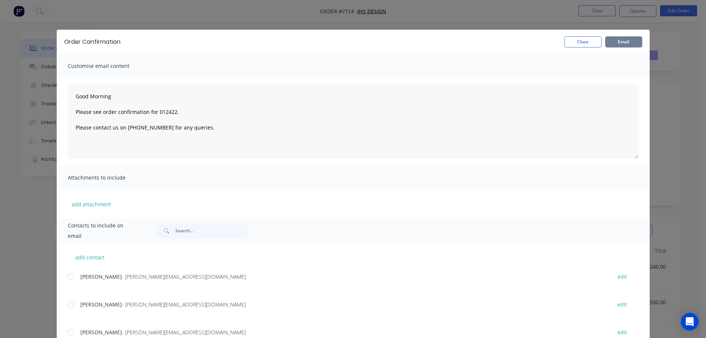
click at [618, 36] on button "Email" at bounding box center [623, 41] width 37 height 11
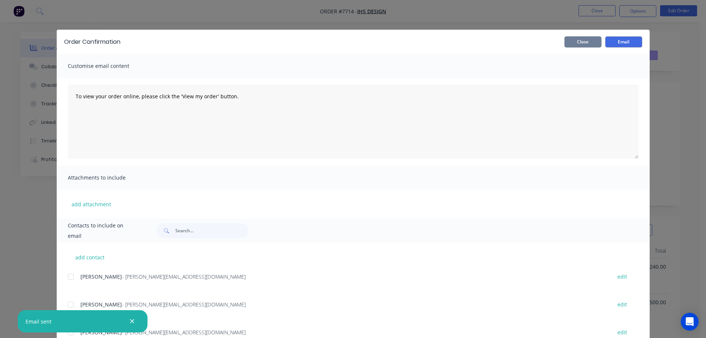
click at [598, 42] on button "Close" at bounding box center [583, 41] width 37 height 11
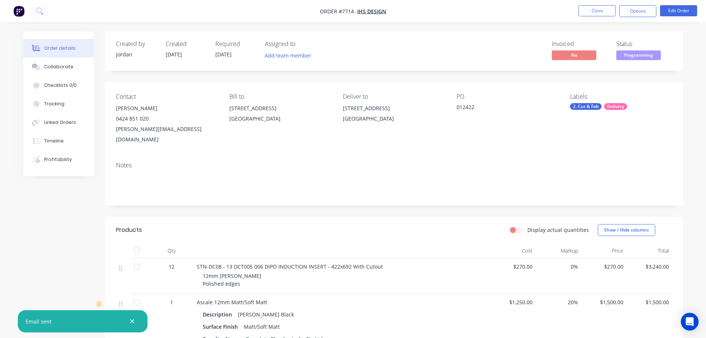
click at [593, 20] on nav "Order #7714 - IHS Design Close Options Edit Order" at bounding box center [353, 11] width 706 height 22
click at [596, 14] on button "Close" at bounding box center [597, 10] width 37 height 11
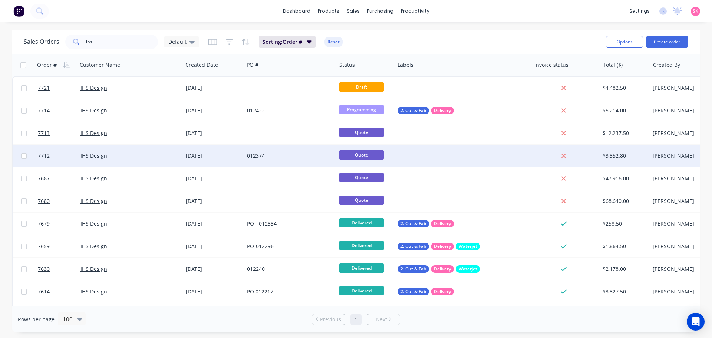
click at [261, 149] on div "012374" at bounding box center [290, 156] width 92 height 22
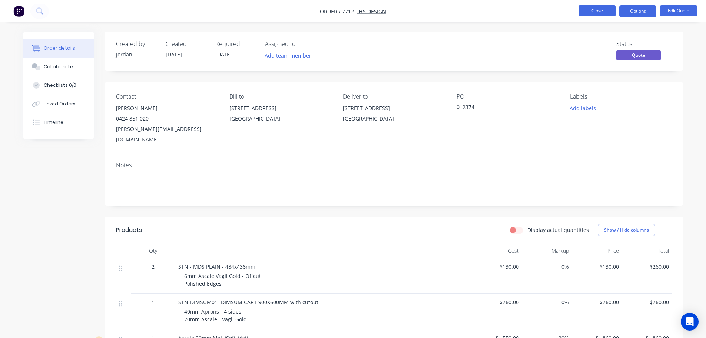
click at [590, 13] on button "Close" at bounding box center [597, 10] width 37 height 11
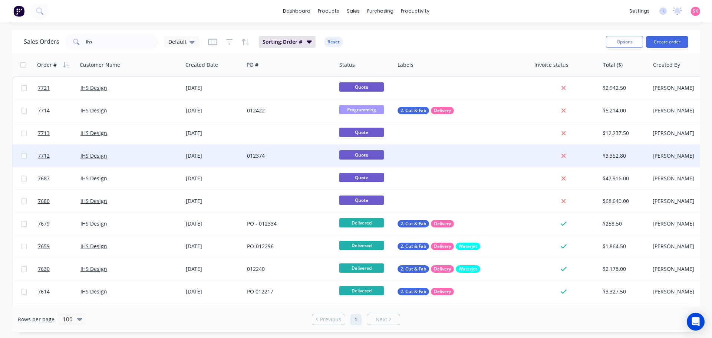
click at [300, 159] on div "012374" at bounding box center [290, 156] width 92 height 22
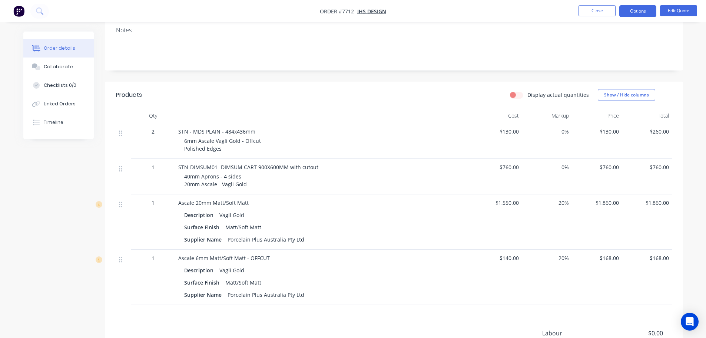
scroll to position [37, 0]
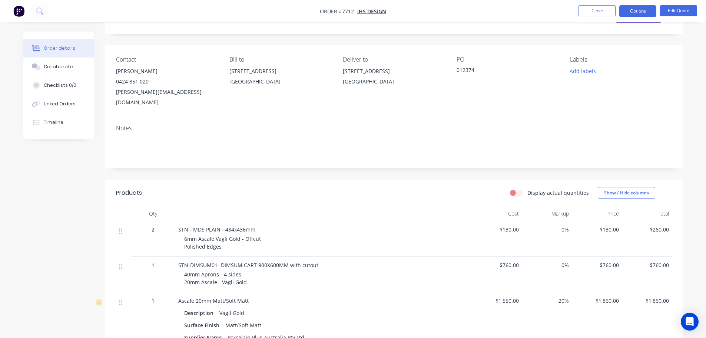
click at [581, 17] on li "Close" at bounding box center [597, 11] width 37 height 12
click at [585, 15] on button "Close" at bounding box center [597, 10] width 37 height 11
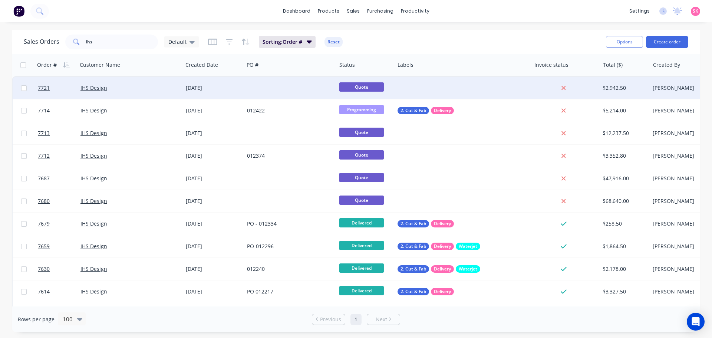
click at [287, 92] on div at bounding box center [290, 88] width 92 height 22
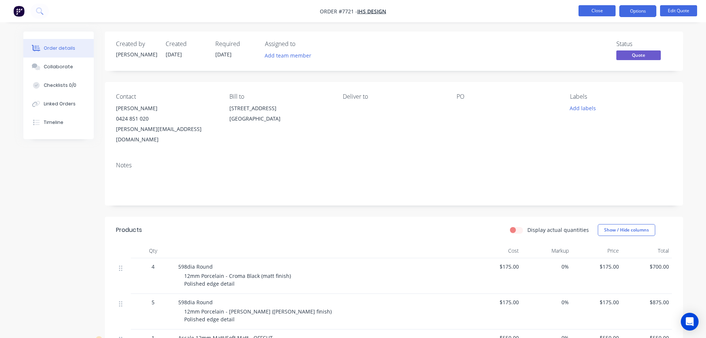
click at [593, 9] on button "Close" at bounding box center [597, 10] width 37 height 11
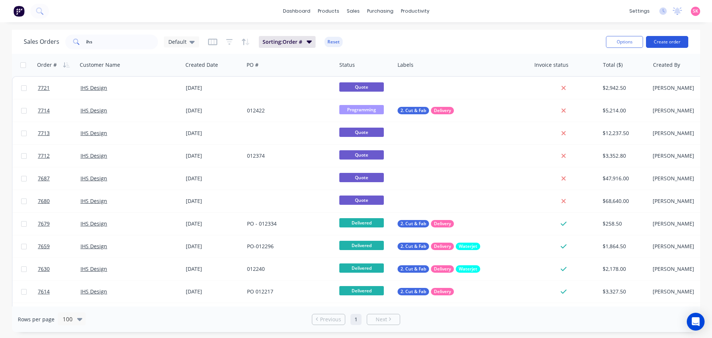
click at [661, 36] on button "Create order" at bounding box center [667, 42] width 42 height 12
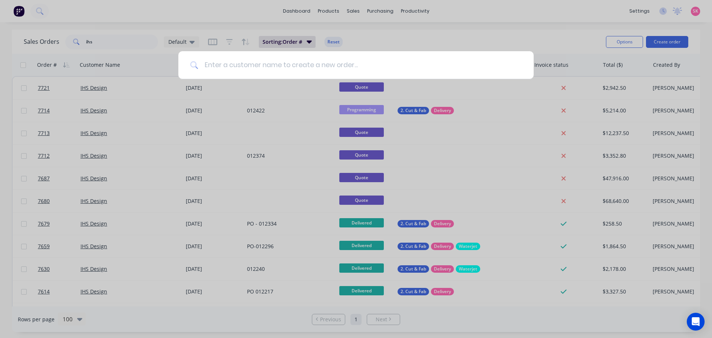
click at [362, 66] on input at bounding box center [359, 65] width 323 height 28
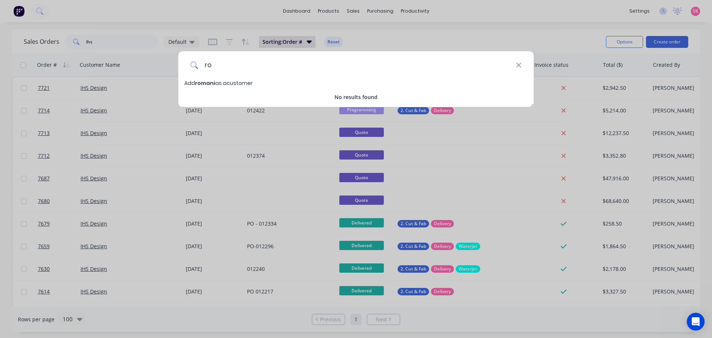
type input "r"
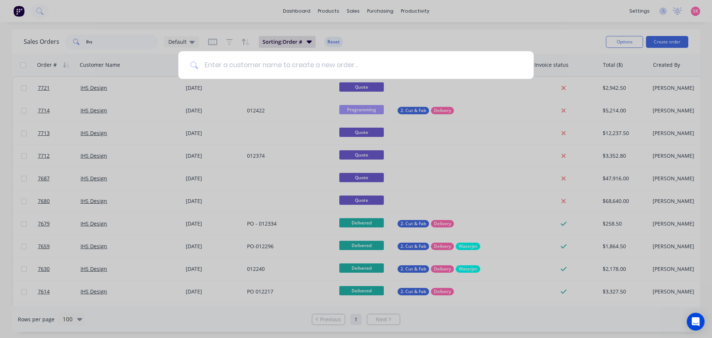
click at [332, 63] on input at bounding box center [359, 65] width 323 height 28
click at [404, 34] on div at bounding box center [356, 169] width 712 height 338
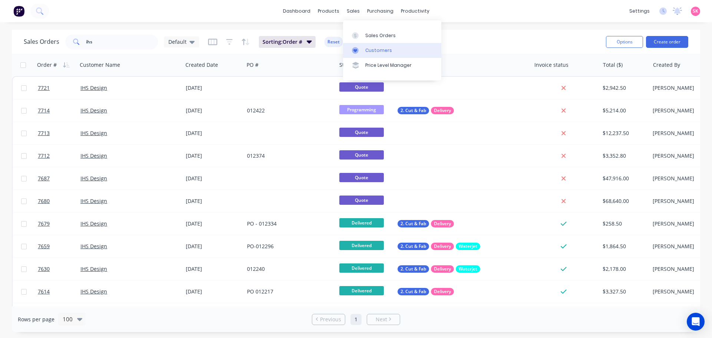
click at [366, 47] on div "Customers" at bounding box center [378, 50] width 27 height 7
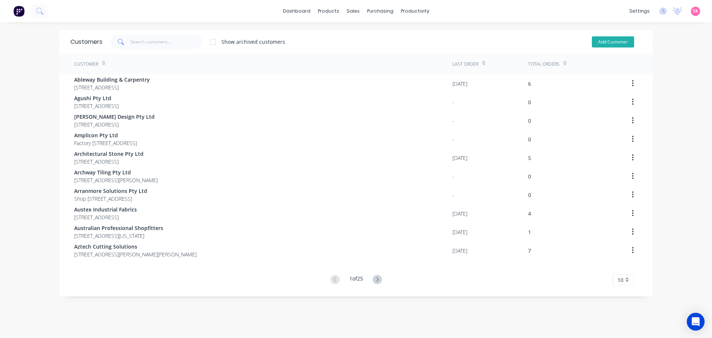
click at [614, 38] on button "Add Customer" at bounding box center [613, 41] width 42 height 11
select select "AU"
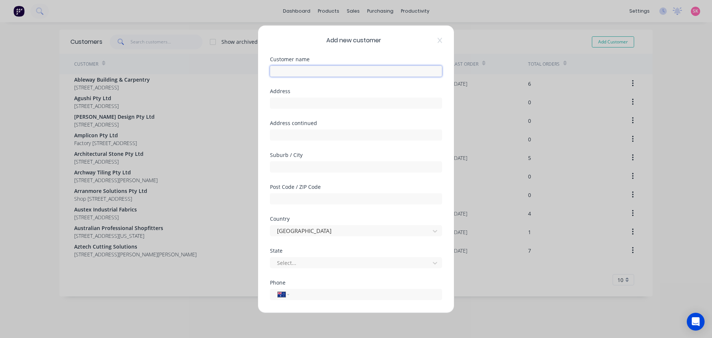
click at [315, 74] on input "text" at bounding box center [356, 70] width 172 height 11
type input "X"
type input "c"
type input "Cash Sale - Romano Indoor & Outdoor Solutions"
type input "4/126 Canterbury Road"
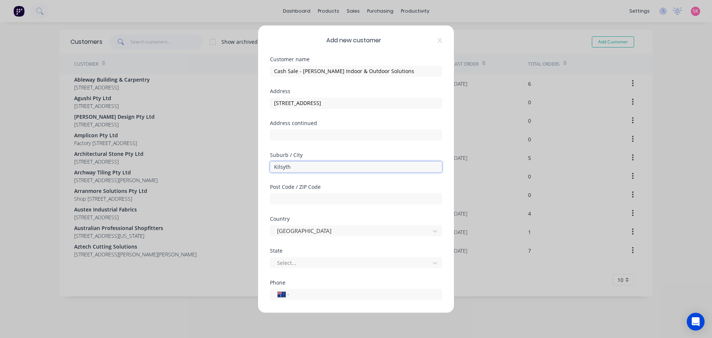
type input "Kilsyth"
click at [334, 197] on input "text" at bounding box center [356, 198] width 172 height 11
type input "3137"
click at [332, 270] on div "State Select..." at bounding box center [356, 264] width 172 height 32
click at [328, 262] on div at bounding box center [351, 262] width 150 height 9
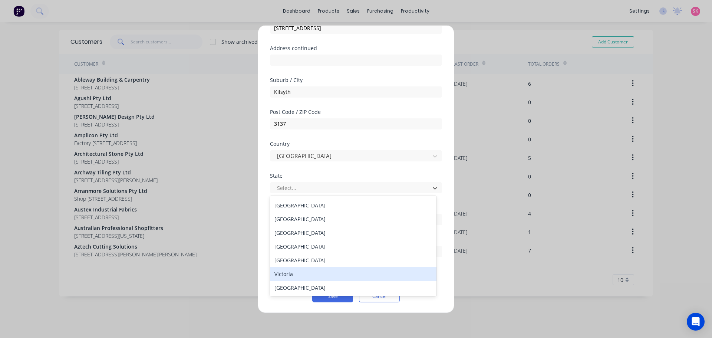
click at [334, 273] on div "Victoria" at bounding box center [353, 274] width 166 height 14
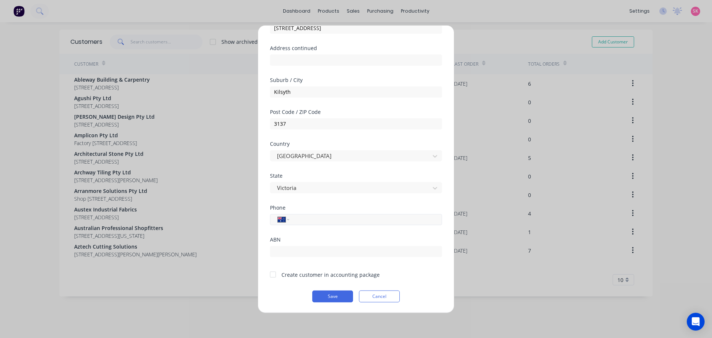
click at [314, 215] on input "tel" at bounding box center [364, 219] width 140 height 9
type input "(03) 9720 4633"
drag, startPoint x: 295, startPoint y: 248, endPoint x: 228, endPoint y: 253, distance: 67.3
click at [295, 248] on input "text" at bounding box center [356, 250] width 172 height 11
click at [316, 252] on input "text" at bounding box center [356, 250] width 172 height 11
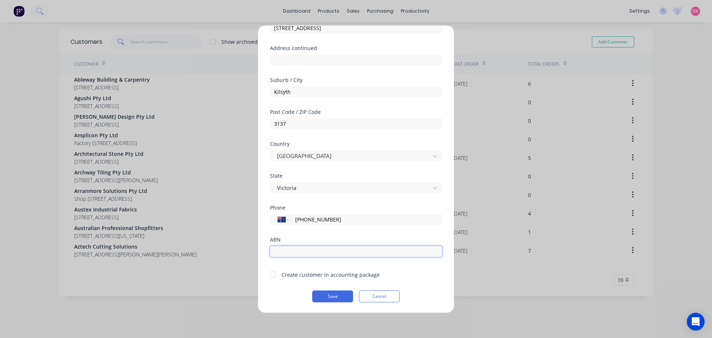
paste input "79 657 527 805"
type input "79 657 527 805"
click at [274, 275] on div at bounding box center [272, 274] width 15 height 15
click at [324, 297] on button "Save" at bounding box center [332, 296] width 41 height 12
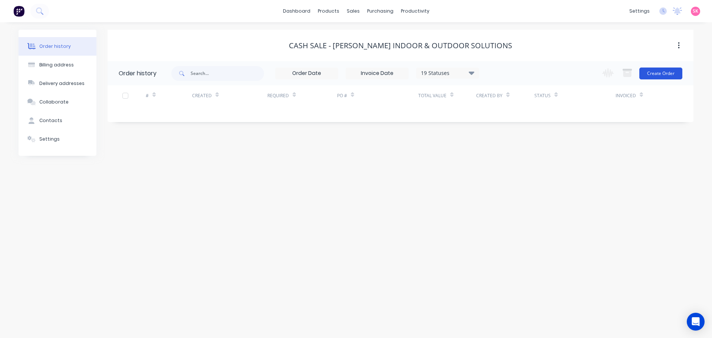
click at [651, 72] on button "Create Order" at bounding box center [660, 73] width 43 height 12
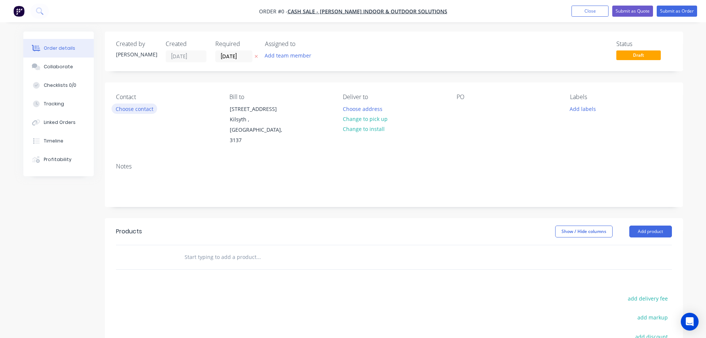
click at [140, 106] on button "Choose contact" at bounding box center [135, 108] width 46 height 10
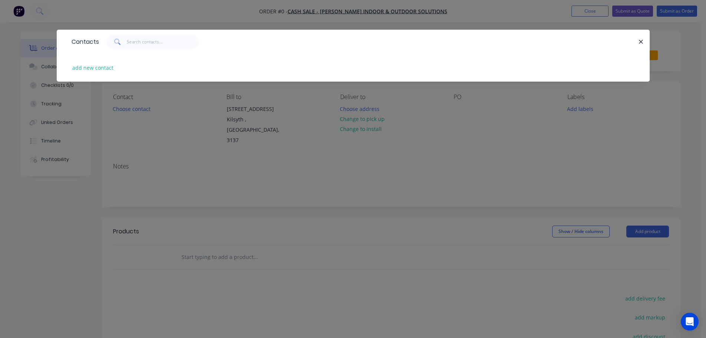
click at [642, 42] on icon "button" at bounding box center [641, 42] width 5 height 7
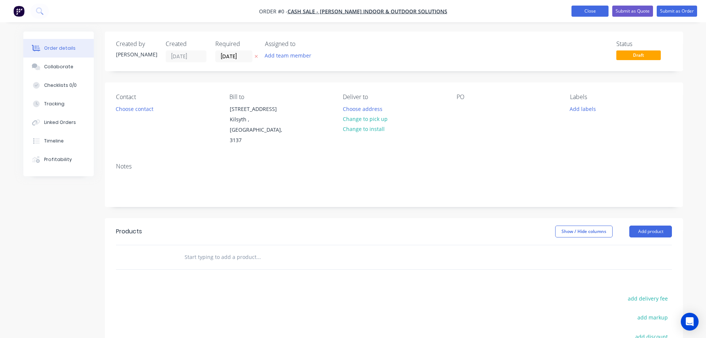
click at [596, 10] on button "Close" at bounding box center [590, 11] width 37 height 11
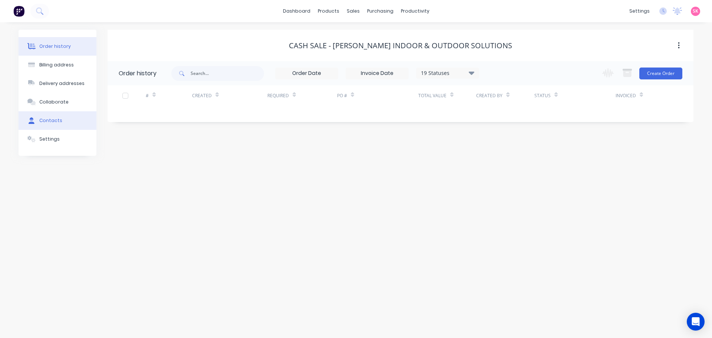
click at [67, 121] on button "Contacts" at bounding box center [58, 120] width 78 height 19
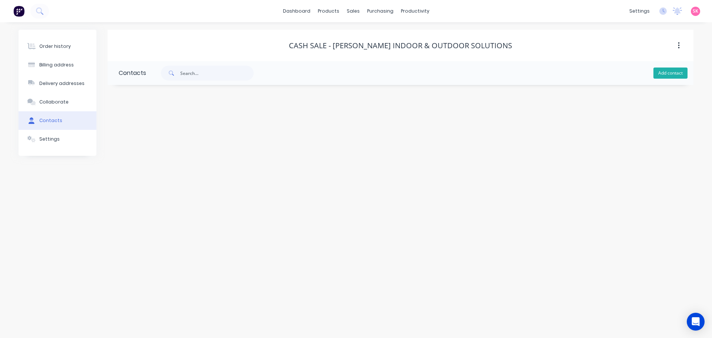
click at [676, 75] on button "Add contact" at bounding box center [670, 72] width 34 height 11
select select "AU"
click at [149, 126] on input "text" at bounding box center [179, 127] width 121 height 11
type input "Simon Heyblok"
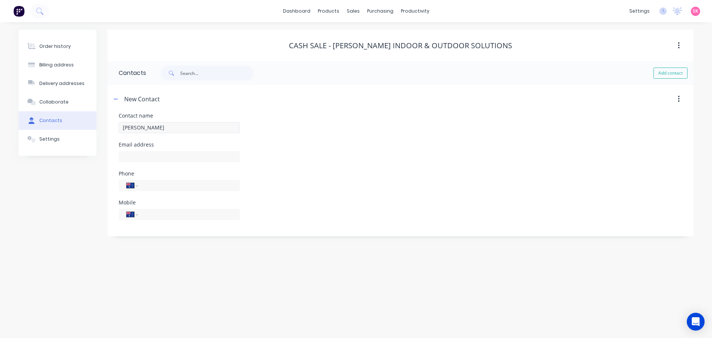
select select "AU"
click at [154, 159] on input "text" at bounding box center [179, 156] width 121 height 11
type input "simon@romanoios.com.au"
click at [157, 185] on input "tel" at bounding box center [187, 185] width 89 height 9
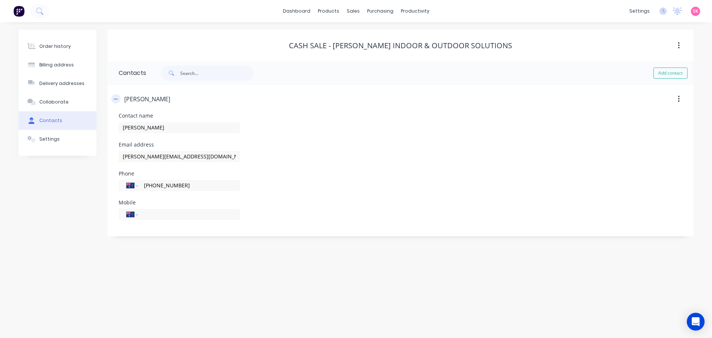
type input "(03) 9720 4633"
click at [118, 100] on icon "button" at bounding box center [115, 98] width 4 height 5
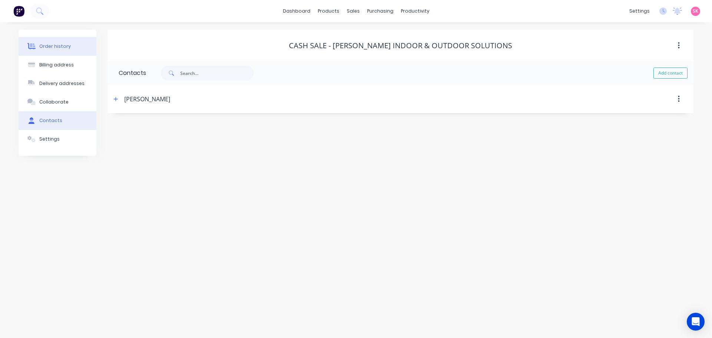
click at [70, 42] on button "Order history" at bounding box center [58, 46] width 78 height 19
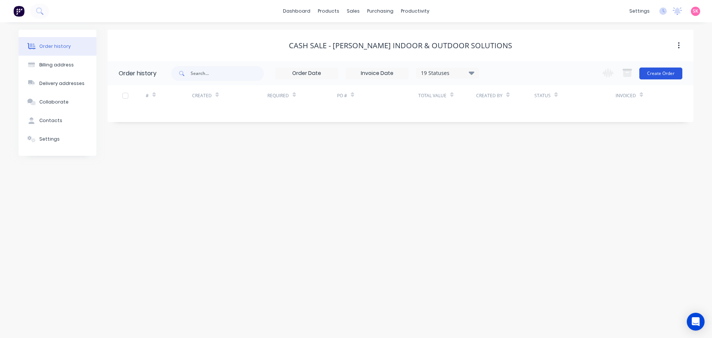
click at [650, 73] on button "Create Order" at bounding box center [660, 73] width 43 height 12
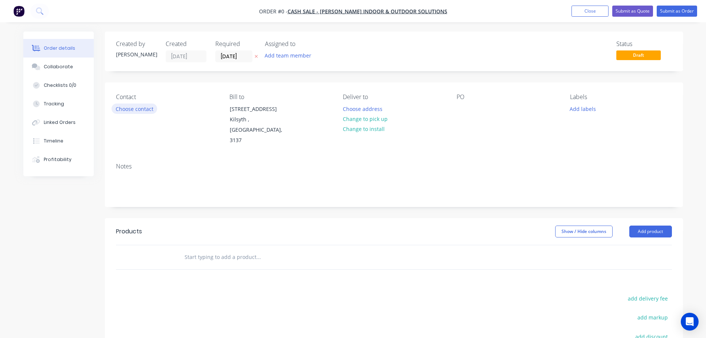
click at [128, 104] on button "Choose contact" at bounding box center [135, 108] width 46 height 10
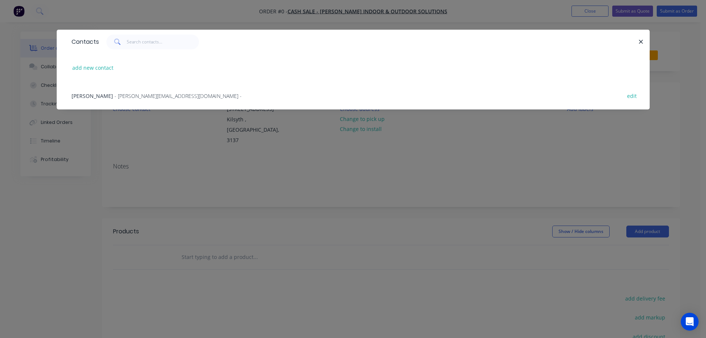
click at [123, 96] on span "- simon@romanoios.com.au -" at bounding box center [178, 95] width 127 height 7
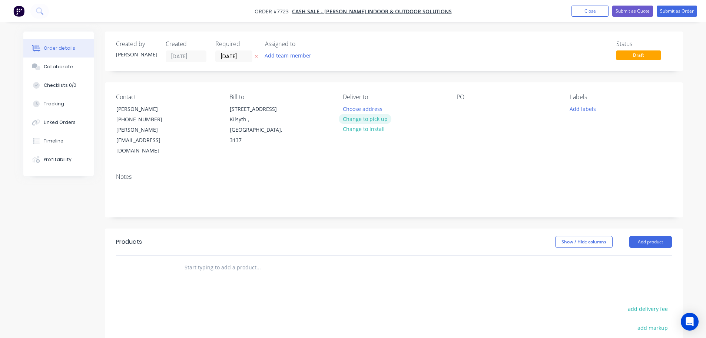
click at [366, 119] on button "Change to pick up" at bounding box center [365, 119] width 53 height 10
click at [348, 110] on div at bounding box center [349, 108] width 12 height 11
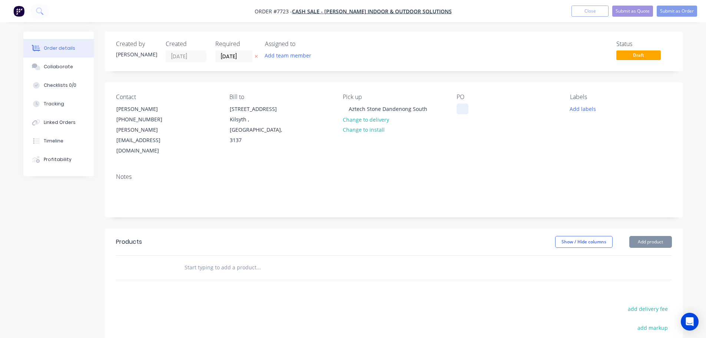
click at [459, 111] on div at bounding box center [463, 108] width 12 height 11
click at [581, 111] on button "Add labels" at bounding box center [583, 108] width 34 height 10
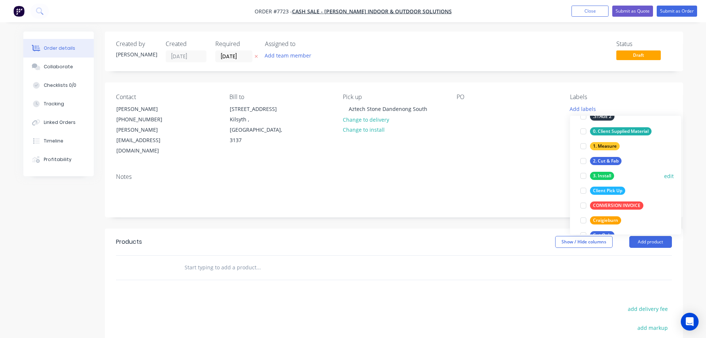
scroll to position [74, 0]
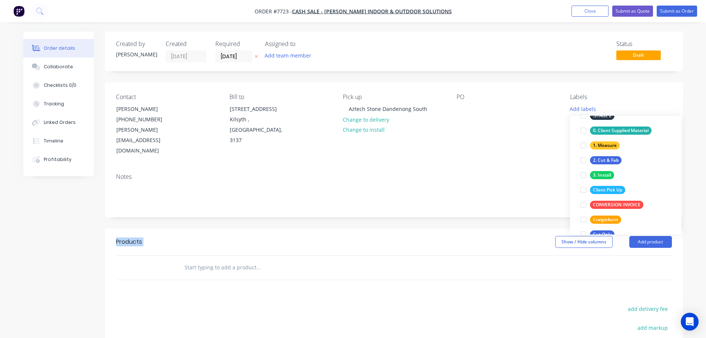
click at [510, 198] on div "Created by Stacey Created 08/09/25 Required 08/09/25 Assigned to Add team membe…" at bounding box center [394, 245] width 578 height 426
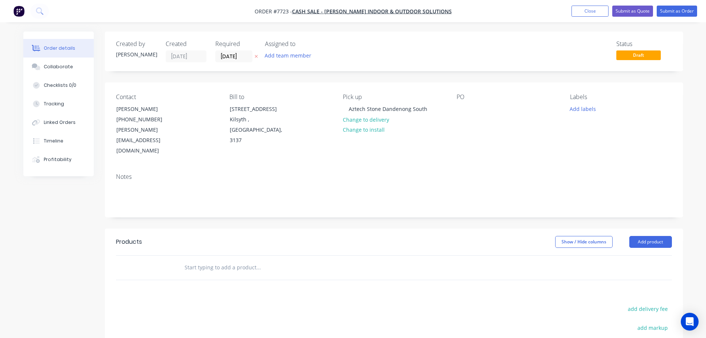
click at [228, 260] on input "text" at bounding box center [258, 267] width 148 height 15
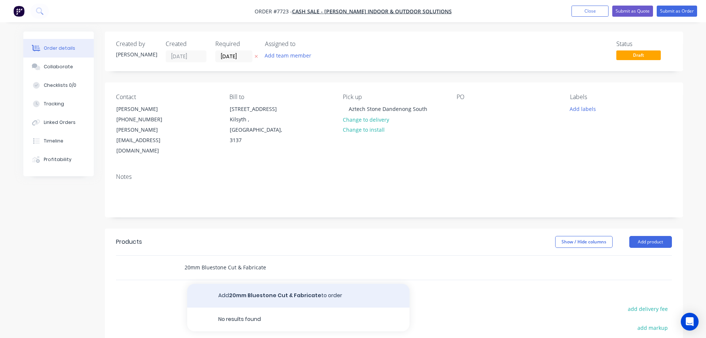
type input "20mm Bluestone Cut & Fabricate"
click at [267, 284] on button "Add 20mm Bluestone Cut & Fabricate to order" at bounding box center [298, 296] width 222 height 24
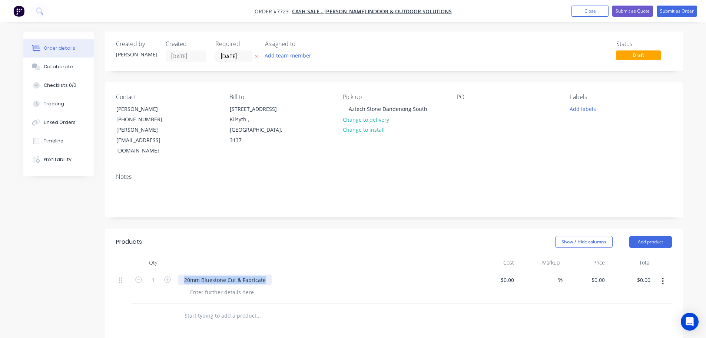
drag, startPoint x: 264, startPoint y: 258, endPoint x: 78, endPoint y: 258, distance: 186.5
click at [82, 258] on div "Created by Stacey Created 08/09/25 Required 08/09/25 Assigned to Add team membe…" at bounding box center [353, 274] width 660 height 485
click at [214, 287] on div at bounding box center [222, 292] width 76 height 11
click at [210, 287] on div at bounding box center [222, 292] width 76 height 11
click at [202, 274] on div at bounding box center [209, 279] width 62 height 11
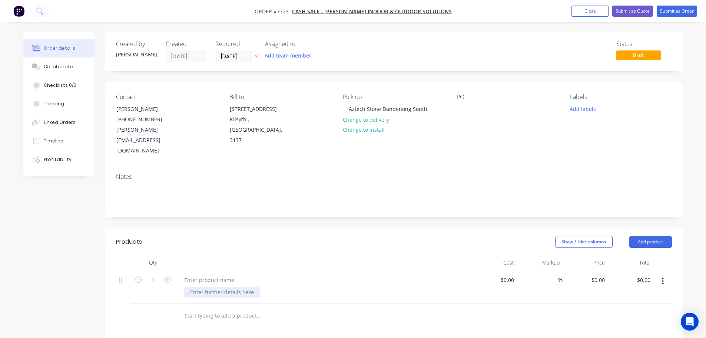
click at [203, 287] on div at bounding box center [222, 292] width 76 height 11
drag, startPoint x: 203, startPoint y: 275, endPoint x: 205, endPoint y: 271, distance: 5.0
click at [203, 287] on div at bounding box center [222, 292] width 76 height 11
click at [205, 287] on div at bounding box center [222, 292] width 76 height 11
paste div
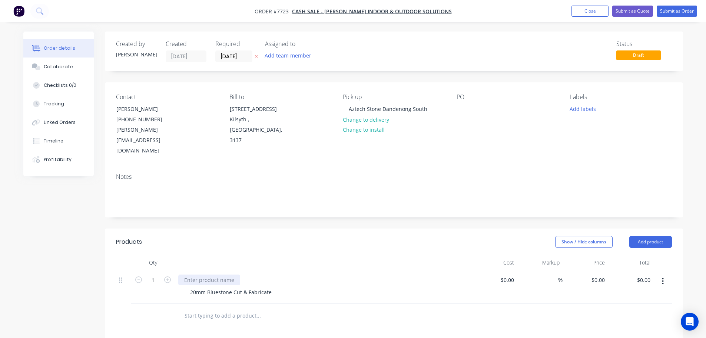
click at [211, 274] on div at bounding box center [209, 279] width 62 height 11
click at [270, 287] on div "20mm Bluestone Cut & Fabricate" at bounding box center [230, 292] width 93 height 11
click at [268, 287] on div "20mm Bluestone Cut & Fabricate" at bounding box center [230, 292] width 93 height 11
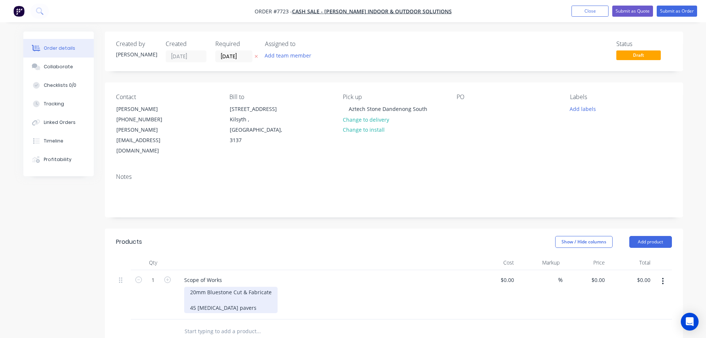
click at [228, 288] on div "20mm Bluestone Cut & Fabricate 45 pce pavers" at bounding box center [230, 300] width 93 height 26
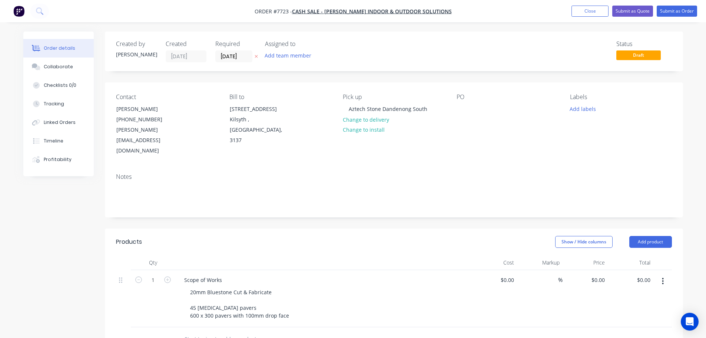
click at [307, 232] on header "Products Show / Hide columns Add product" at bounding box center [394, 241] width 578 height 27
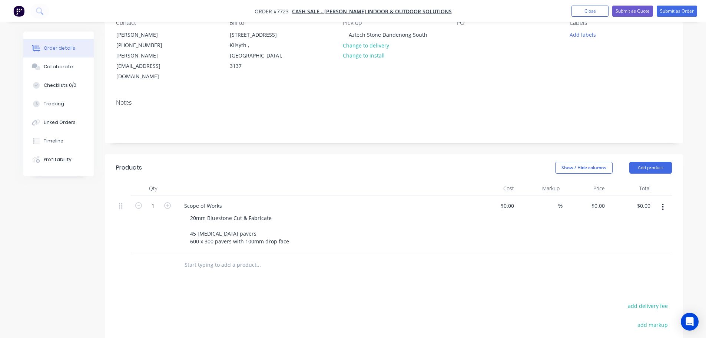
click at [229, 257] on input "text" at bounding box center [258, 264] width 148 height 15
type input "a"
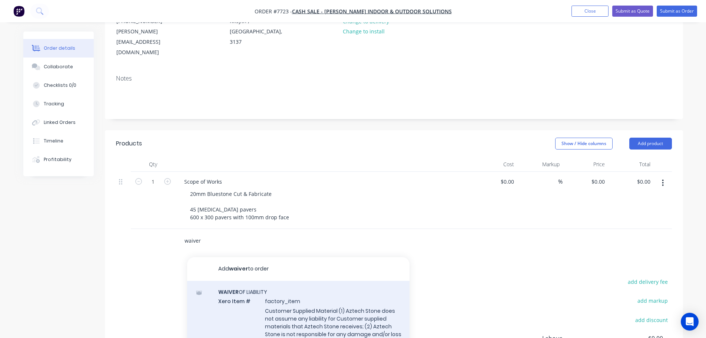
type input "waiver"
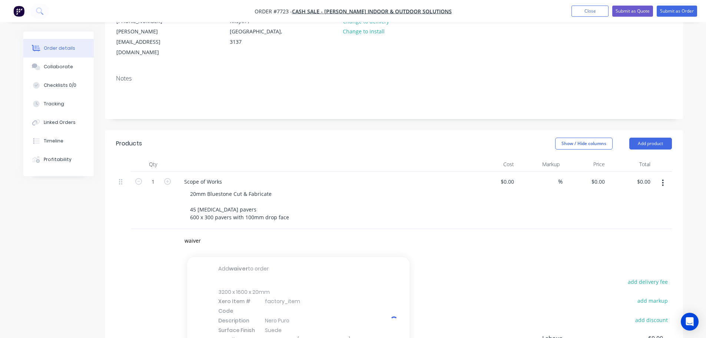
click at [288, 281] on div at bounding box center [298, 320] width 222 height 79
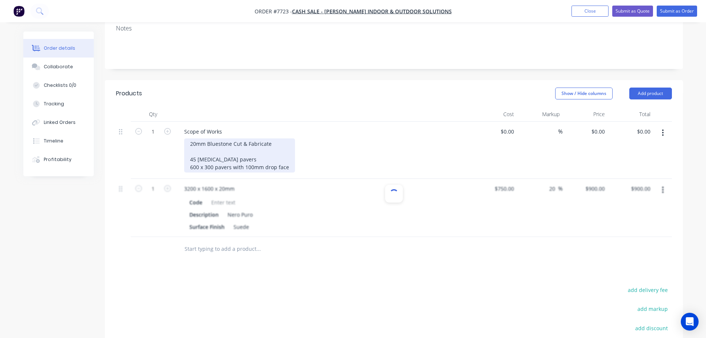
click at [277, 138] on div "20mm Bluestone Cut & Fabricate 45 pce pavers 600 x 300 pavers with 100mm drop f…" at bounding box center [239, 155] width 111 height 34
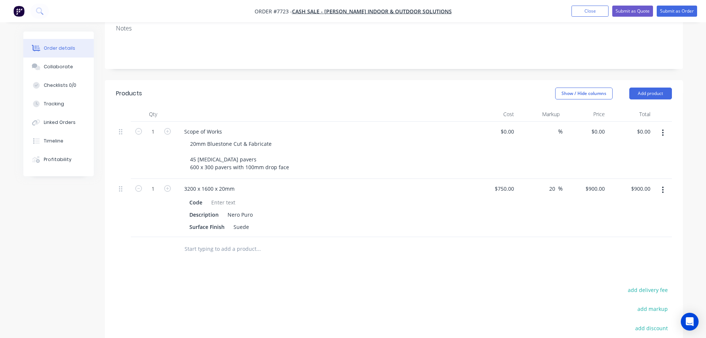
click at [668, 183] on button "button" at bounding box center [662, 189] width 17 height 13
click at [628, 248] on div "Delete" at bounding box center [636, 253] width 57 height 11
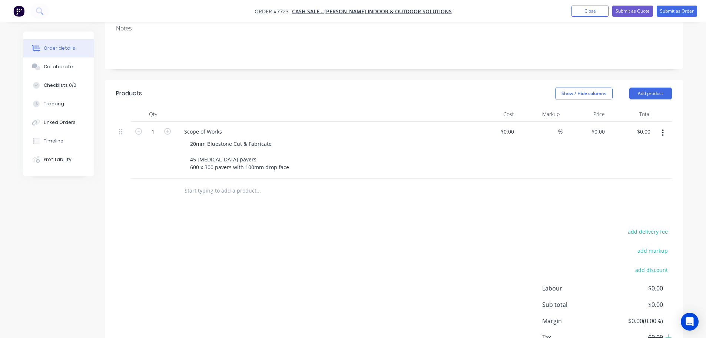
click at [217, 183] on input "text" at bounding box center [258, 190] width 148 height 15
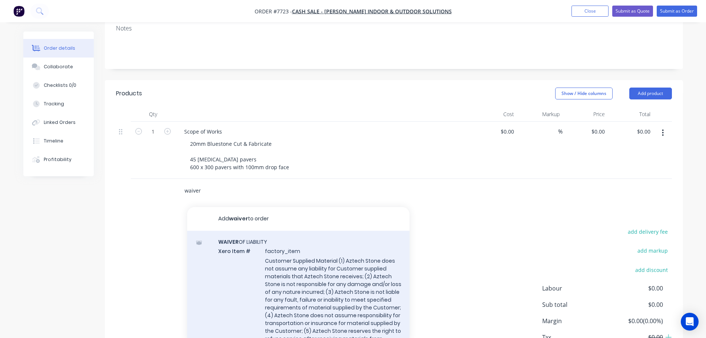
type input "waiver"
click at [287, 264] on div "WAIVER OF LIABILITY Xero Item # factory_item Customer Supplied Material (1) Azt…" at bounding box center [298, 303] width 222 height 145
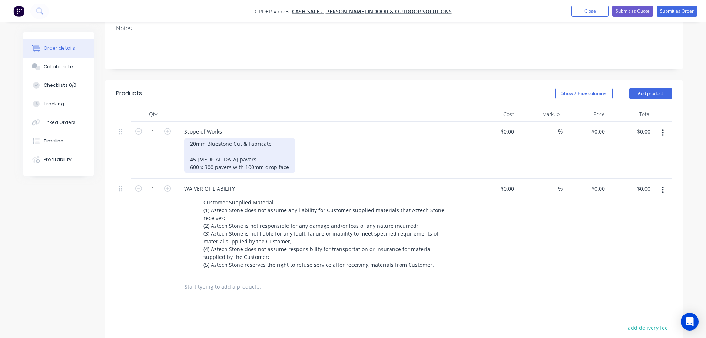
click at [282, 138] on div "20mm Bluestone Cut & Fabricate 45 pce pavers 600 x 300 pavers with 100mm drop f…" at bounding box center [239, 155] width 111 height 34
click at [287, 138] on div "20mm Bluestone Cut & Fabricate Customer Supplied Material 45 pce pavers 600 x 3…" at bounding box center [239, 155] width 111 height 34
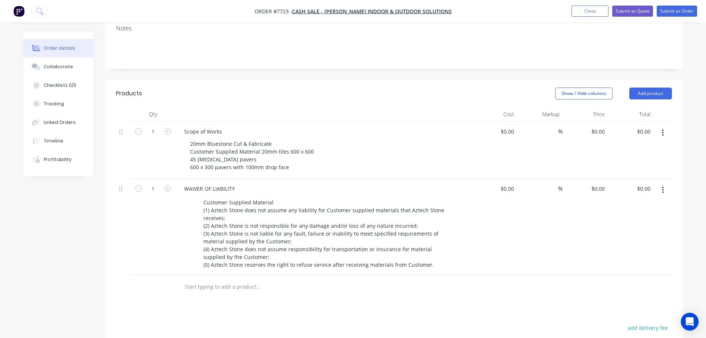
click at [406, 83] on header "Products Show / Hide columns Add product" at bounding box center [394, 93] width 578 height 27
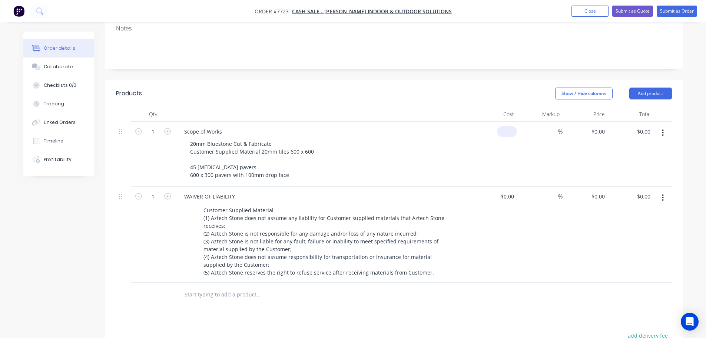
click at [514, 126] on input at bounding box center [508, 131] width 17 height 11
type input "$2,700.00"
type input "0"
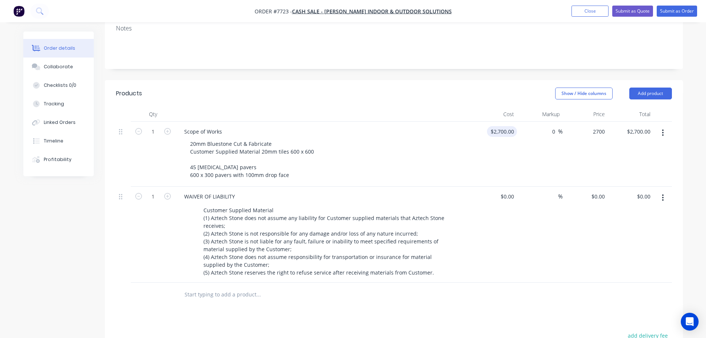
type input "$2,700.00"
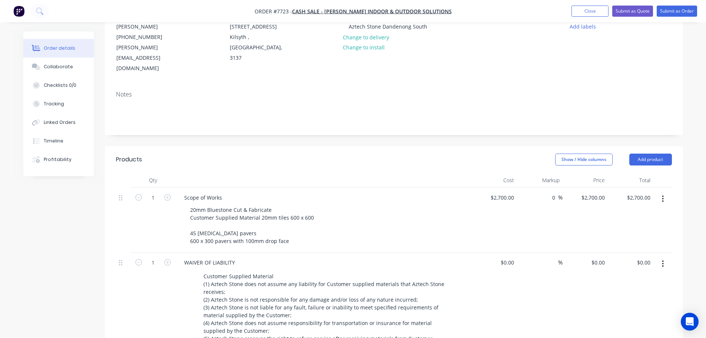
scroll to position [0, 0]
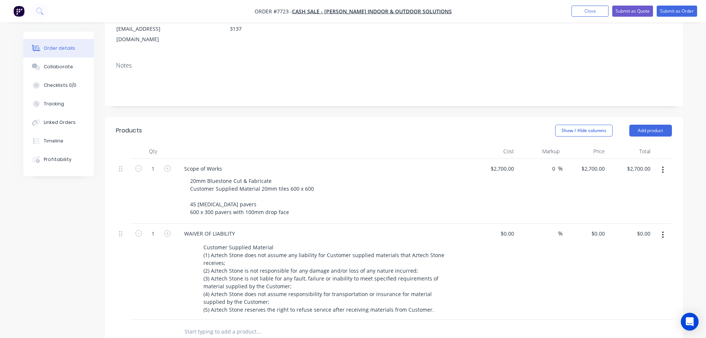
click at [423, 93] on div "Created by Stacey Created 08/09/25 Required 08/09/25 Assigned to Add team membe…" at bounding box center [394, 220] width 578 height 601
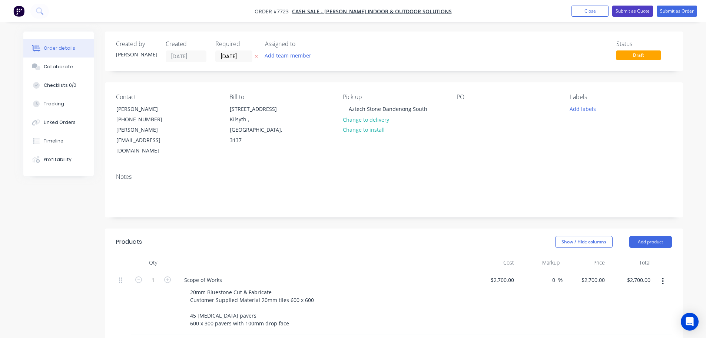
click at [626, 7] on button "Submit as Quote" at bounding box center [632, 11] width 41 height 11
type input "$2,700.00"
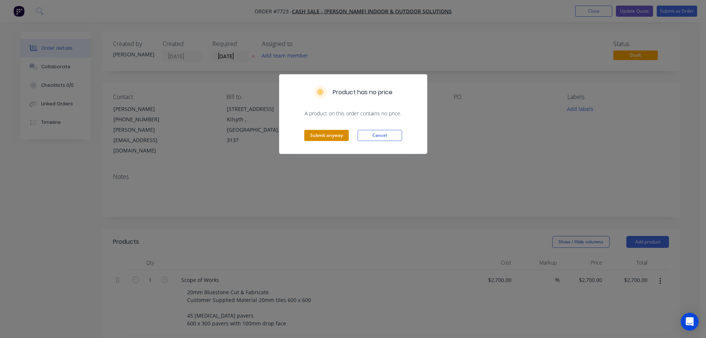
click at [329, 130] on button "Submit anyway" at bounding box center [326, 135] width 44 height 11
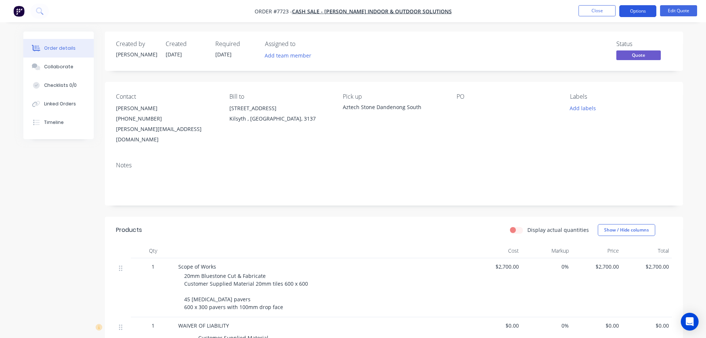
click at [641, 12] on button "Options" at bounding box center [637, 11] width 37 height 12
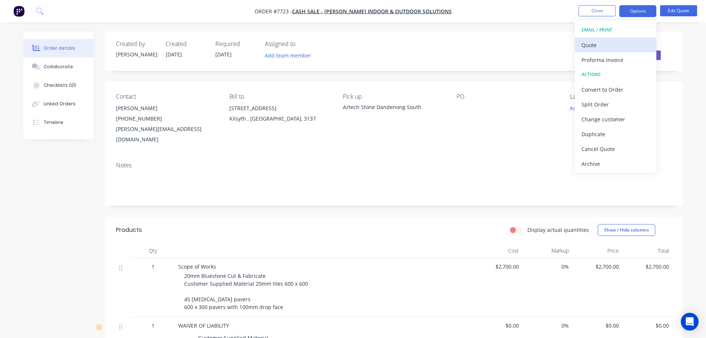
click at [619, 45] on div "Quote" at bounding box center [616, 45] width 68 height 11
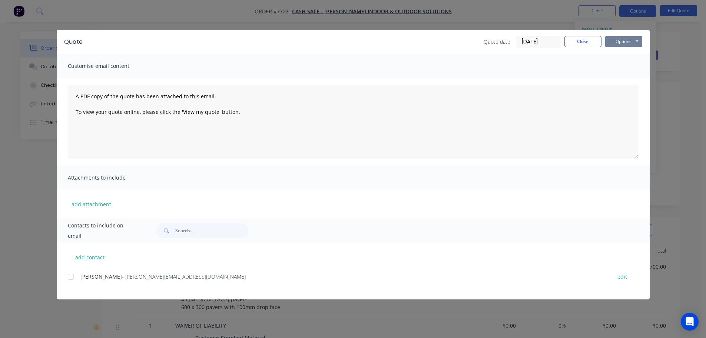
click at [623, 40] on button "Options" at bounding box center [623, 41] width 37 height 11
click at [624, 54] on button "Preview" at bounding box center [628, 55] width 47 height 12
click at [610, 37] on button "Options" at bounding box center [623, 41] width 37 height 11
click at [621, 71] on button "Print" at bounding box center [628, 67] width 47 height 12
drag, startPoint x: 584, startPoint y: 39, endPoint x: 593, endPoint y: 14, distance: 26.5
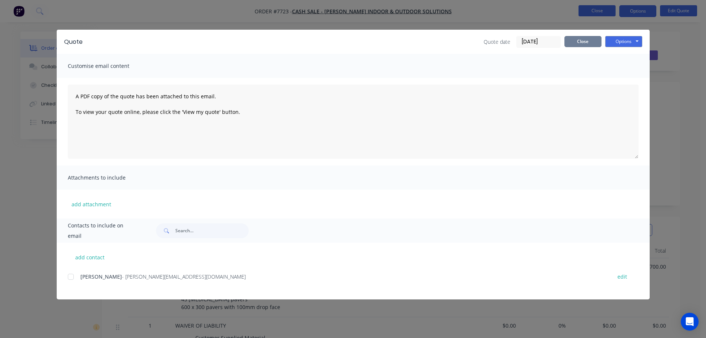
click at [584, 38] on button "Close" at bounding box center [583, 41] width 37 height 11
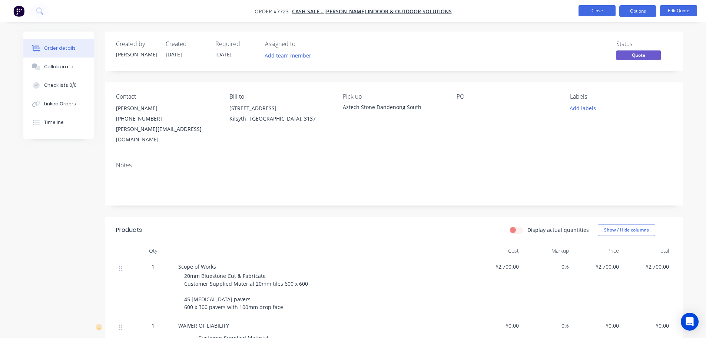
click at [595, 9] on button "Close" at bounding box center [597, 10] width 37 height 11
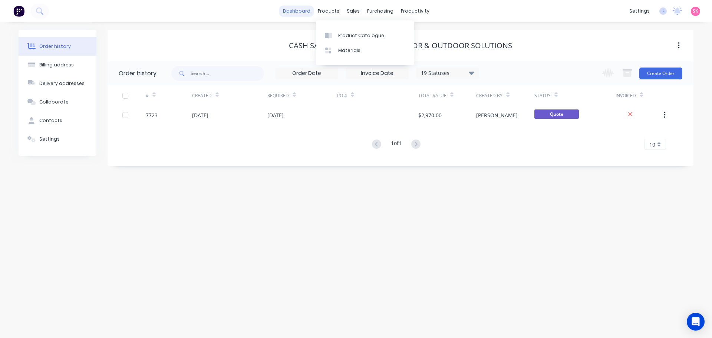
click at [299, 14] on link "dashboard" at bounding box center [296, 11] width 35 height 11
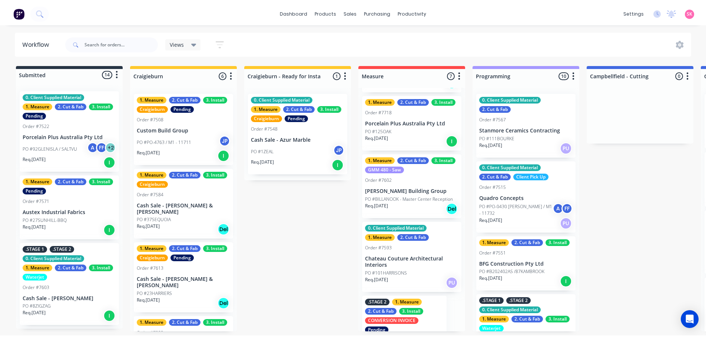
scroll to position [185, 0]
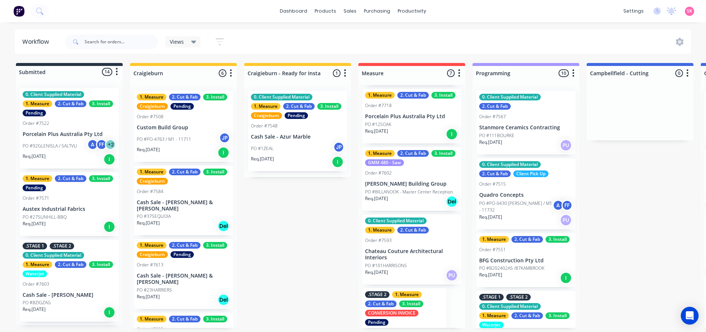
click at [426, 199] on div "Req. 30/09/25 Del" at bounding box center [411, 201] width 93 height 13
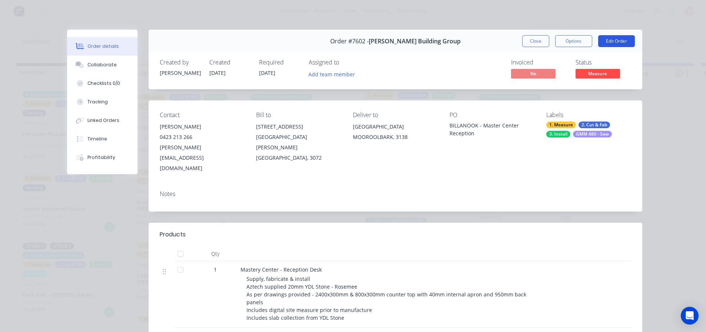
click at [619, 41] on button "Edit Order" at bounding box center [616, 41] width 37 height 12
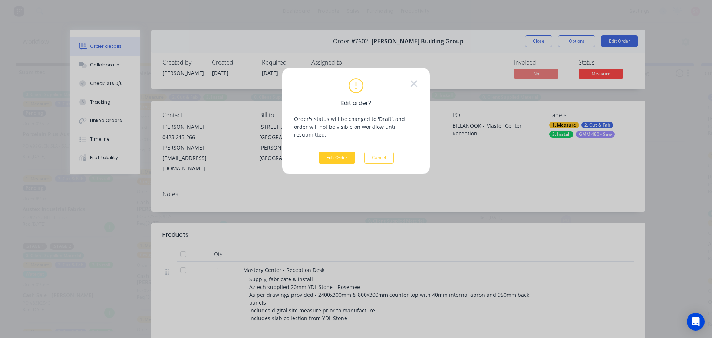
click at [343, 152] on button "Edit Order" at bounding box center [336, 158] width 37 height 12
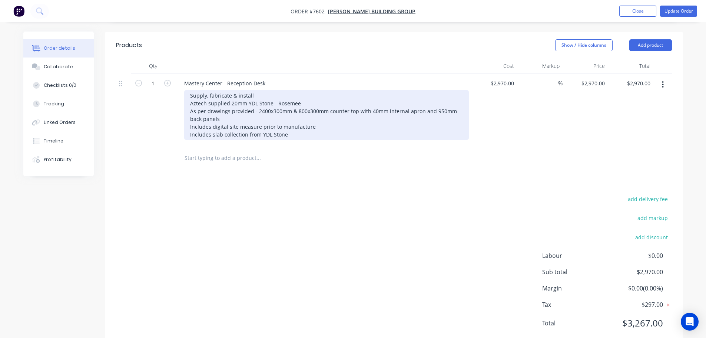
scroll to position [197, 0]
drag, startPoint x: 221, startPoint y: 69, endPoint x: 219, endPoint y: 64, distance: 4.9
click at [220, 73] on div "Mastery Center - Reception Desk Supply, fabricate & install Aztech supplied 20m…" at bounding box center [323, 109] width 297 height 73
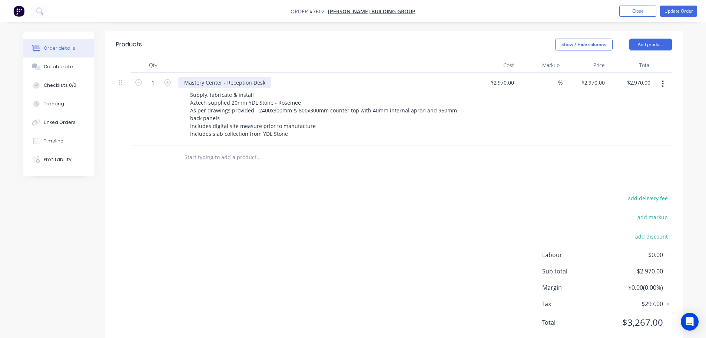
click at [219, 77] on div "Mastery Center - Reception Desk" at bounding box center [224, 82] width 93 height 11
click at [230, 150] on input "text" at bounding box center [258, 157] width 148 height 15
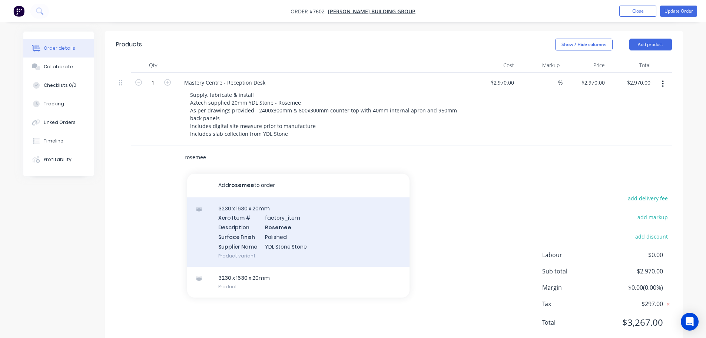
type input "rosemee"
click at [252, 200] on div "3230 x 1630 x 20mm Xero Item # factory_item Description Rosemee Surface Finish …" at bounding box center [298, 231] width 222 height 69
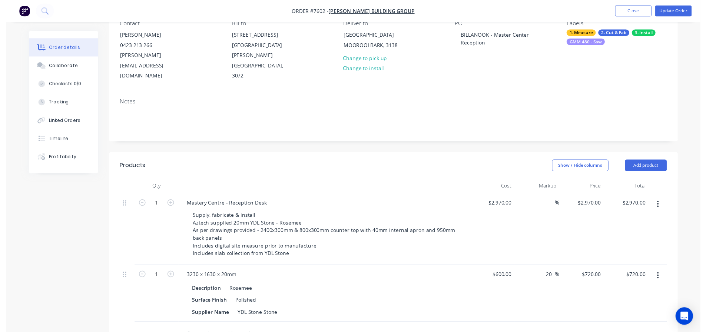
scroll to position [0, 0]
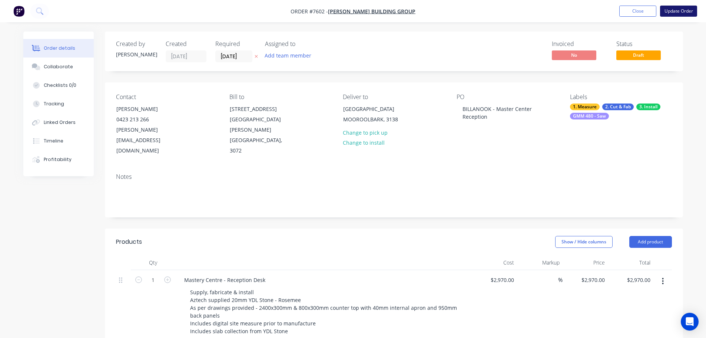
click at [679, 7] on button "Update Order" at bounding box center [678, 11] width 37 height 11
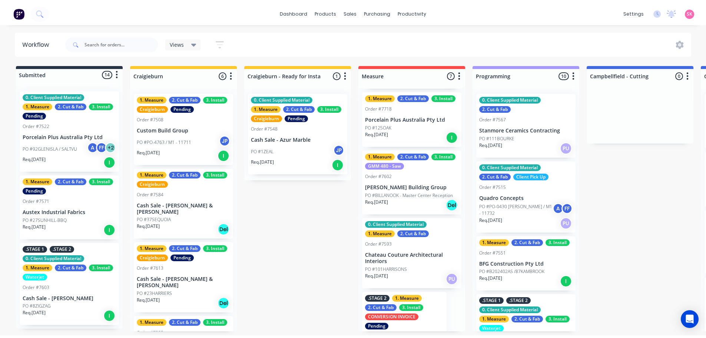
scroll to position [185, 0]
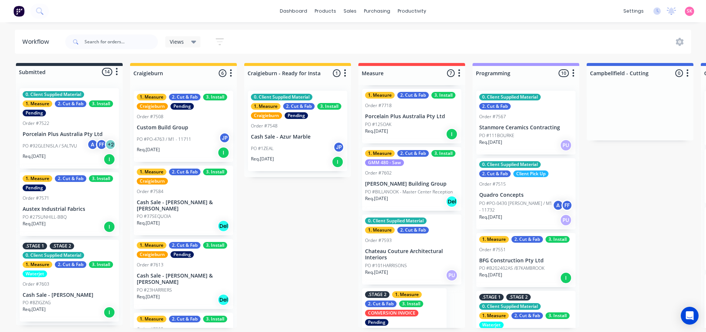
click at [422, 198] on div "Req. 30/09/25 Del" at bounding box center [411, 201] width 93 height 13
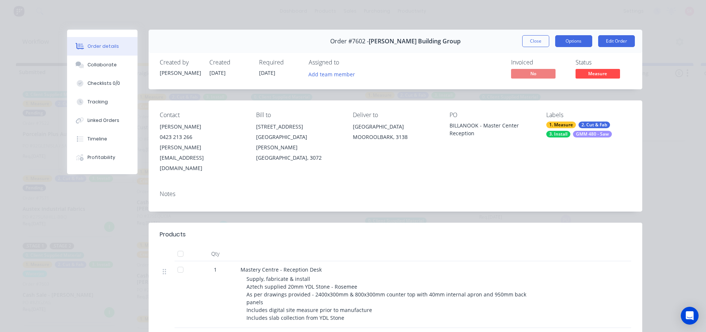
click at [565, 41] on button "Options" at bounding box center [573, 41] width 37 height 12
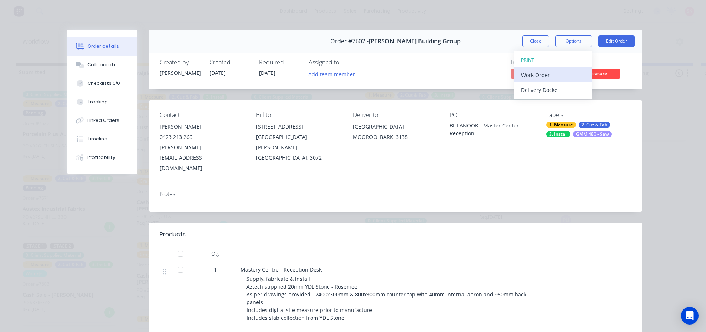
click at [567, 73] on div "Work Order" at bounding box center [553, 75] width 65 height 11
click at [549, 98] on button "Custom" at bounding box center [554, 104] width 78 height 15
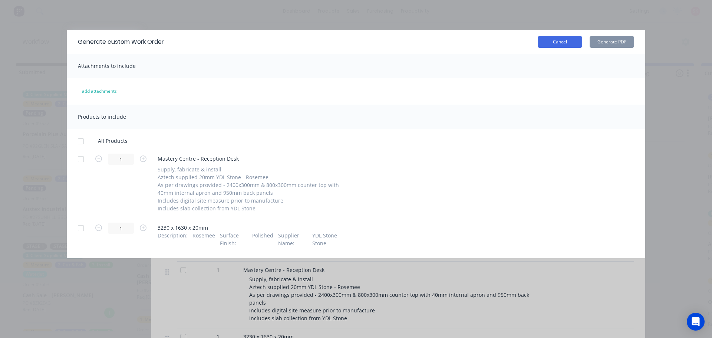
click at [549, 38] on button "Cancel" at bounding box center [560, 42] width 44 height 12
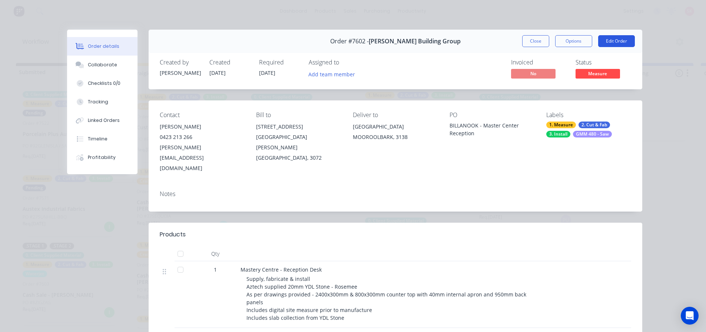
click at [615, 43] on button "Edit Order" at bounding box center [616, 41] width 37 height 12
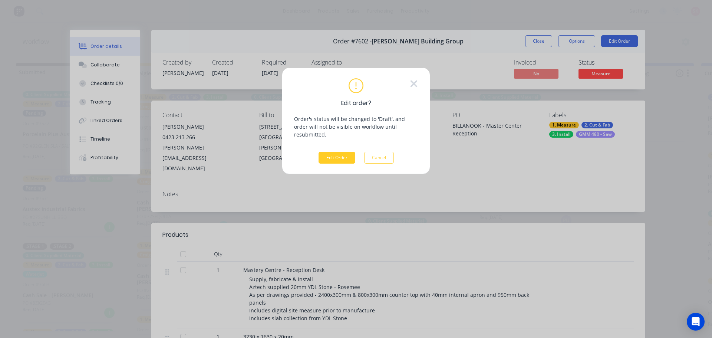
click at [342, 152] on button "Edit Order" at bounding box center [336, 158] width 37 height 12
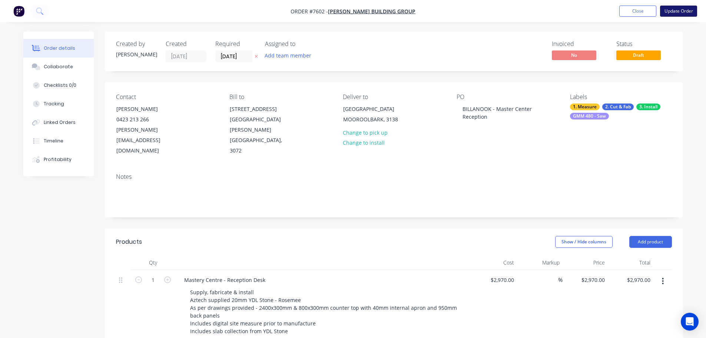
click at [678, 10] on button "Update Order" at bounding box center [678, 11] width 37 height 11
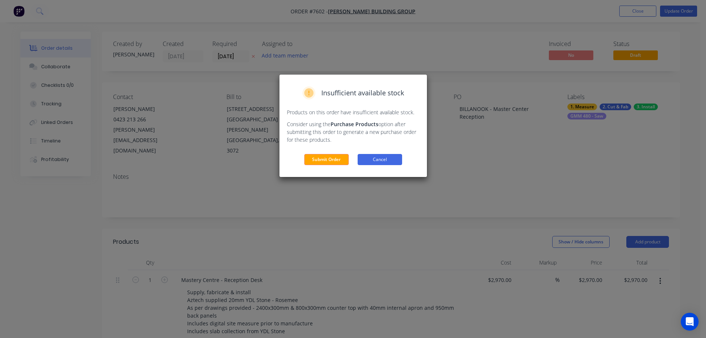
click at [377, 159] on button "Cancel" at bounding box center [380, 159] width 44 height 11
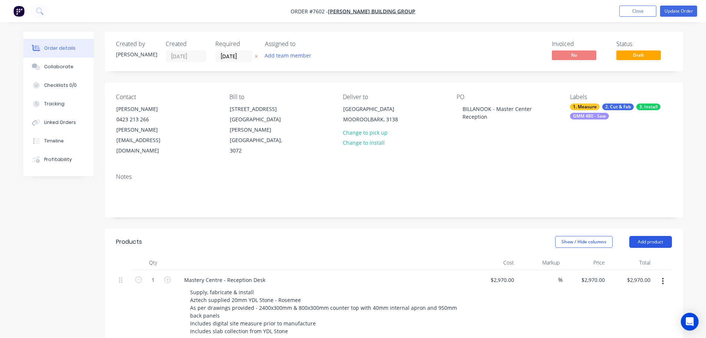
click at [646, 236] on button "Add product" at bounding box center [650, 242] width 43 height 12
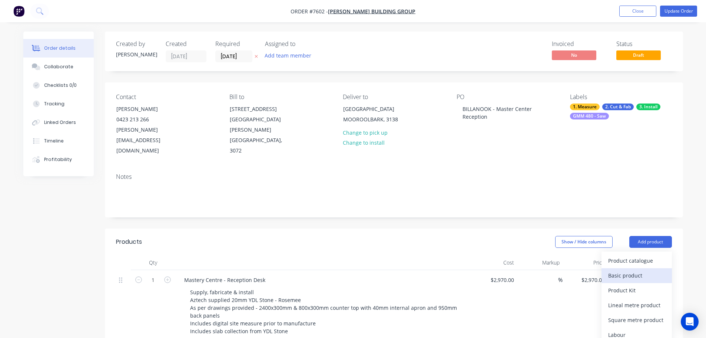
click at [623, 268] on button "Basic product" at bounding box center [637, 275] width 70 height 15
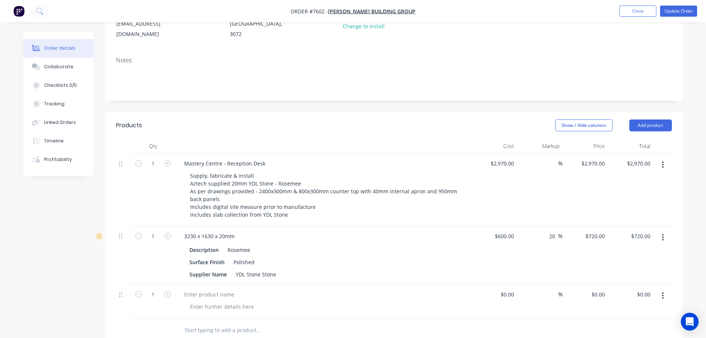
scroll to position [185, 0]
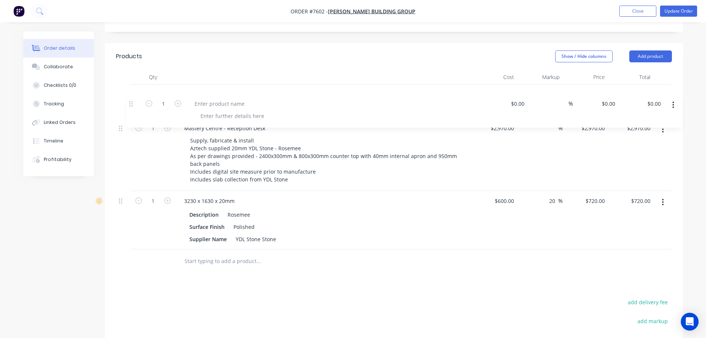
drag, startPoint x: 125, startPoint y: 199, endPoint x: 133, endPoint y: 89, distance: 110.7
click at [133, 89] on div "1 Mastery Centre - Reception Desk Supply, fabricate & install Aztech supplied 2…" at bounding box center [394, 167] width 556 height 165
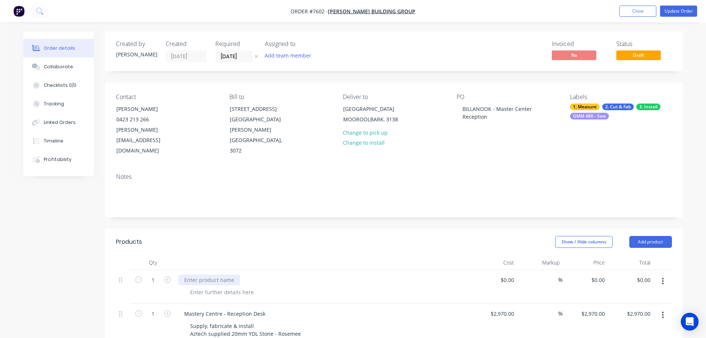
click at [218, 274] on div at bounding box center [209, 279] width 62 height 11
click at [215, 287] on div at bounding box center [222, 292] width 76 height 11
click at [219, 287] on div at bounding box center [222, 292] width 76 height 11
paste div
click at [300, 236] on div "Show / Hide columns Add product" at bounding box center [453, 242] width 438 height 12
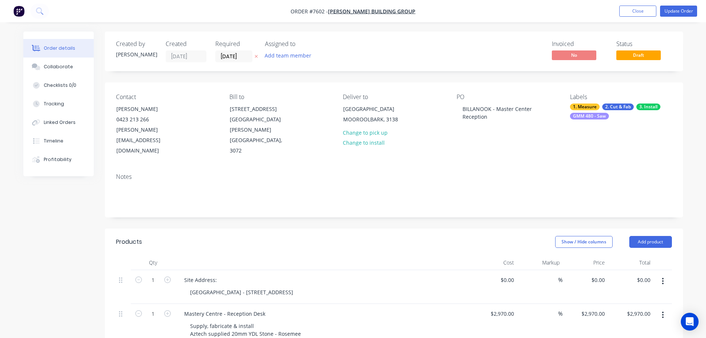
click at [673, 3] on nav "Order #7602 - Schultz Building Group Add product Close Update Order" at bounding box center [353, 11] width 706 height 22
click at [675, 11] on button "Update Order" at bounding box center [678, 11] width 37 height 11
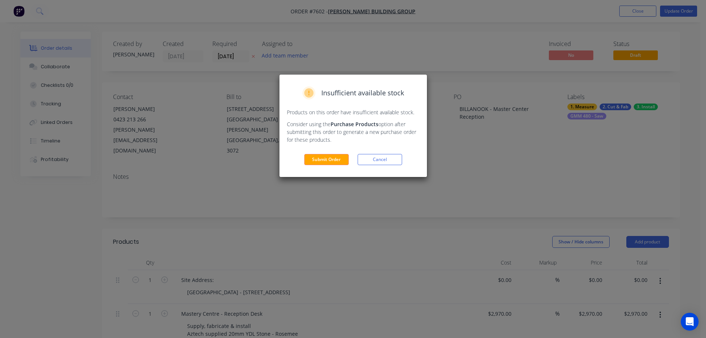
click at [323, 152] on div "Insufficient available stock Products on this order have insufficient available…" at bounding box center [354, 126] width 148 height 102
click at [325, 156] on button "Submit Order" at bounding box center [326, 159] width 44 height 11
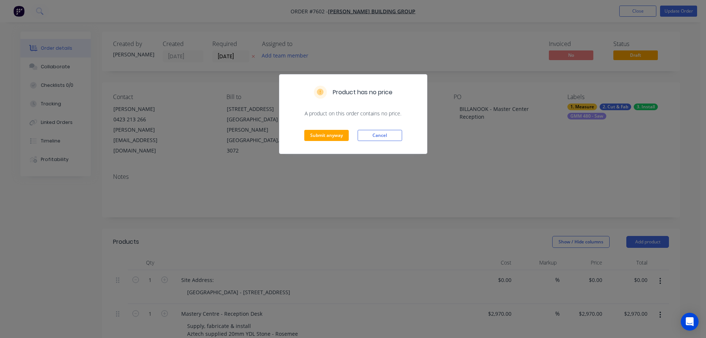
click at [349, 135] on div "Submit anyway Cancel" at bounding box center [354, 135] width 148 height 36
click at [337, 135] on button "Submit anyway" at bounding box center [326, 135] width 44 height 11
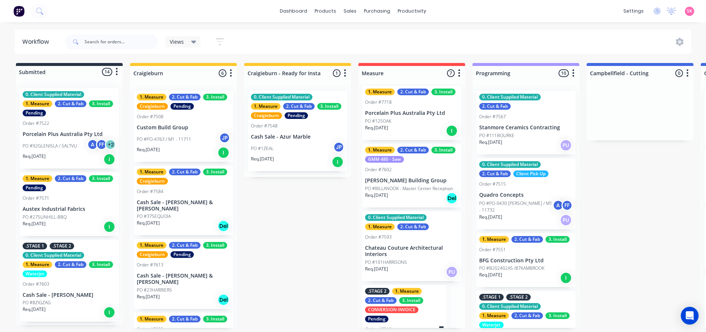
scroll to position [235, 0]
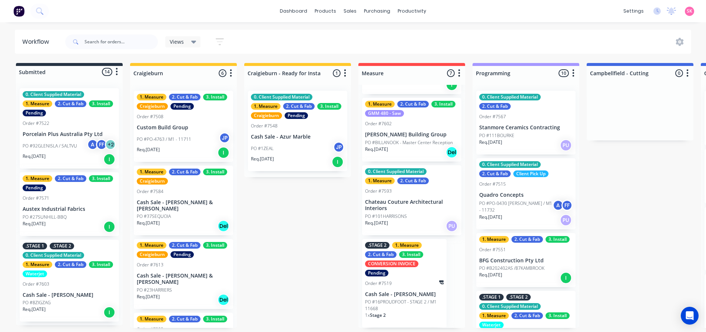
click at [417, 148] on div "Req. 30/09/25 Del" at bounding box center [411, 152] width 93 height 13
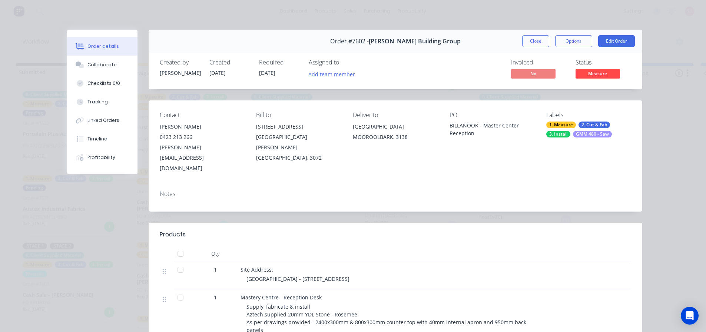
click at [583, 47] on div "Order #7602 - Schultz Building Group Close Options Edit Order" at bounding box center [396, 41] width 494 height 23
click at [577, 42] on button "Options" at bounding box center [573, 41] width 37 height 12
click at [559, 76] on div "Work Order" at bounding box center [553, 75] width 65 height 11
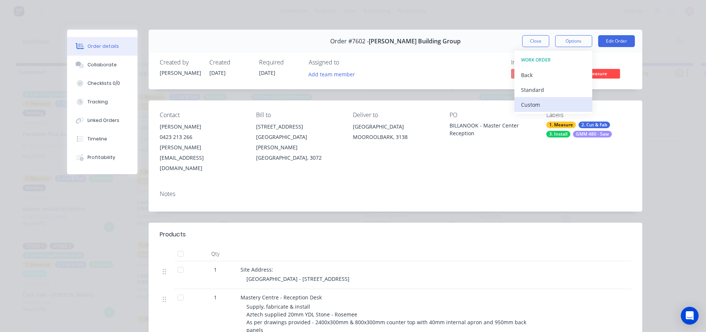
click at [536, 100] on div "Custom" at bounding box center [553, 104] width 65 height 11
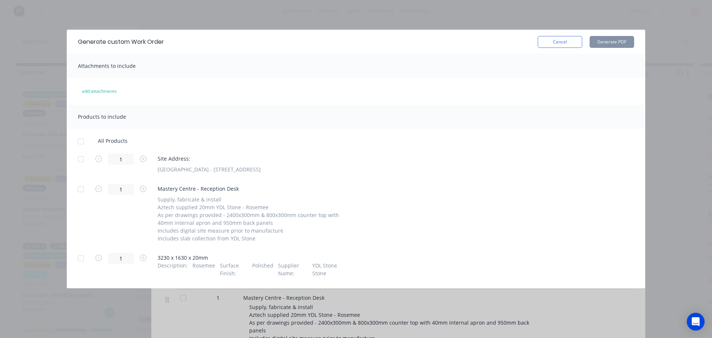
click at [86, 138] on div at bounding box center [80, 141] width 15 height 15
click at [79, 189] on div at bounding box center [80, 189] width 15 height 15
click at [611, 45] on button "Generate PDF" at bounding box center [611, 42] width 44 height 12
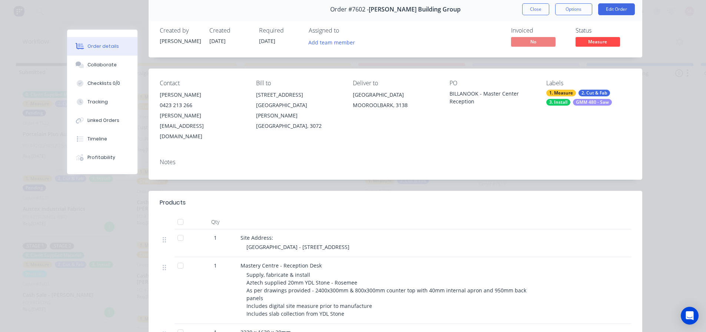
scroll to position [0, 0]
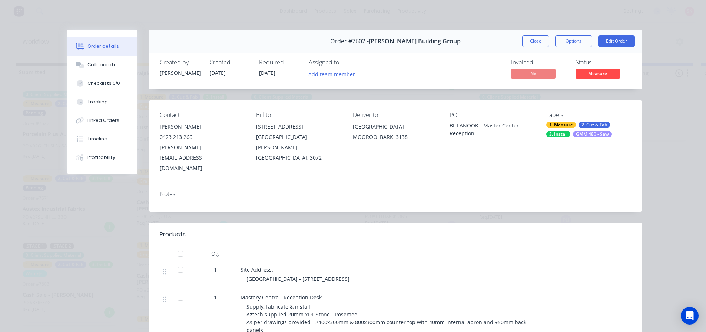
click at [529, 39] on button "Close" at bounding box center [535, 41] width 27 height 12
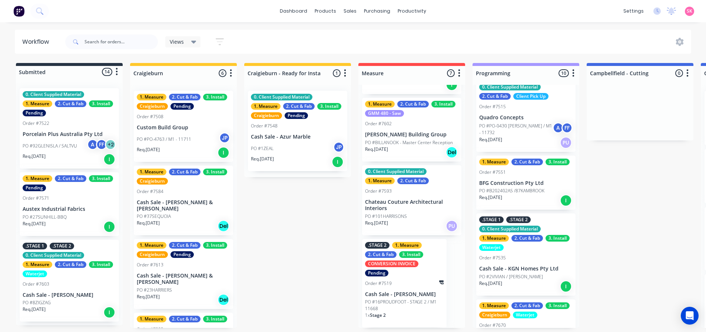
scroll to position [16, 0]
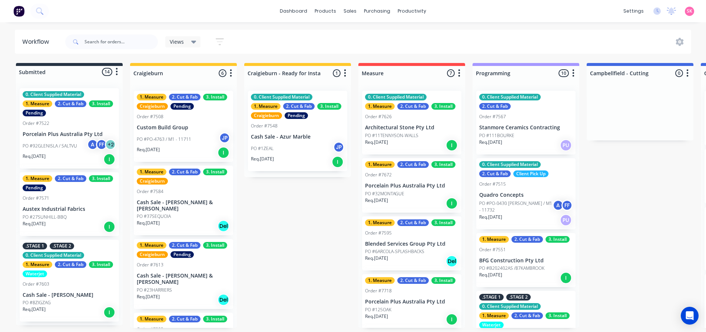
scroll to position [16, 0]
